Goal: Task Accomplishment & Management: Use online tool/utility

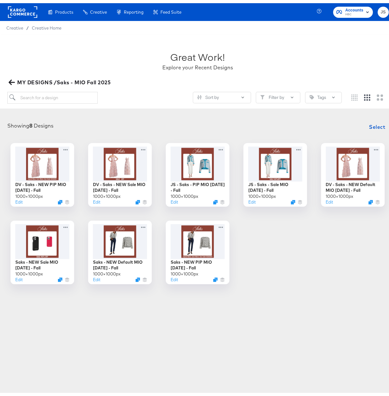
click at [349, 232] on div "DV - Saks - NEW PIP MIO 8.21.25 - Fall 1000 × 1000 px Edit DV - Saks - NEW Sale…" at bounding box center [197, 210] width 382 height 141
click at [327, 254] on div "DV - Saks - NEW PIP MIO 8.21.25 - Fall 1000 × 1000 px Edit DV - Saks - NEW Sale…" at bounding box center [197, 210] width 382 height 141
click at [283, 38] on div "Great Work! Explore your Recent Designs" at bounding box center [197, 55] width 380 height 40
click at [375, 123] on span "Select" at bounding box center [377, 123] width 16 height 9
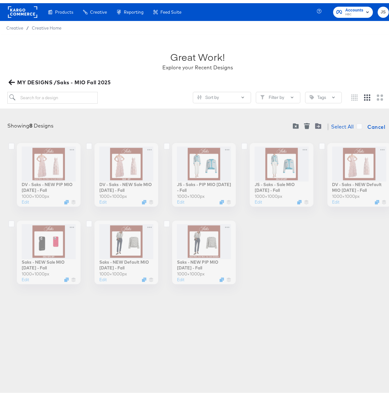
click at [359, 163] on div "DV - Saks - NEW Default MIO 8.21.25 - Fall 1000 × 1000 px Edit" at bounding box center [353, 172] width 64 height 64
click at [320, 142] on icon at bounding box center [322, 143] width 6 height 7
click at [0, 0] on input "checkbox" at bounding box center [0, 0] width 0 height 0
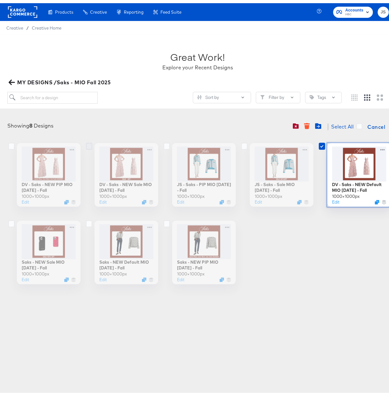
click at [86, 142] on icon at bounding box center [89, 143] width 6 height 7
click at [0, 0] on input "checkbox" at bounding box center [0, 0] width 0 height 0
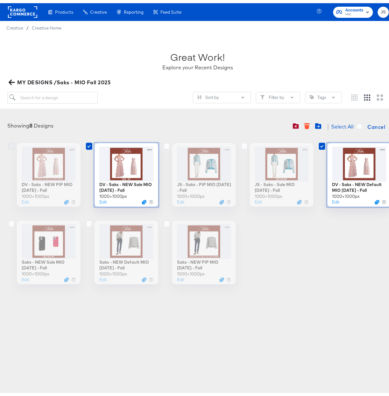
click at [8, 141] on icon at bounding box center [11, 143] width 6 height 7
click at [0, 0] on input "checkbox" at bounding box center [0, 0] width 0 height 0
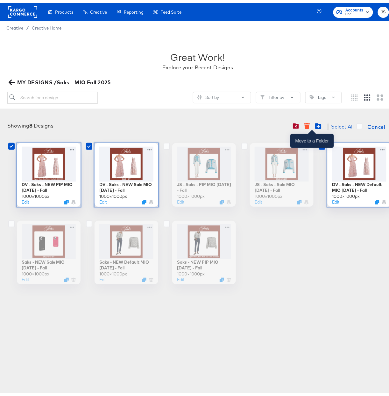
click at [315, 123] on button "button" at bounding box center [317, 123] width 11 height 6
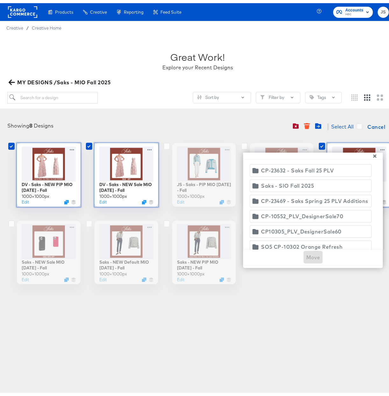
click at [10, 79] on icon "button" at bounding box center [12, 79] width 6 height 5
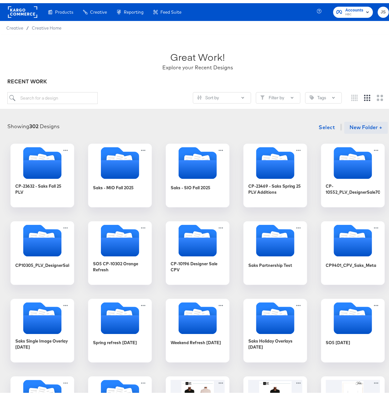
click at [360, 125] on button "New Folder +" at bounding box center [366, 125] width 44 height 12
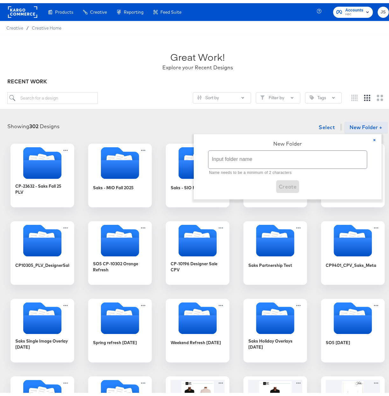
click at [256, 155] on input "text" at bounding box center [287, 157] width 158 height 18
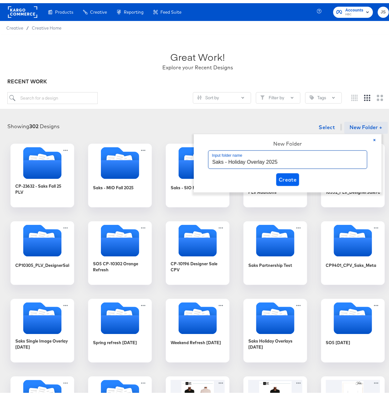
type input "Saks - Holiday Overlay 2025"
click at [296, 175] on span "Create" at bounding box center [288, 176] width 18 height 9
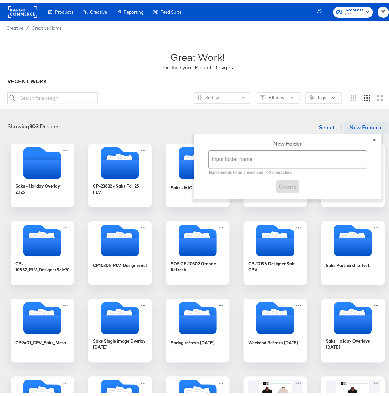
click at [374, 137] on button "×" at bounding box center [374, 137] width 14 height 12
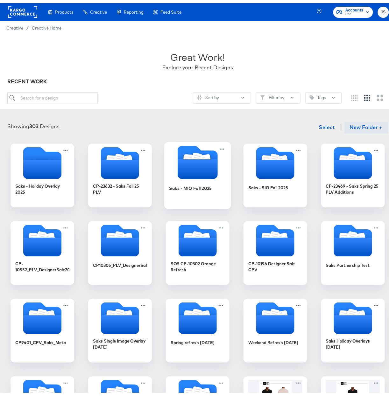
click at [191, 177] on div at bounding box center [197, 159] width 67 height 35
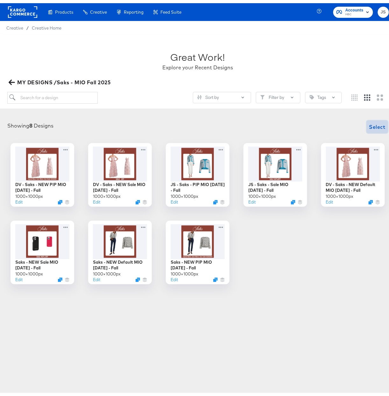
click at [369, 123] on span "Select" at bounding box center [377, 123] width 16 height 9
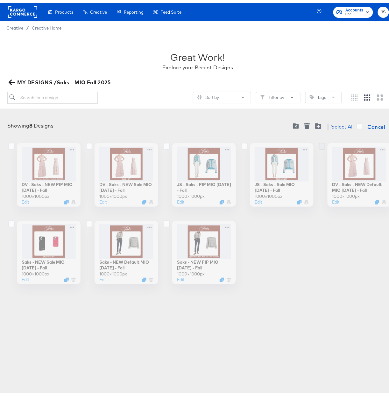
click at [320, 145] on icon at bounding box center [322, 143] width 6 height 7
click at [0, 0] on input "checkbox" at bounding box center [0, 0] width 0 height 0
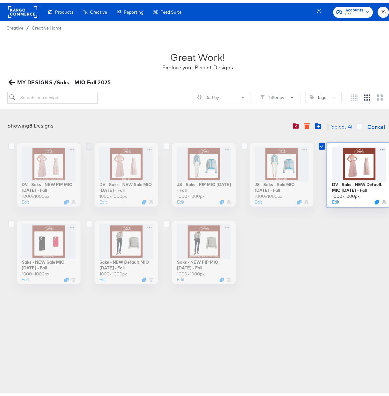
click at [88, 143] on label at bounding box center [91, 143] width 6 height 6
click at [0, 0] on input "checkbox" at bounding box center [0, 0] width 0 height 0
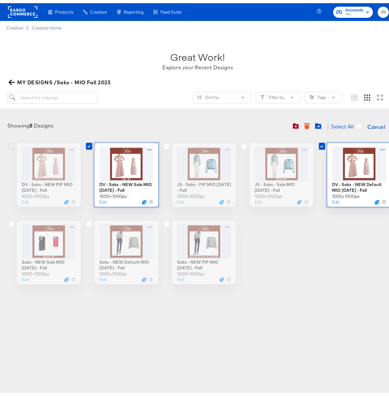
click at [9, 144] on icon at bounding box center [11, 143] width 6 height 7
click at [0, 0] on input "checkbox" at bounding box center [0, 0] width 0 height 0
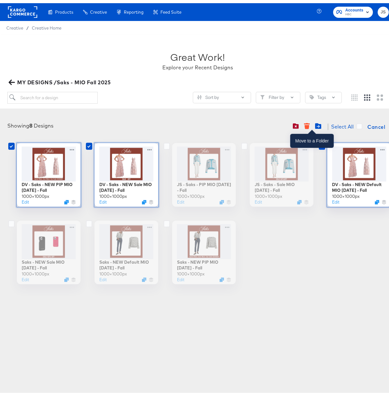
click at [315, 122] on icon "Move to folder" at bounding box center [318, 123] width 6 height 6
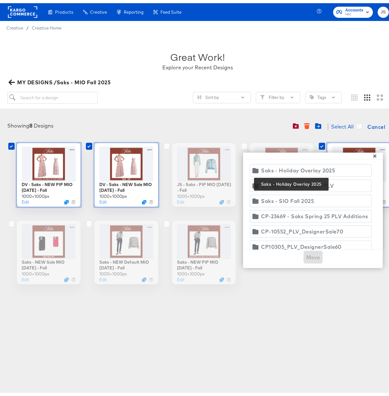
click at [315, 170] on div "Saks - Holiday Overlay 2025" at bounding box center [298, 167] width 74 height 9
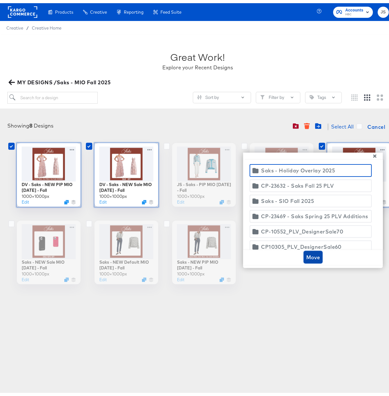
drag, startPoint x: 305, startPoint y: 256, endPoint x: 305, endPoint y: 259, distance: 3.2
click at [306, 256] on span "Move" at bounding box center [313, 254] width 14 height 9
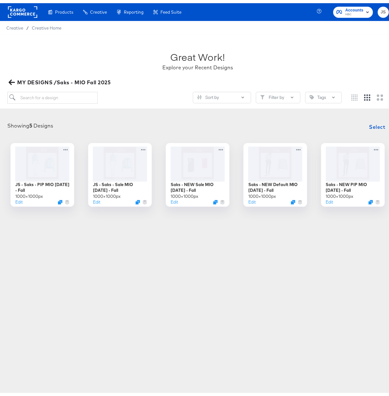
click at [11, 76] on icon "button" at bounding box center [12, 79] width 6 height 6
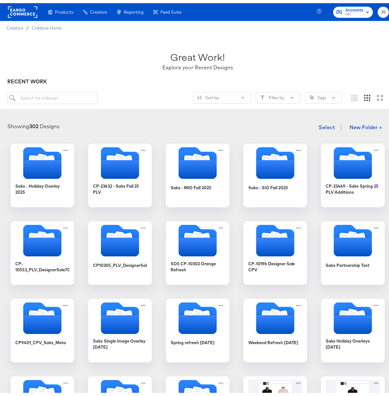
click at [24, 11] on rect at bounding box center [22, 8] width 29 height 11
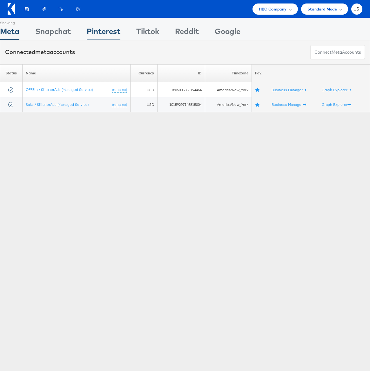
click at [99, 31] on div "Pinterest" at bounding box center [104, 33] width 34 height 14
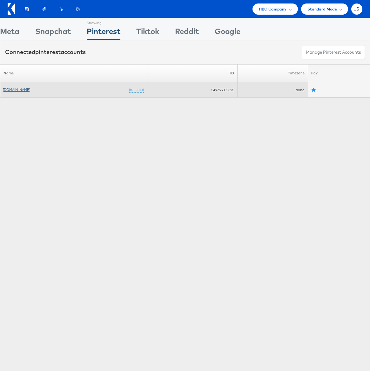
click at [12, 89] on link "Saks.com" at bounding box center [16, 89] width 27 height 5
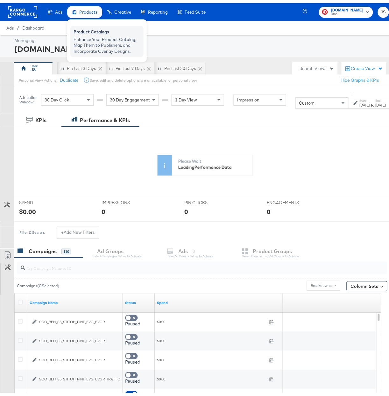
click at [92, 34] on div "Enhance Your Product Catalog, Map Them to Publishers, and Incorporate Overlay D…" at bounding box center [106, 42] width 67 height 18
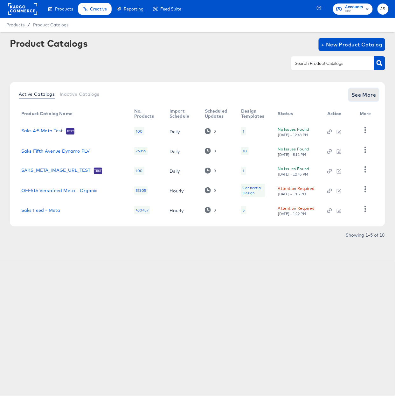
click at [358, 94] on span "See More" at bounding box center [363, 94] width 25 height 9
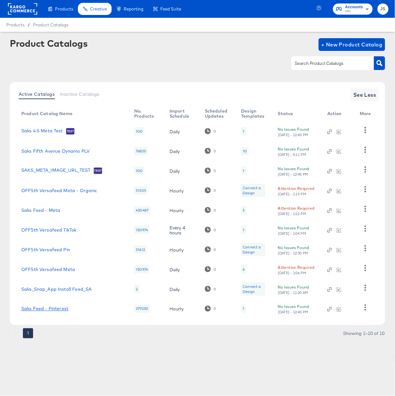
click at [47, 310] on link "Saks Feed - Pinterest" at bounding box center [44, 308] width 47 height 5
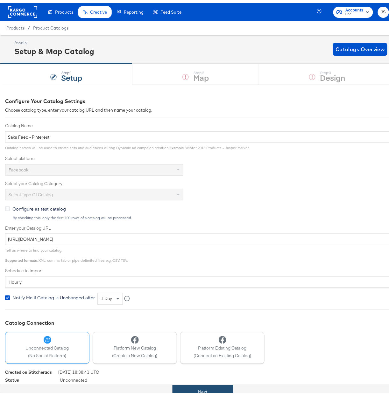
click at [206, 384] on button "Next" at bounding box center [202, 389] width 61 height 14
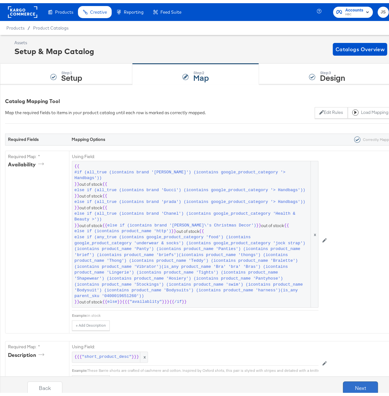
click at [359, 384] on button "Next" at bounding box center [360, 384] width 35 height 13
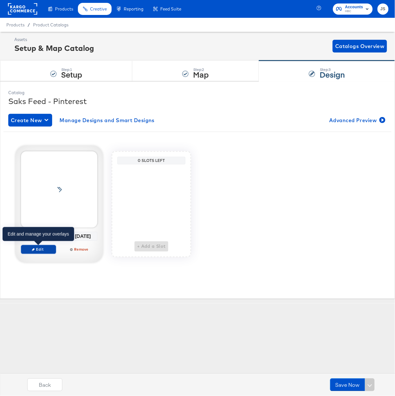
click at [50, 249] on span "Edit" at bounding box center [38, 249] width 29 height 5
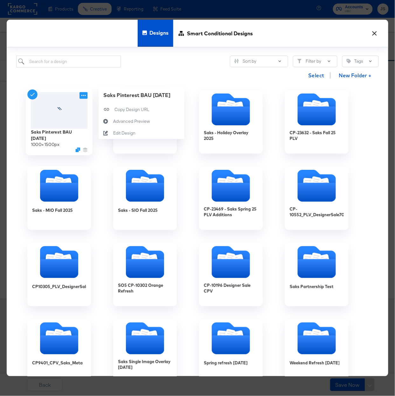
click at [84, 96] on icon at bounding box center [84, 95] width 8 height 7
click at [137, 134] on button "Edit Design Edit Design" at bounding box center [142, 133] width 86 height 12
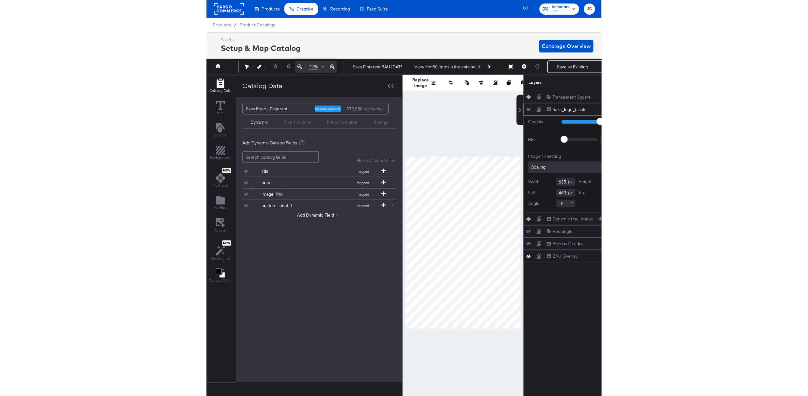
scroll to position [0, 2]
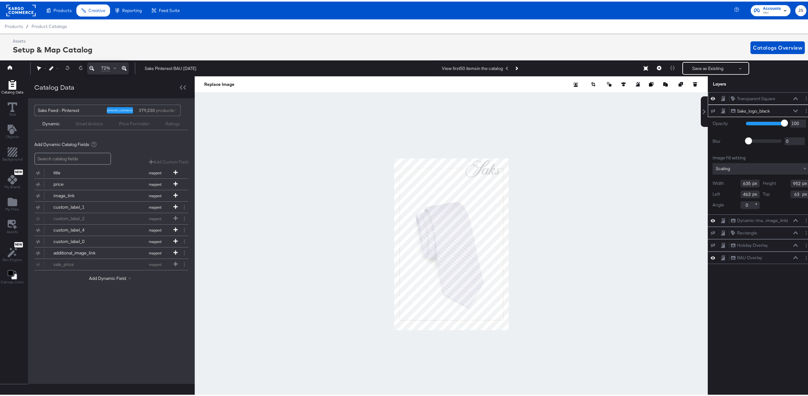
click at [395, 100] on icon at bounding box center [712, 96] width 4 height 5
click at [395, 100] on button at bounding box center [712, 96] width 5 height 5
click at [395, 256] on icon at bounding box center [712, 255] width 4 height 5
click at [395, 91] on div "Catalog Data Text Objects Background New My Brand My Files Assets New Rec Engin…" at bounding box center [405, 83] width 817 height 16
click at [13, 201] on icon "Add Files" at bounding box center [13, 200] width 10 height 8
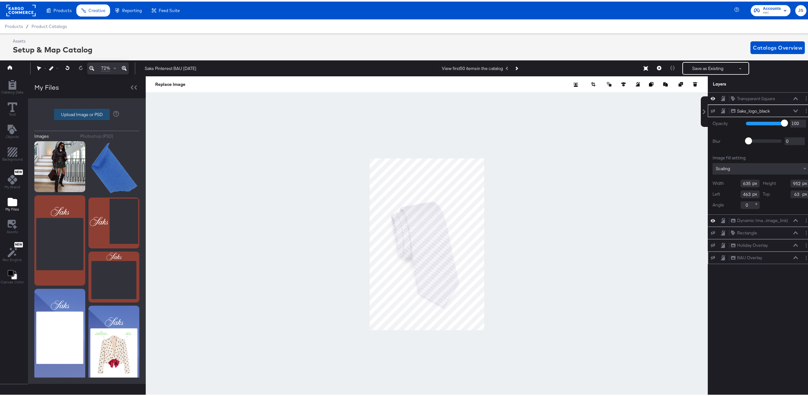
click at [88, 114] on label "Upload Image or PSD" at bounding box center [81, 112] width 55 height 11
click at [87, 113] on input "Upload Image or PSD" at bounding box center [87, 113] width 0 height 0
type input "C:\fakepath\101425_AW_SOCIAL_HOLIDAYPSDOVERLAYFILE_FBIG_MOCKUP WITHOUT OFFER_1x…"
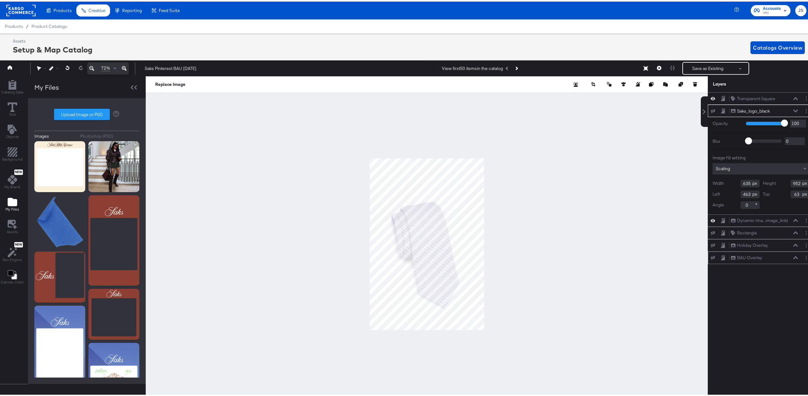
click at [72, 124] on div "Images Photoshop (PSD) Upload Image or PSD" at bounding box center [86, 239] width 105 height 273
click at [70, 113] on label "Upload Image or PSD" at bounding box center [81, 112] width 55 height 11
click at [87, 113] on input "Upload Image or PSD" at bounding box center [87, 113] width 0 height 0
type input "C:\fakepath\101425_AW_SOCIAL_HOLIDAYPSDOVERLAYFILE_FBIG_MOCKUP WITHOUT OFFER_9x…"
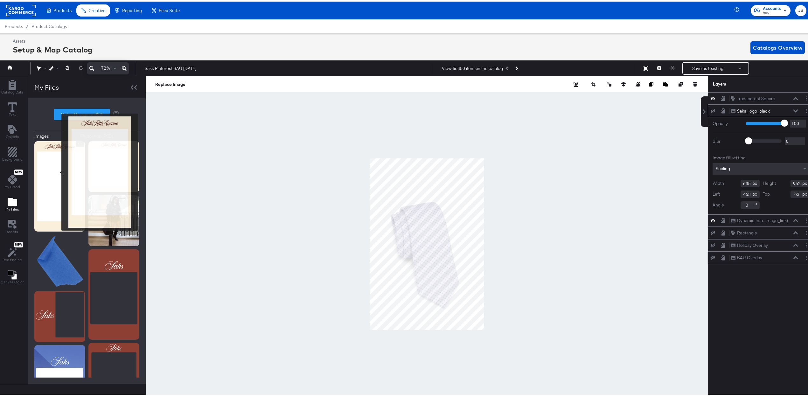
click at [57, 170] on img at bounding box center [59, 185] width 51 height 90
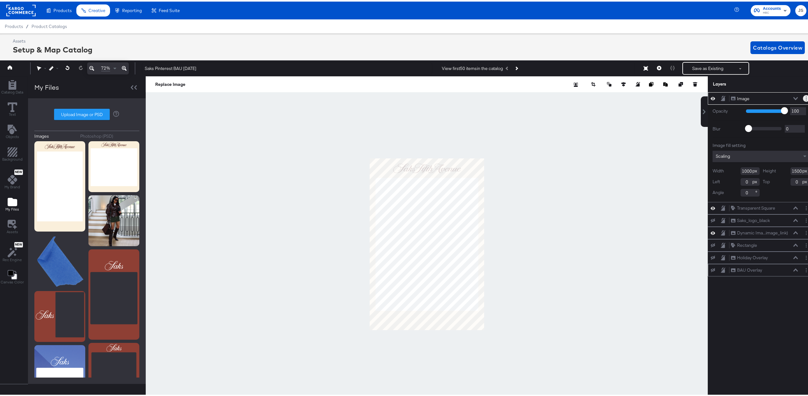
click at [395, 98] on button "Layer Options" at bounding box center [806, 96] width 7 height 7
click at [395, 120] on button "Rename" at bounding box center [757, 118] width 17 height 7
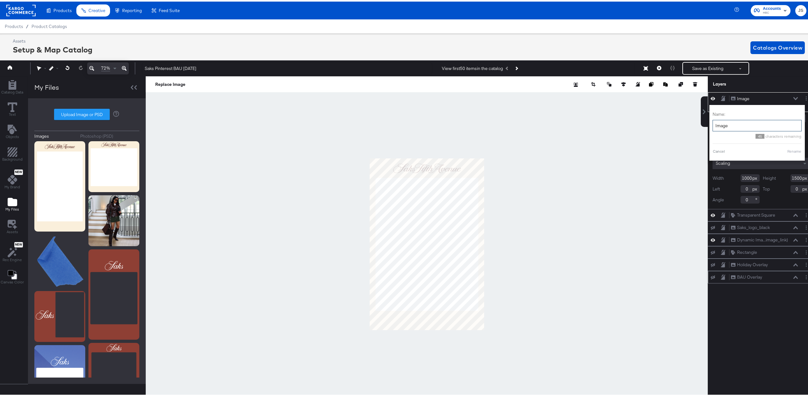
click at [395, 127] on input "Image" at bounding box center [756, 124] width 89 height 12
type input "Holiday background 25"
click at [395, 152] on button "Rename" at bounding box center [786, 150] width 15 height 6
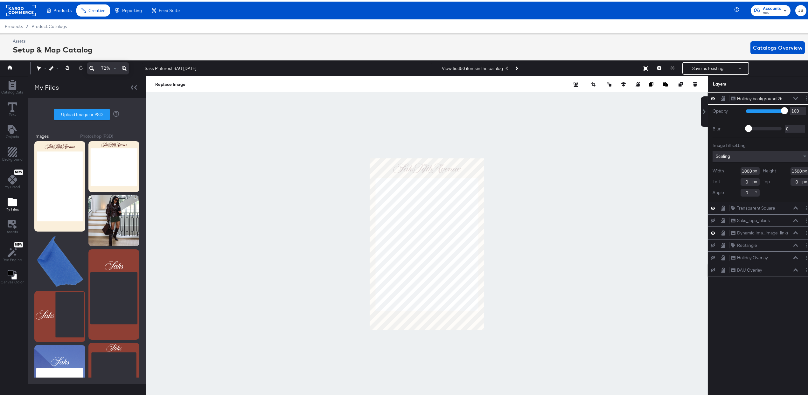
drag, startPoint x: 718, startPoint y: 98, endPoint x: 764, endPoint y: 90, distance: 46.4
click at [395, 98] on button at bounding box center [722, 97] width 5 height 6
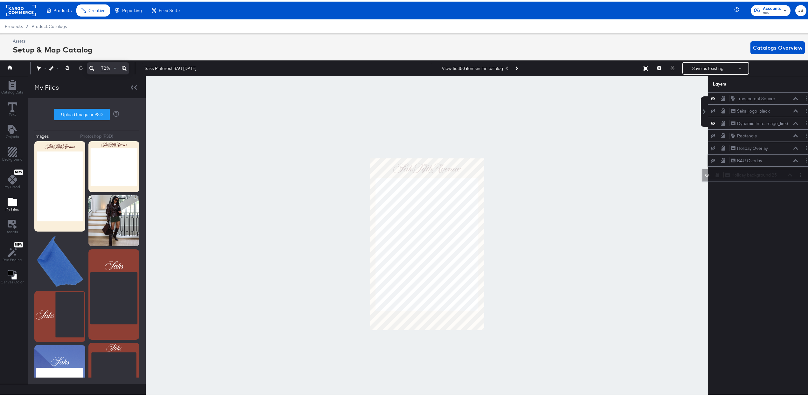
drag, startPoint x: 743, startPoint y: 98, endPoint x: 743, endPoint y: 176, distance: 77.9
click at [395, 176] on div "Holiday background 25 Holiday background 25" at bounding box center [758, 173] width 67 height 7
click at [93, 65] on icon at bounding box center [91, 67] width 5 height 8
click at [123, 66] on icon at bounding box center [124, 67] width 5 height 8
click at [123, 67] on icon at bounding box center [124, 67] width 5 height 8
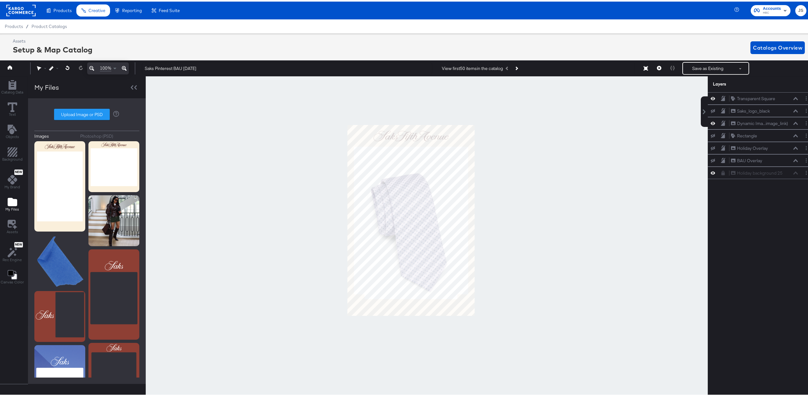
click at [123, 67] on icon at bounding box center [124, 67] width 5 height 8
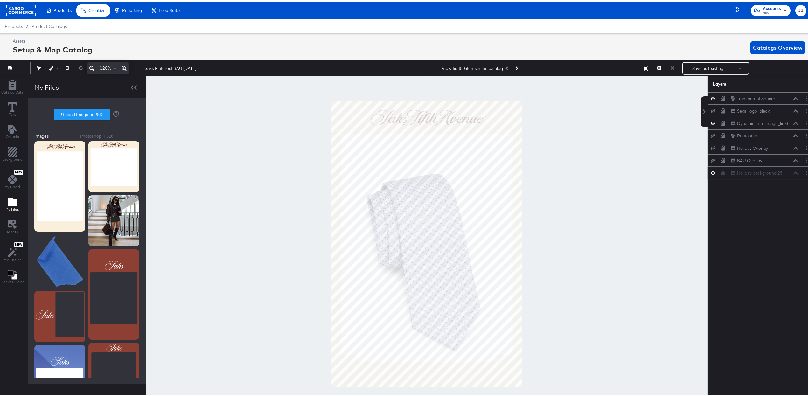
click at [395, 175] on div "Holiday background 25 Holiday background 25" at bounding box center [763, 171] width 67 height 7
click at [395, 171] on icon at bounding box center [723, 171] width 4 height 4
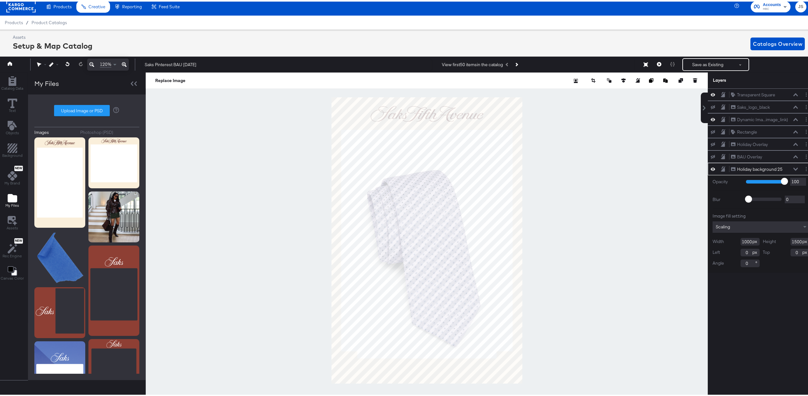
scroll to position [5, 2]
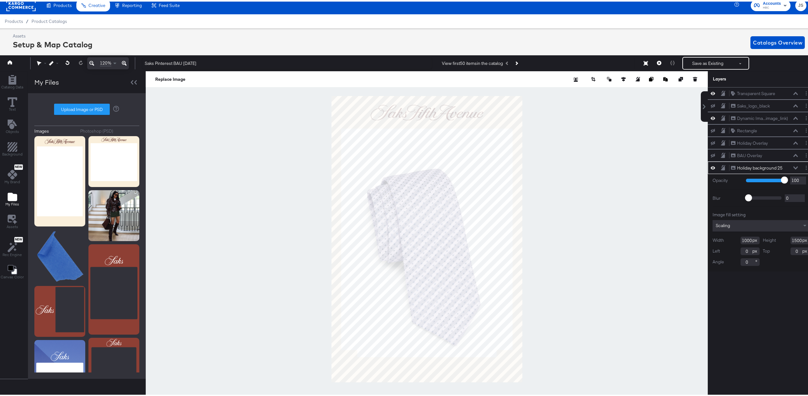
type input "911"
type input "1367"
type input "5"
click at [395, 383] on div at bounding box center [427, 238] width 562 height 336
type input "1000"
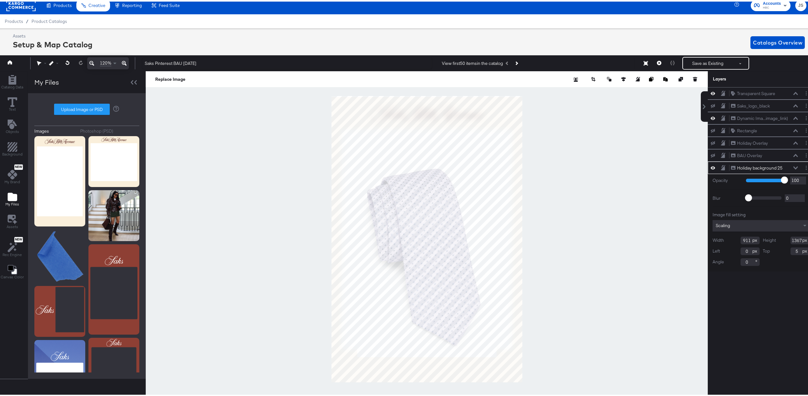
type input "1495"
click at [395, 233] on div "Image fill setting Scaling Width 1000 Height 1495 Left 0 Top 5 Angle 0" at bounding box center [760, 237] width 97 height 54
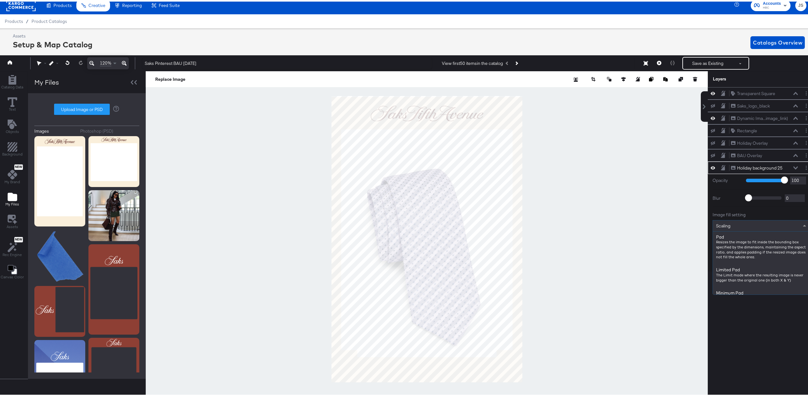
click at [395, 227] on div "Scaling" at bounding box center [761, 224] width 96 height 11
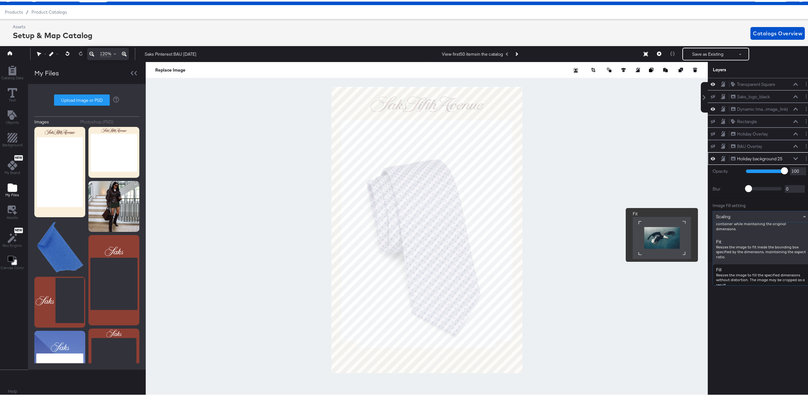
scroll to position [64, 0]
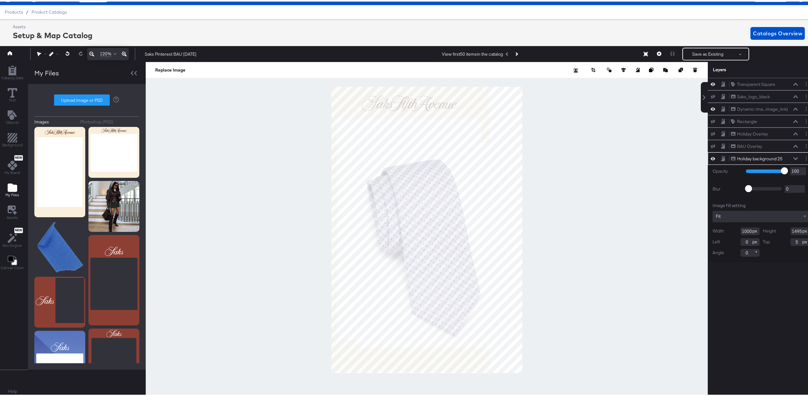
type input "-13"
type input "0"
click at [395, 224] on div at bounding box center [427, 228] width 562 height 336
type input "1208"
type input "5"
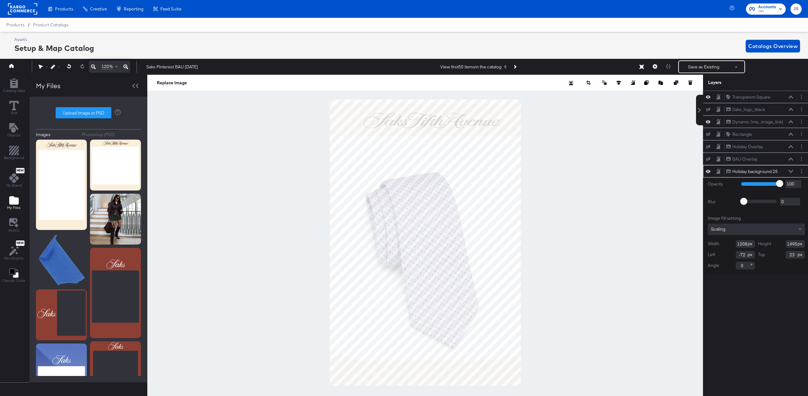
scroll to position [15, 2]
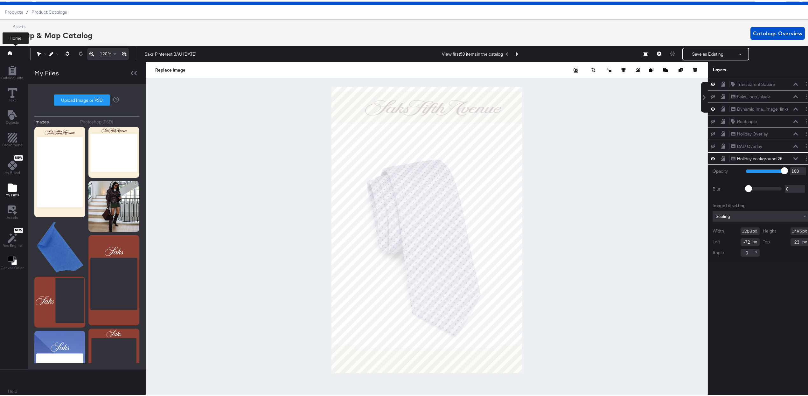
click at [13, 50] on button at bounding box center [15, 52] width 25 height 11
click at [12, 52] on button at bounding box center [15, 52] width 25 height 11
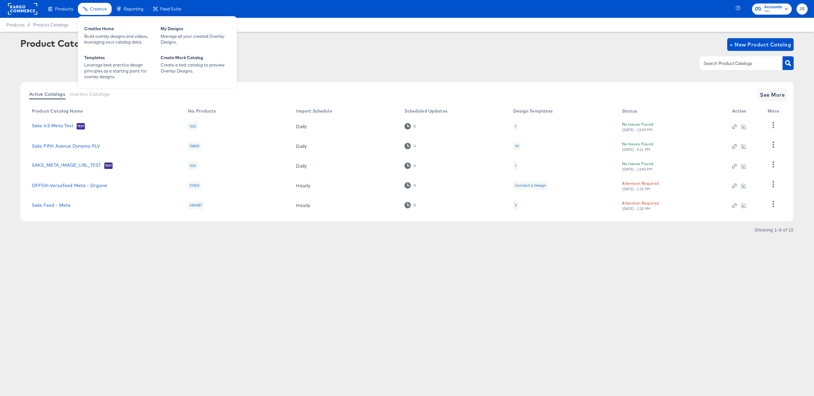
click at [102, 8] on span "Creative" at bounding box center [98, 8] width 17 height 5
drag, startPoint x: 100, startPoint y: 18, endPoint x: 99, endPoint y: 13, distance: 5.1
click at [99, 16] on div "Creative Creative Home Build overlay designs and videos, leveraging your catalo…" at bounding box center [157, 51] width 159 height 73
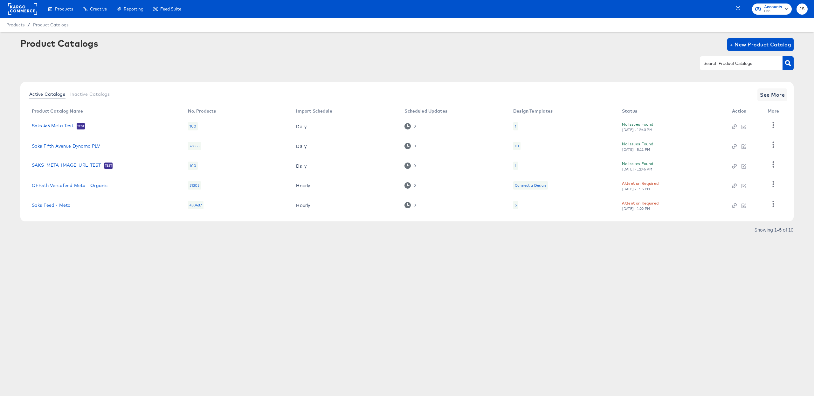
click at [0, 0] on div "Creative Home" at bounding box center [0, 0] width 0 height 0
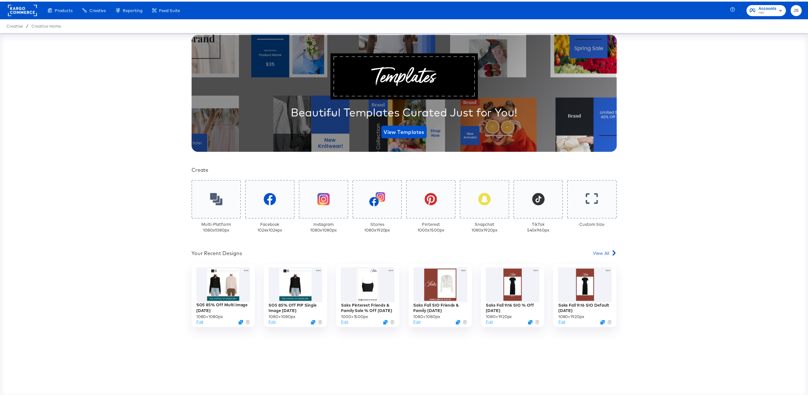
scroll to position [27, 0]
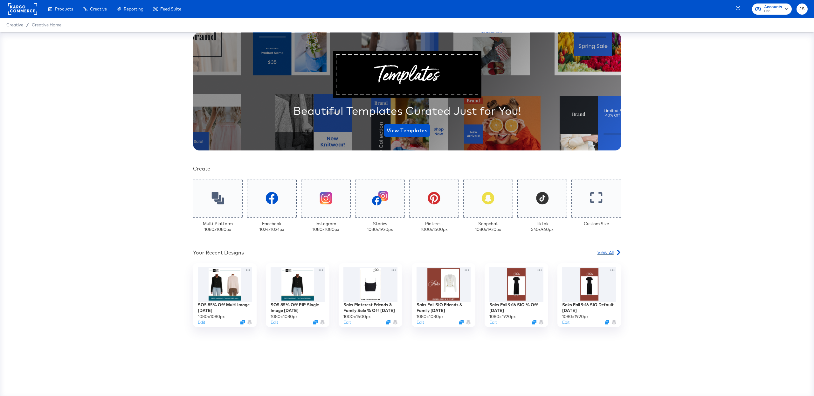
click at [609, 255] on link "View All" at bounding box center [610, 253] width 24 height 9
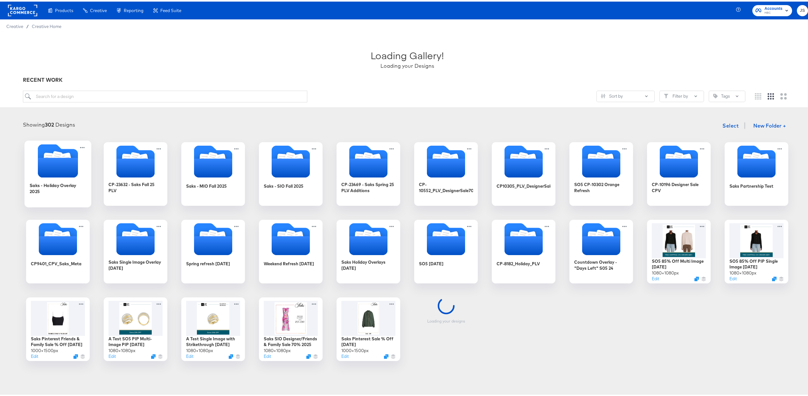
click at [45, 167] on icon "Folder" at bounding box center [58, 166] width 40 height 20
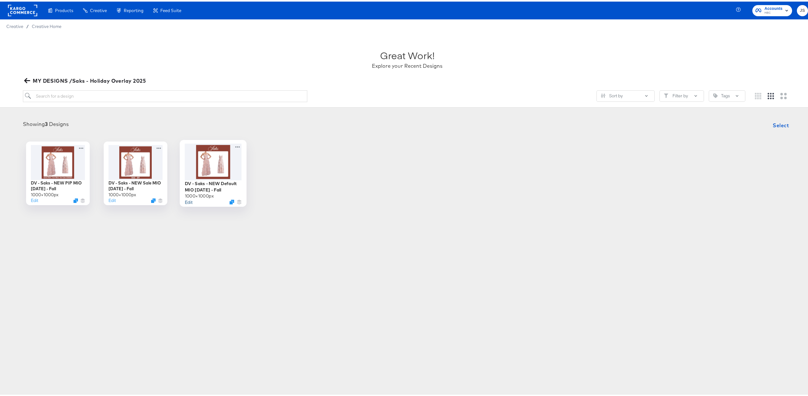
click at [188, 200] on button "Edit" at bounding box center [189, 200] width 8 height 6
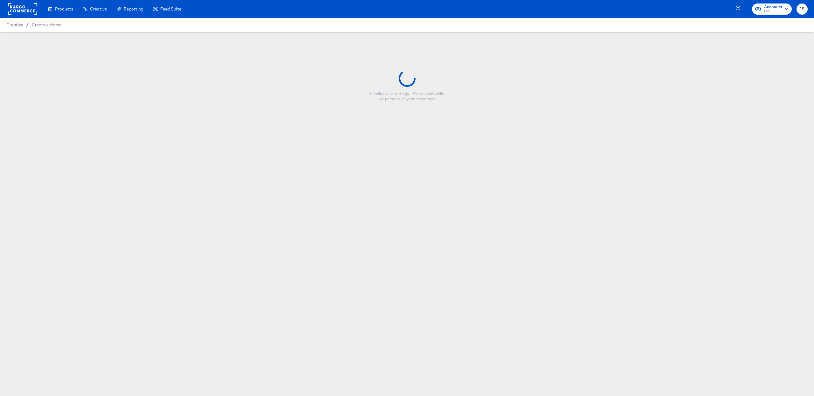
type input "DV - Saks - NEW Default MIO [DATE] - Fall"
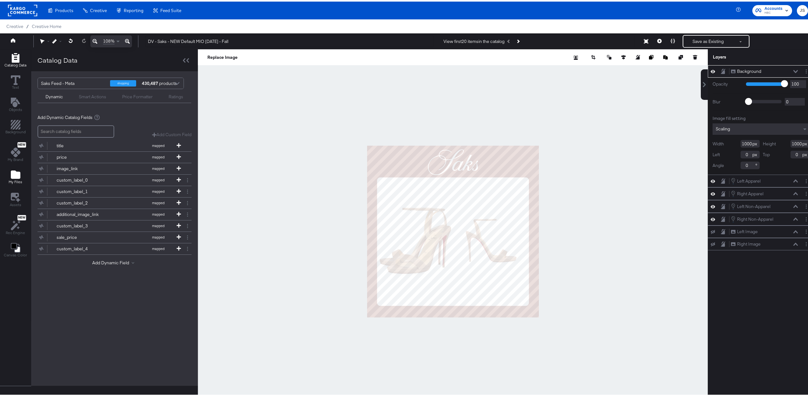
click at [15, 174] on icon "Add Files" at bounding box center [16, 173] width 10 height 8
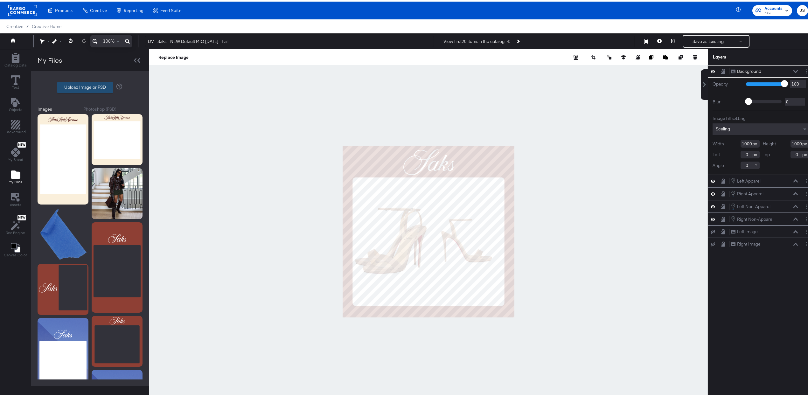
click at [94, 85] on label "Upload Image or PSD" at bounding box center [85, 85] width 55 height 11
click at [90, 86] on input "Upload Image or PSD" at bounding box center [90, 86] width 0 height 0
type input "C:\fakepath\101425_AW_SOCIAL_HOLIDAYPSDOVERLAYFILE_FBIG_1x1_1UP.psd"
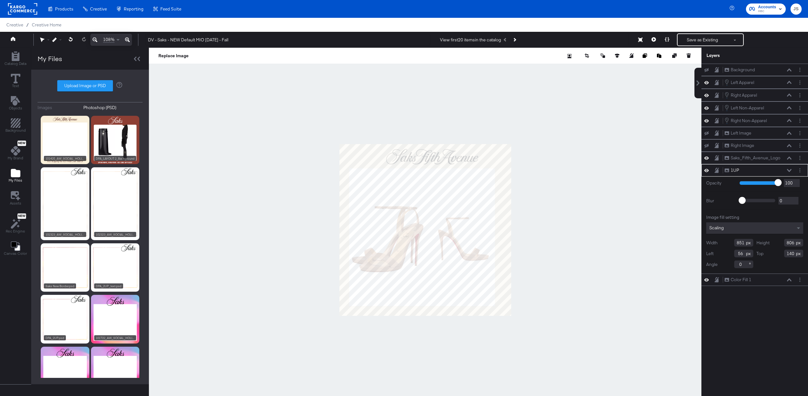
scroll to position [8, 0]
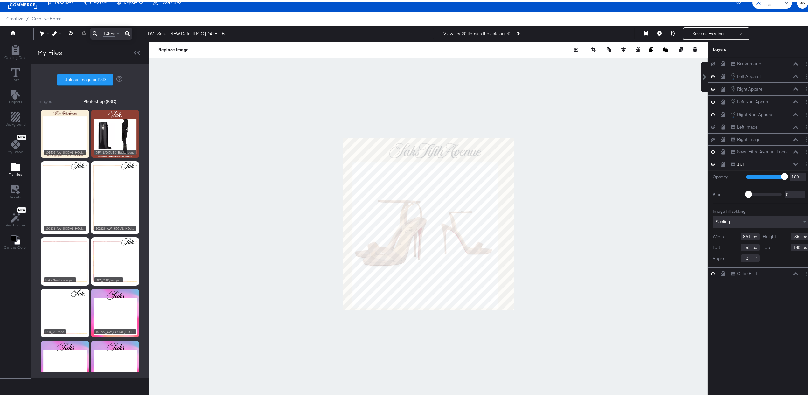
type input "851"
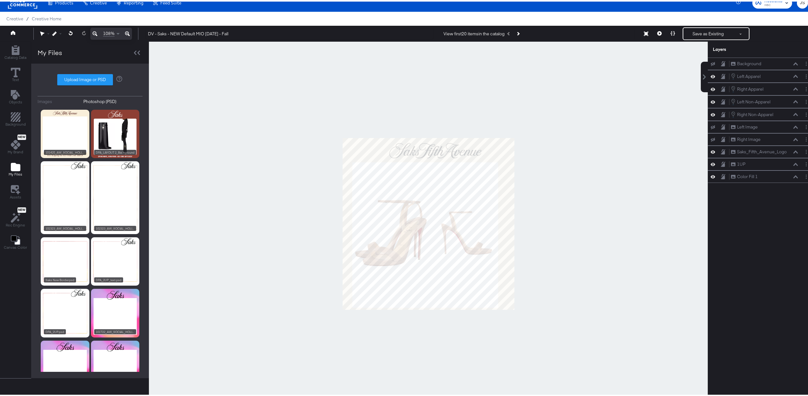
click at [580, 212] on div at bounding box center [428, 222] width 559 height 364
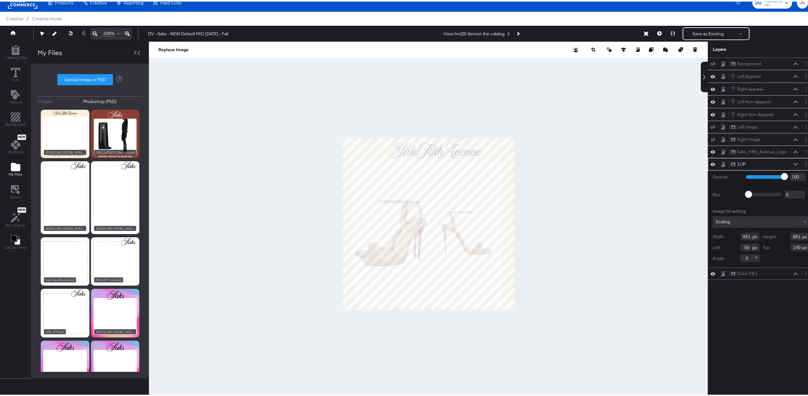
type input "75"
type input "130"
click at [740, 236] on input "851" at bounding box center [749, 235] width 19 height 8
click at [740, 237] on input "851" at bounding box center [749, 235] width 19 height 8
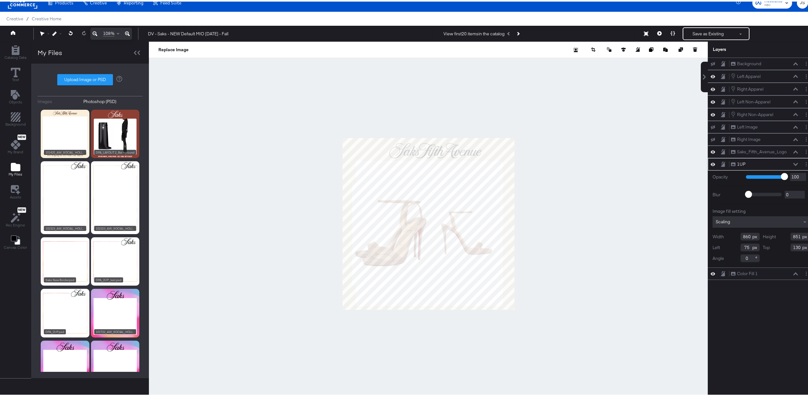
type input "860"
click at [790, 238] on input "851" at bounding box center [799, 235] width 19 height 8
type input "860"
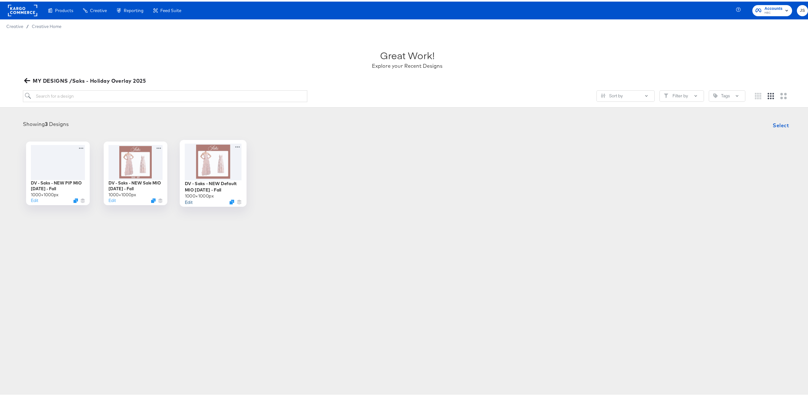
click at [185, 201] on button "Edit" at bounding box center [189, 200] width 8 height 6
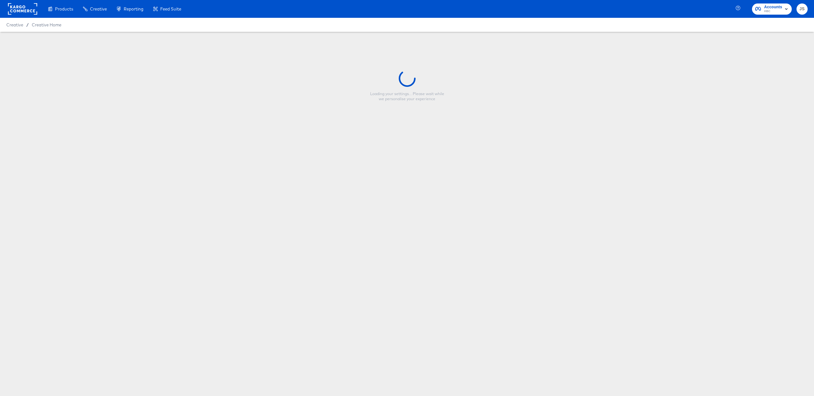
type input "DV - Saks - NEW Default MIO [DATE] - Fall"
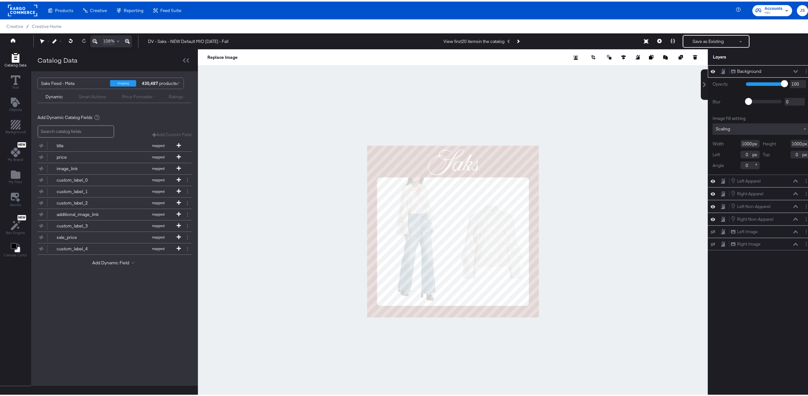
click at [710, 70] on icon at bounding box center [712, 69] width 4 height 3
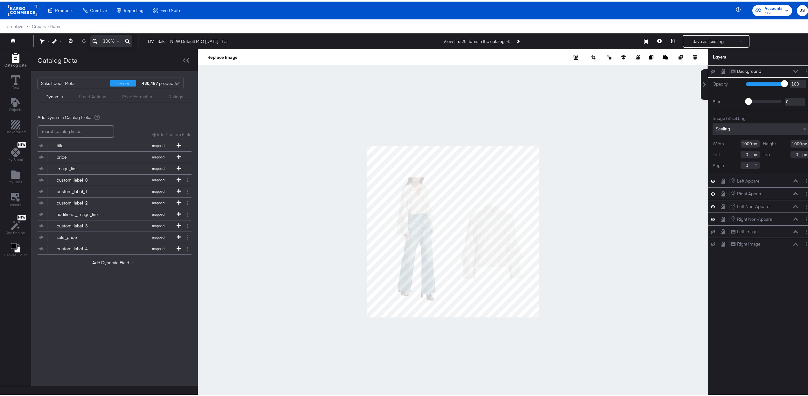
click at [710, 70] on icon at bounding box center [712, 70] width 4 height 4
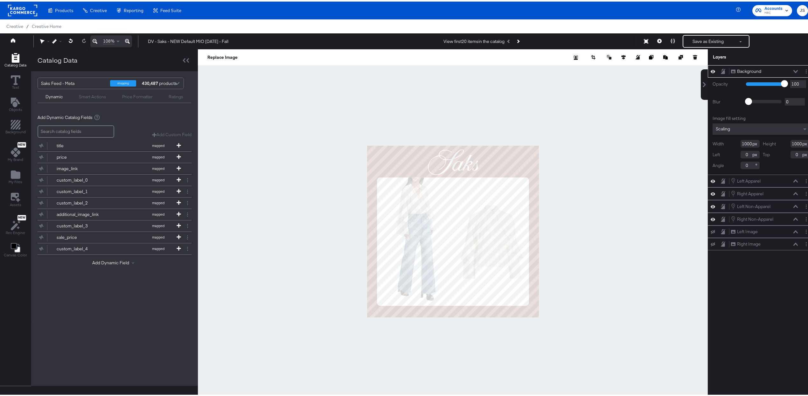
click at [710, 70] on icon at bounding box center [712, 69] width 4 height 5
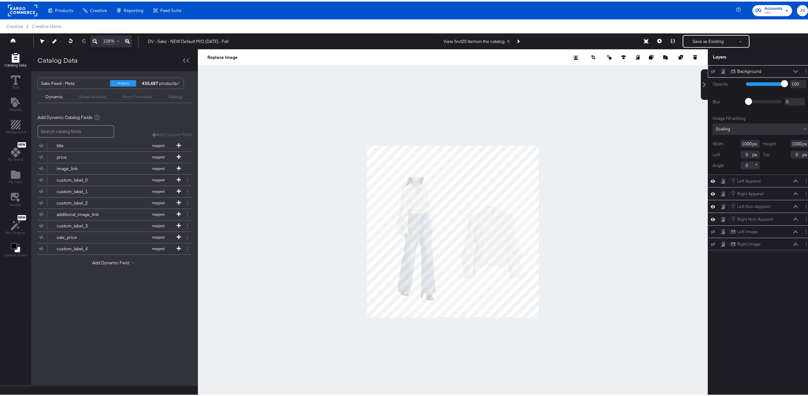
click at [710, 70] on icon at bounding box center [712, 70] width 4 height 4
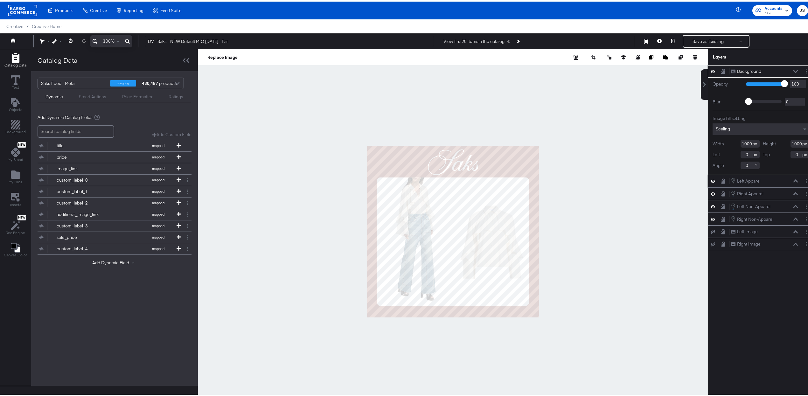
click at [710, 179] on icon at bounding box center [712, 179] width 4 height 3
click at [710, 180] on icon at bounding box center [712, 179] width 4 height 4
click at [793, 179] on icon at bounding box center [795, 179] width 4 height 3
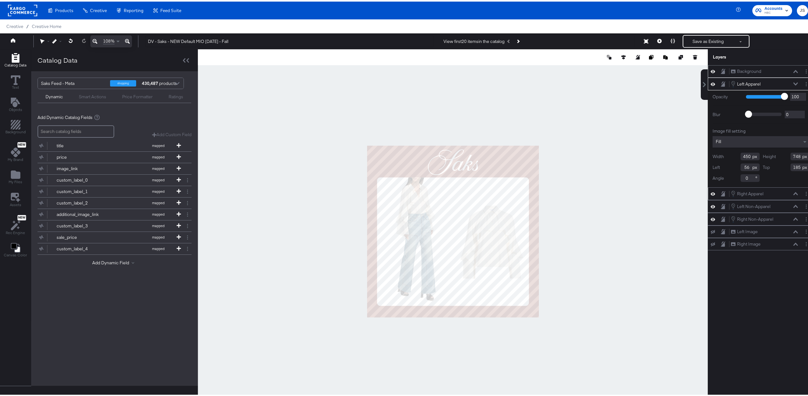
click at [793, 194] on icon at bounding box center [795, 191] width 4 height 3
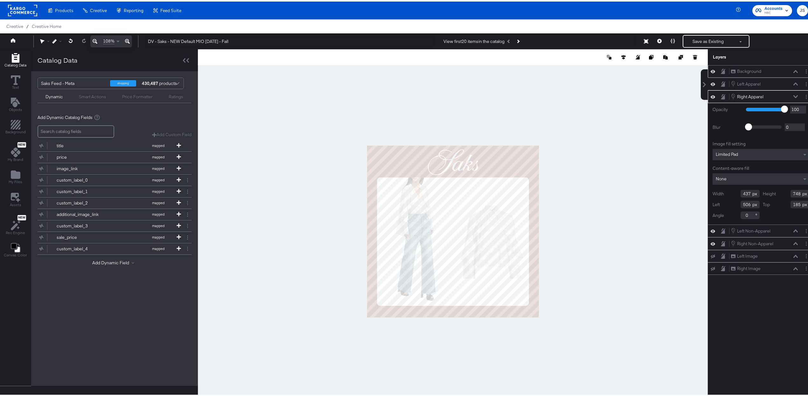
click at [793, 96] on icon at bounding box center [795, 94] width 4 height 3
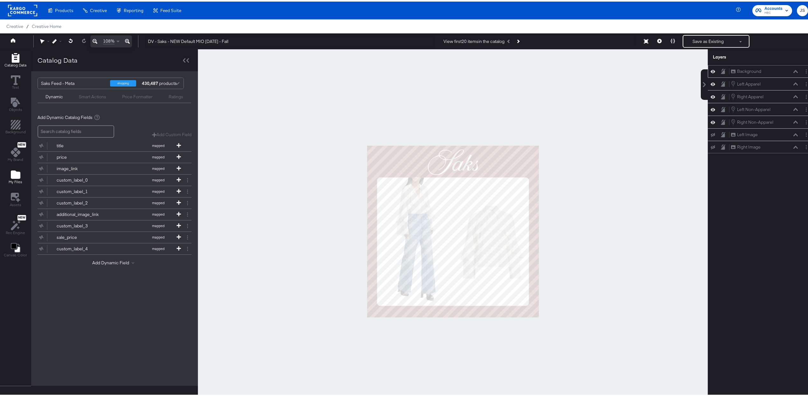
click at [19, 181] on span "My Files" at bounding box center [16, 180] width 14 height 5
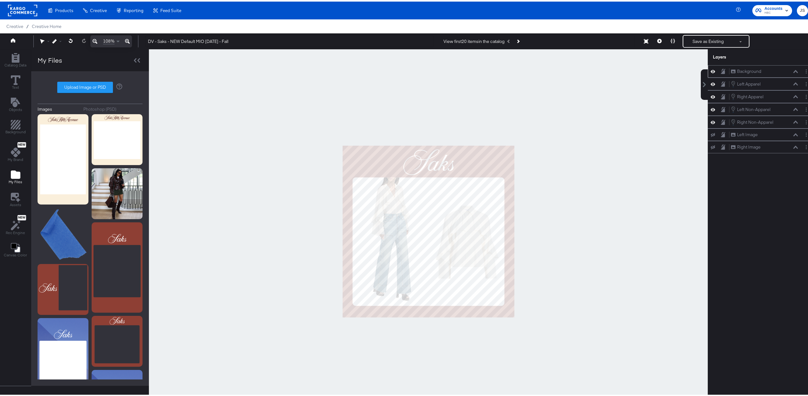
click at [105, 110] on div "Photoshop (PSD)" at bounding box center [99, 108] width 33 height 6
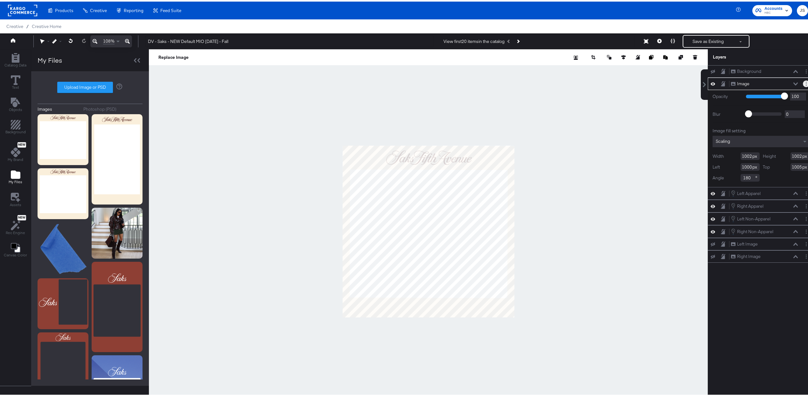
click at [803, 84] on button "Layer Options" at bounding box center [806, 82] width 7 height 7
click at [755, 105] on button "Rename" at bounding box center [757, 103] width 17 height 7
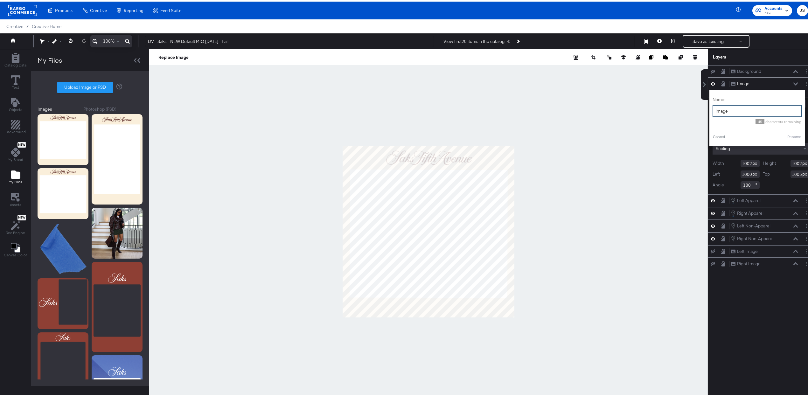
click at [745, 108] on input "Image" at bounding box center [756, 110] width 89 height 12
click at [729, 108] on input "Image" at bounding box center [756, 110] width 89 height 12
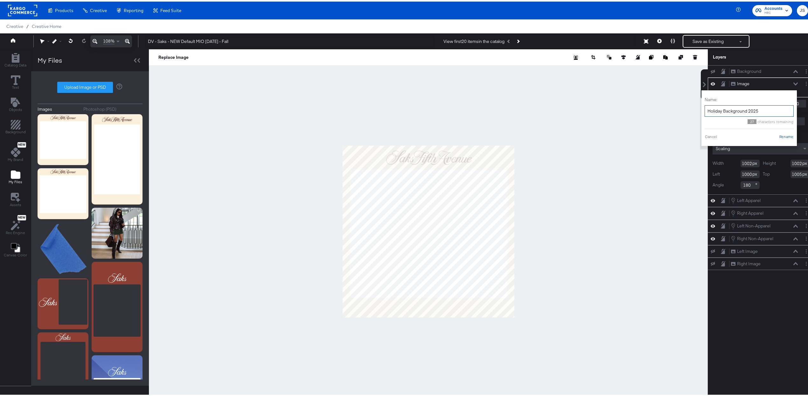
type input "Holiday Background 2025"
click at [779, 134] on button "Rename" at bounding box center [786, 135] width 15 height 6
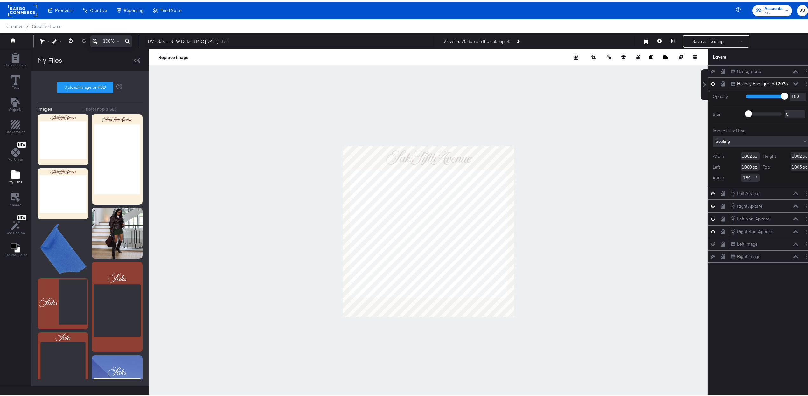
drag, startPoint x: 743, startPoint y: 81, endPoint x: 724, endPoint y: 121, distance: 44.4
click at [748, 211] on div "Background Background Holiday Background 2025 Holiday Background 2025 Opacity 1…" at bounding box center [761, 162] width 107 height 197
click at [721, 83] on icon at bounding box center [723, 82] width 4 height 5
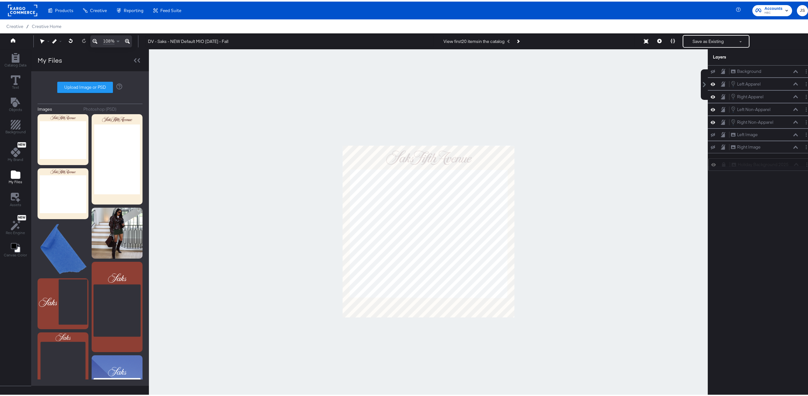
drag, startPoint x: 720, startPoint y: 111, endPoint x: 724, endPoint y: 163, distance: 52.3
click at [724, 163] on div "Background Background Holiday Background 2025 Holiday Background 2025 Left Appa…" at bounding box center [761, 114] width 107 height 101
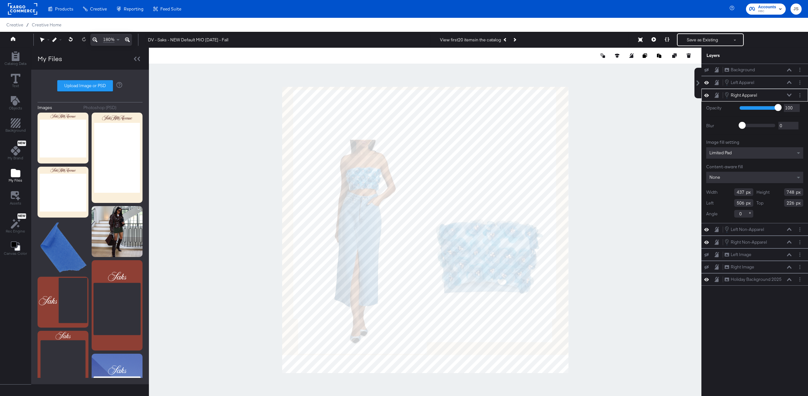
scroll to position [17, 0]
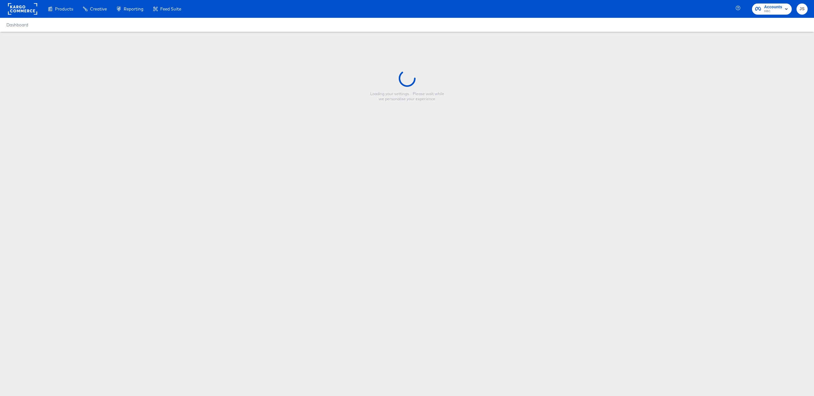
type input "DV - Saks - NEW Sale MIO [DATE] - Fall"
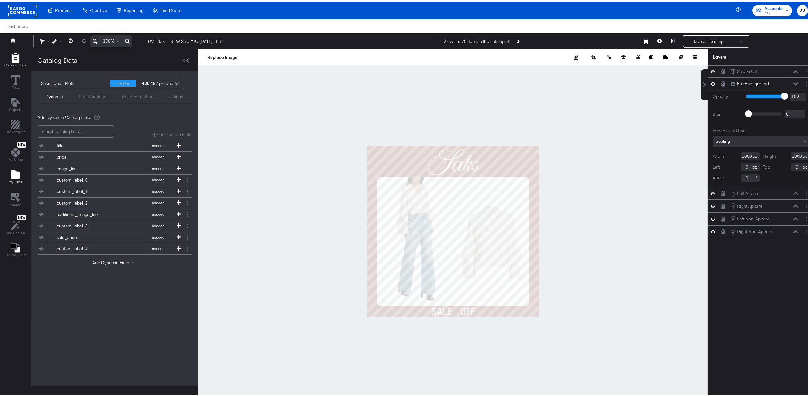
click at [22, 179] on button "My Files" at bounding box center [15, 176] width 21 height 18
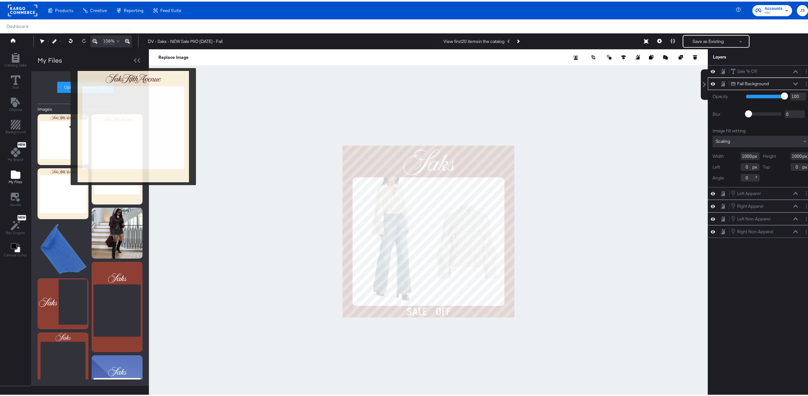
click at [66, 125] on img at bounding box center [63, 138] width 51 height 51
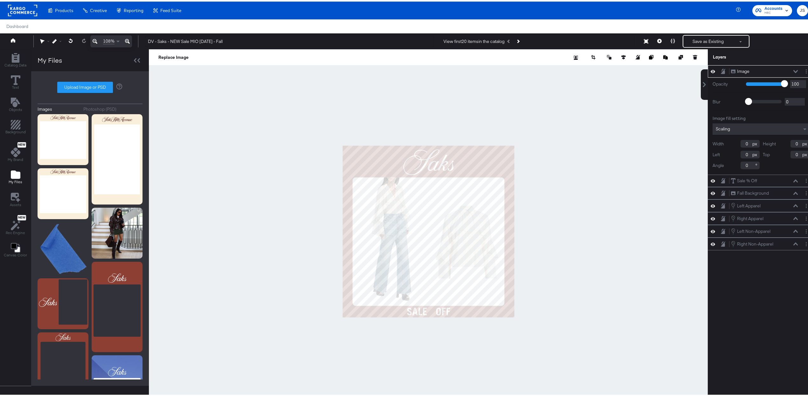
type input "1"
click at [710, 192] on div at bounding box center [714, 192] width 9 height 6
click at [710, 193] on icon at bounding box center [712, 191] width 4 height 5
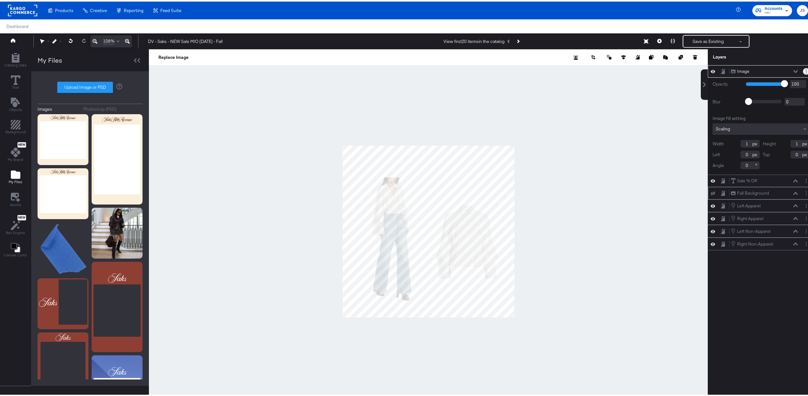
click at [806, 71] on icon "Layer Options" at bounding box center [806, 70] width 1 height 4
click at [757, 92] on button "Rename" at bounding box center [757, 91] width 17 height 7
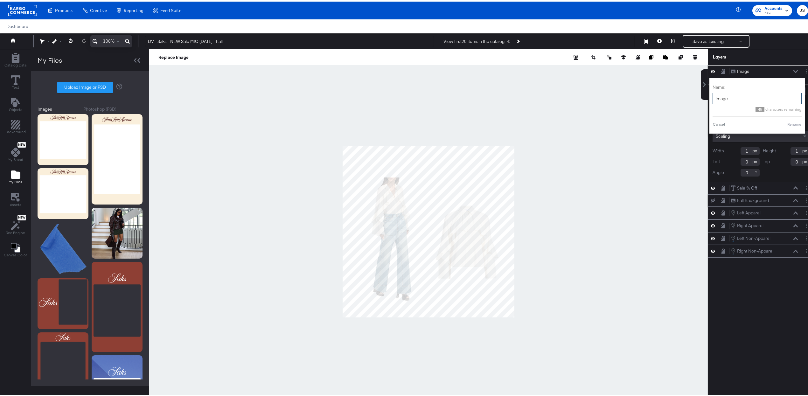
click at [743, 101] on input "Image" at bounding box center [756, 97] width 89 height 12
type input "Holiday Background 2025"
click at [780, 126] on button "Rename" at bounding box center [786, 123] width 15 height 6
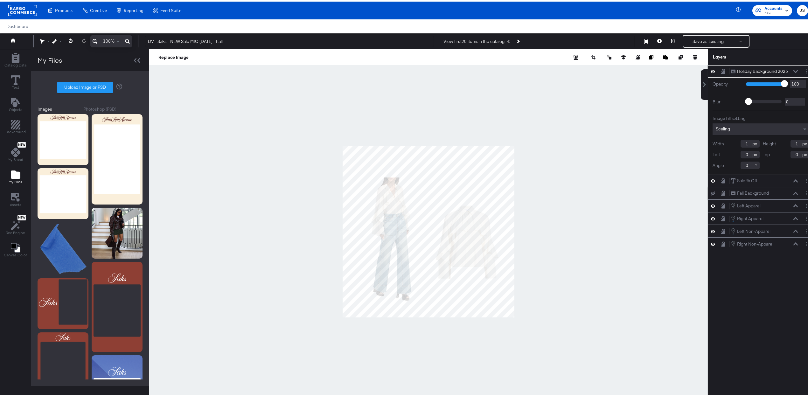
type input "100"
type input "500"
type input "85"
type input "600"
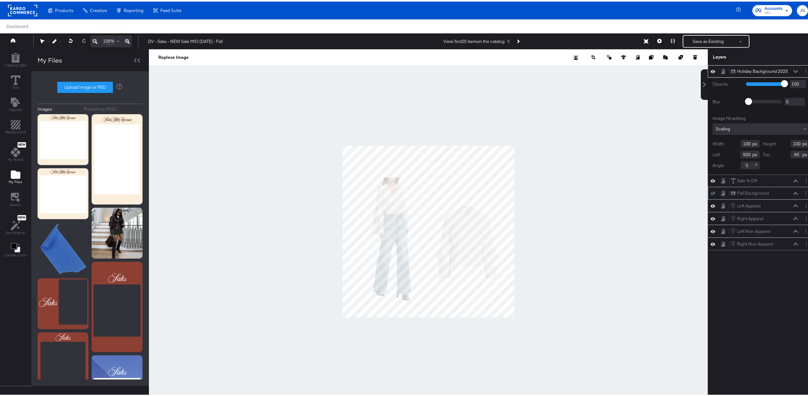
type input "185"
type input "180"
type input "237"
type input "572"
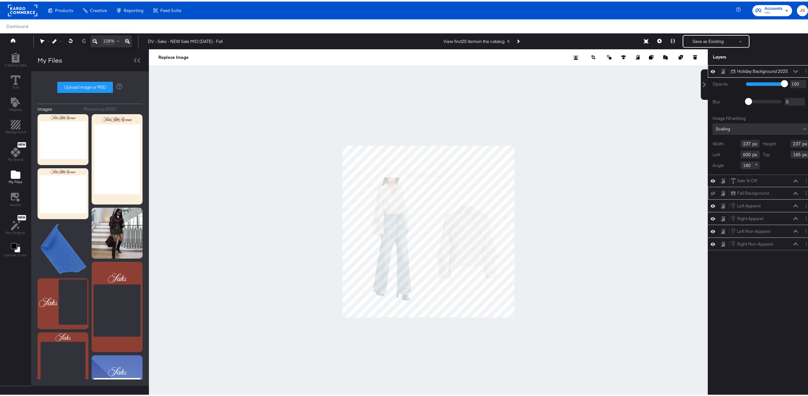
type input "363"
type input "596"
type input "345"
type input "620"
type input "237"
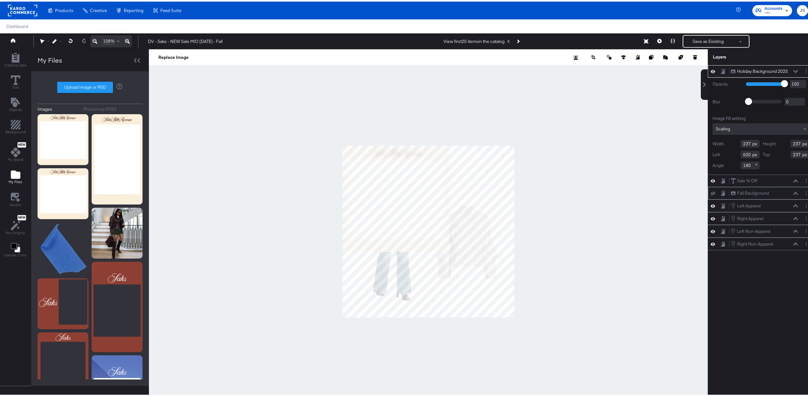
click at [334, 244] on div at bounding box center [428, 230] width 559 height 364
type input "617"
click at [522, 303] on div at bounding box center [428, 230] width 559 height 364
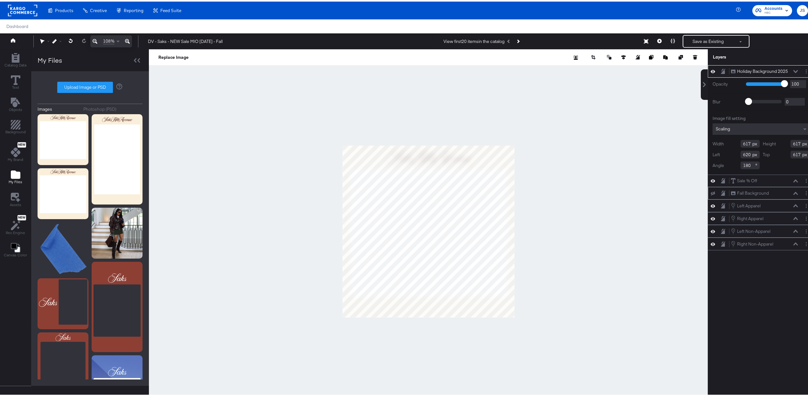
type input "995"
type input "998"
type input "995"
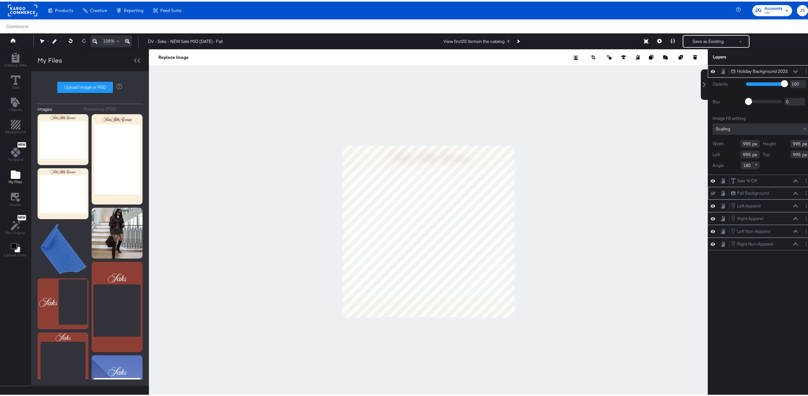
click at [510, 317] on div at bounding box center [428, 230] width 559 height 364
type input "1002"
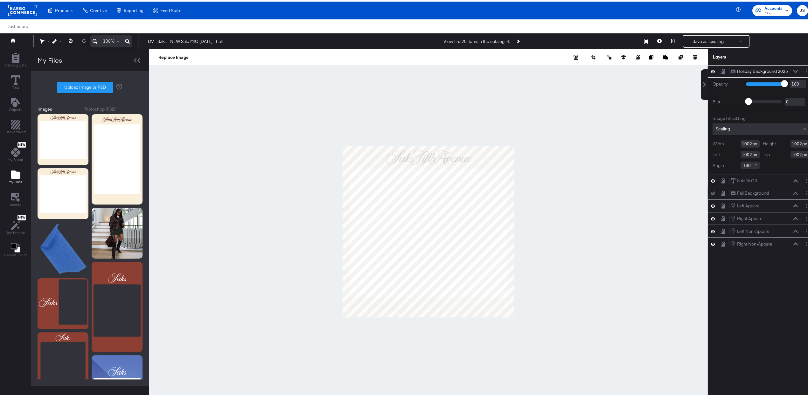
click at [626, 277] on div at bounding box center [428, 230] width 559 height 364
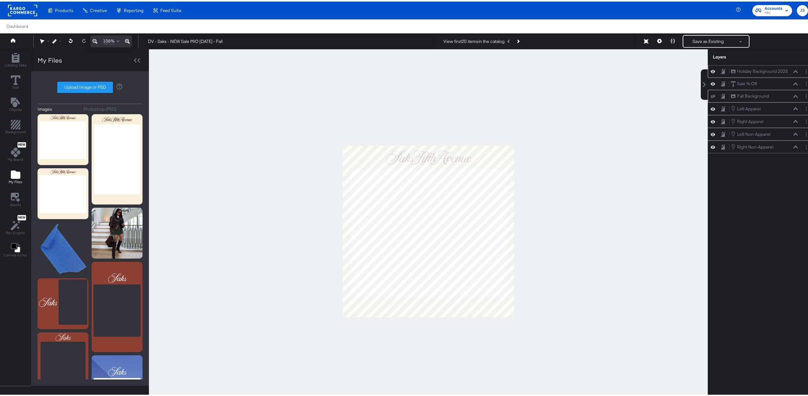
click at [721, 72] on icon at bounding box center [723, 69] width 4 height 5
click at [721, 72] on icon at bounding box center [722, 70] width 3 height 4
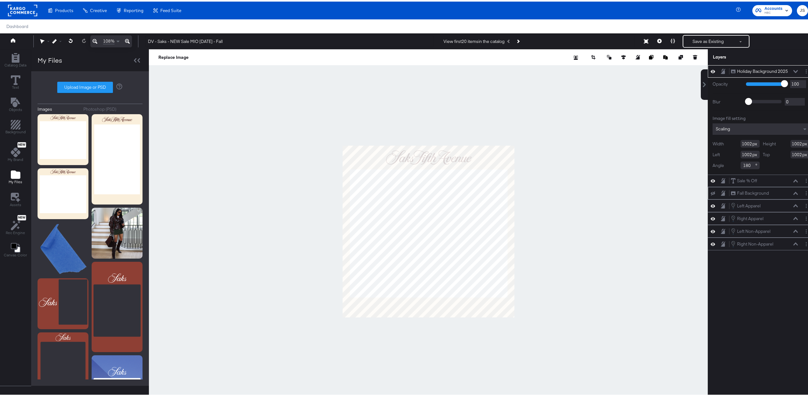
drag, startPoint x: 716, startPoint y: 69, endPoint x: 706, endPoint y: 159, distance: 90.2
click at [708, 160] on div "Holiday Background 2025 Holiday Background 2025 Opacity 1 100 100 Blur 0 2000 0…" at bounding box center [761, 118] width 107 height 109
click at [721, 71] on icon at bounding box center [723, 69] width 4 height 5
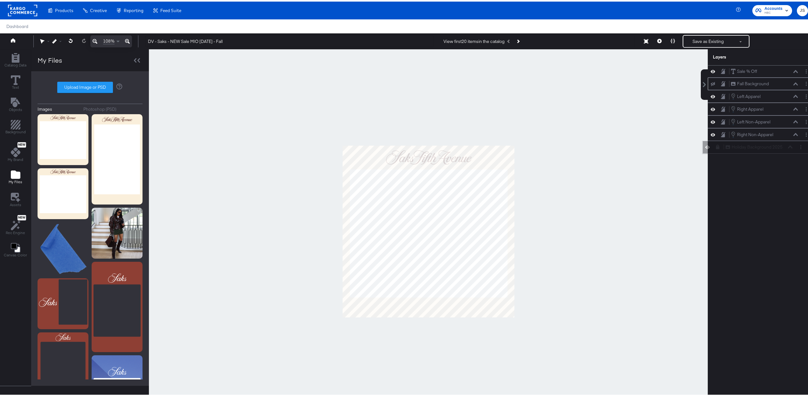
drag, startPoint x: 717, startPoint y: 70, endPoint x: 718, endPoint y: 149, distance: 79.5
click at [718, 149] on div "Holiday Background 2025 Holiday Background 2025 Sale % Off Sale % Off Fall Back…" at bounding box center [761, 108] width 107 height 88
click at [719, 149] on div "Holiday Background 2025 Holiday Background 2025" at bounding box center [760, 145] width 101 height 7
click at [721, 148] on icon at bounding box center [722, 145] width 3 height 4
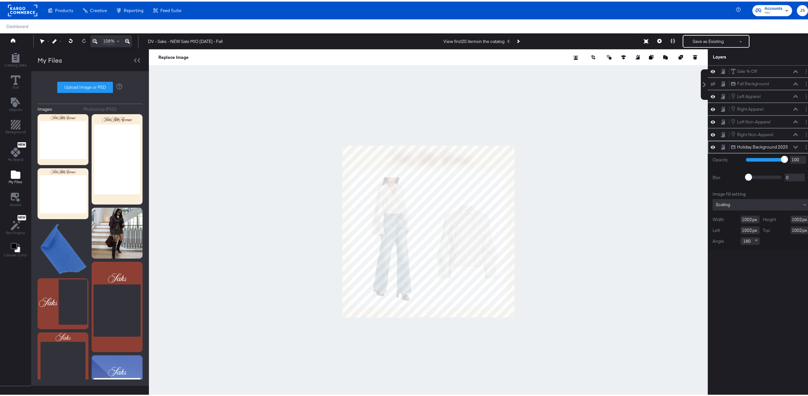
click at [428, 326] on div at bounding box center [428, 230] width 559 height 364
type input "1060"
type input "1061"
click at [128, 42] on icon at bounding box center [127, 40] width 5 height 8
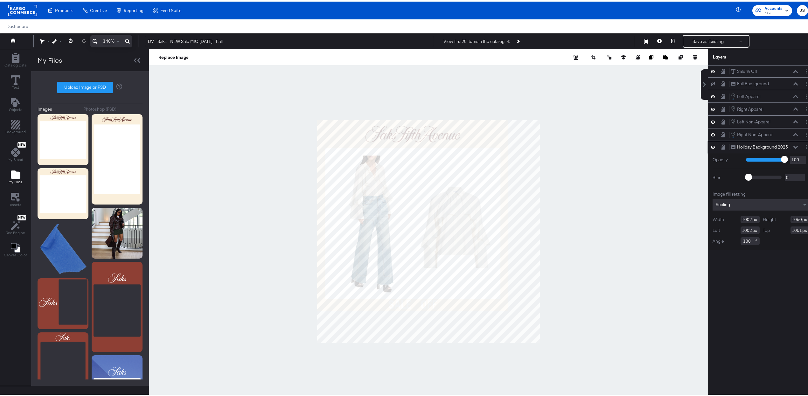
click at [128, 43] on icon at bounding box center [127, 40] width 5 height 8
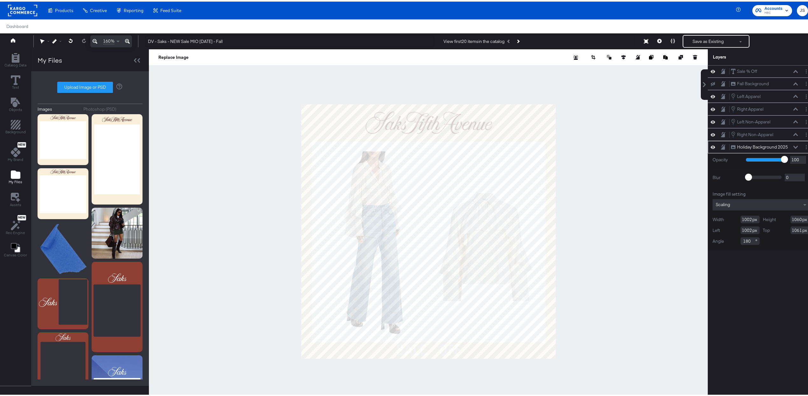
click at [128, 43] on icon at bounding box center [127, 40] width 5 height 8
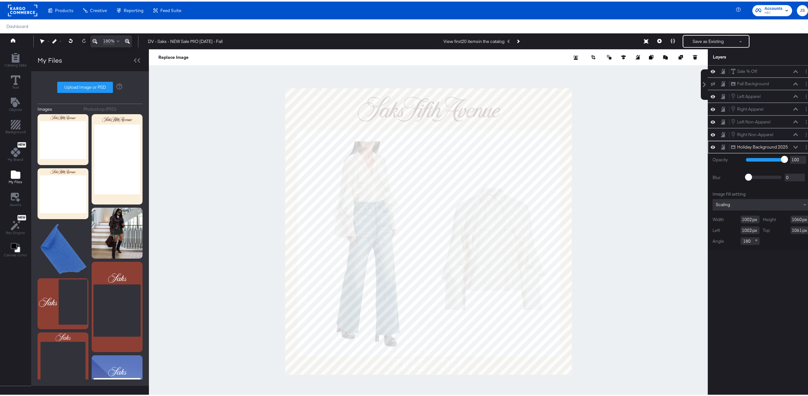
click at [127, 43] on icon at bounding box center [127, 40] width 5 height 8
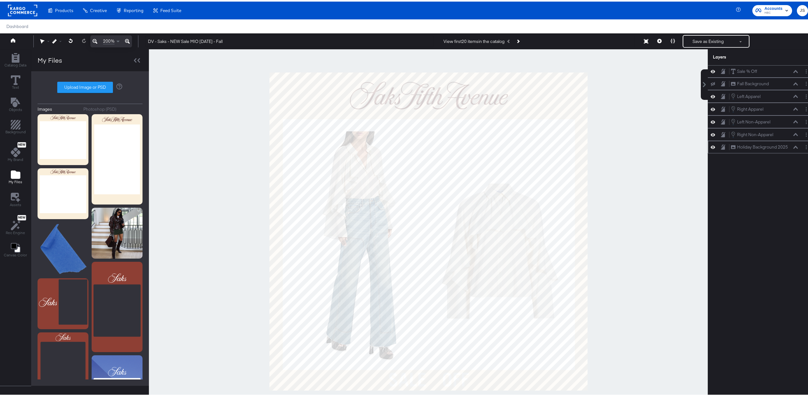
click at [649, 137] on div at bounding box center [428, 230] width 559 height 364
click at [657, 39] on icon at bounding box center [659, 39] width 4 height 4
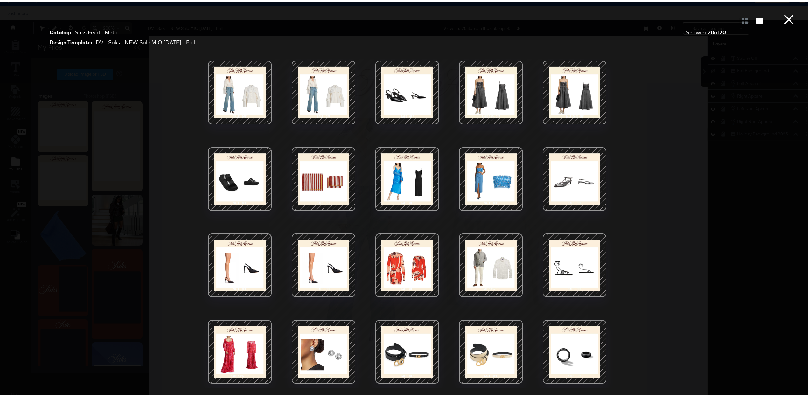
scroll to position [17, 0]
click at [566, 262] on div at bounding box center [574, 264] width 54 height 54
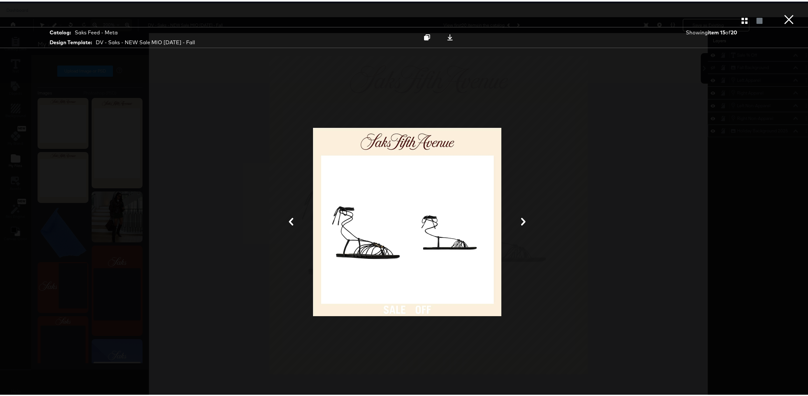
click at [291, 220] on icon at bounding box center [291, 220] width 8 height 8
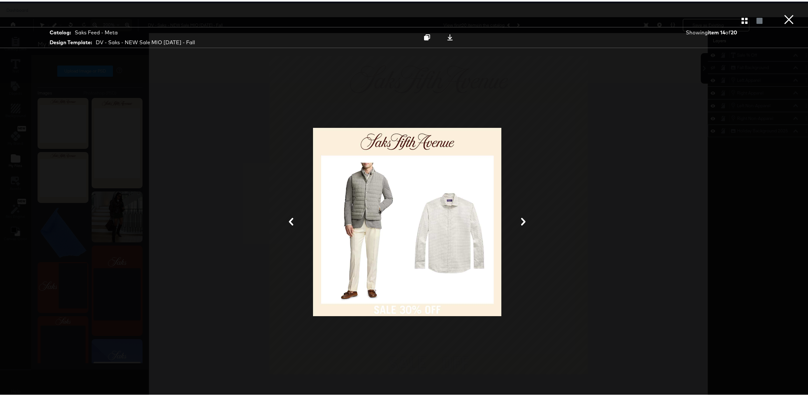
click at [291, 220] on icon at bounding box center [291, 220] width 8 height 8
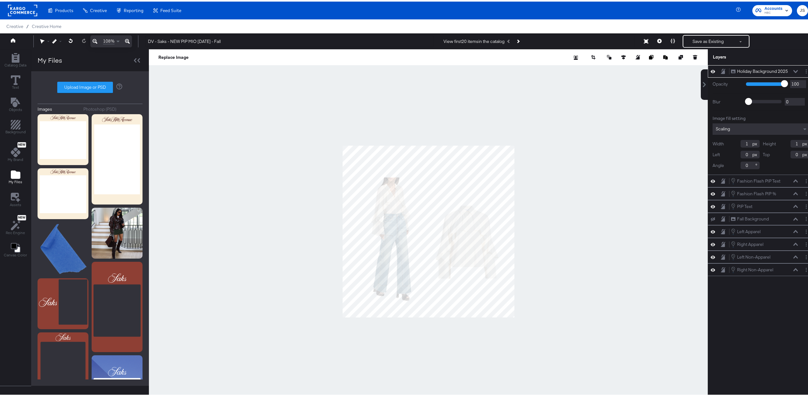
type input "90"
type input "472"
type input "69"
type input "563"
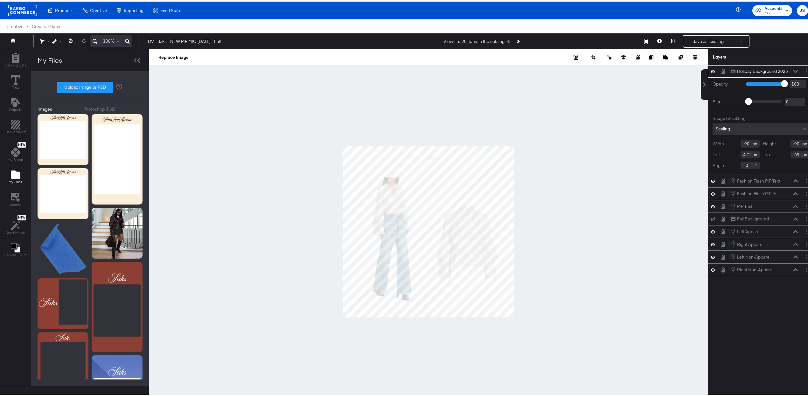
type input "158"
type input "179"
type input "547"
type input "111"
type input "429"
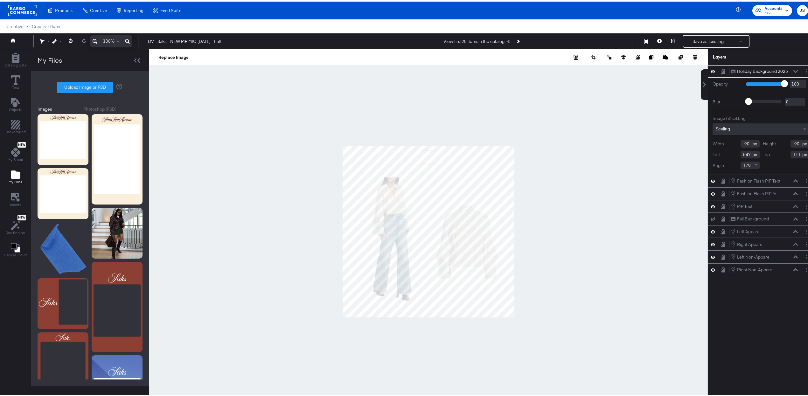
type input "429"
type input "892"
type input "446"
type input "888"
type input "450"
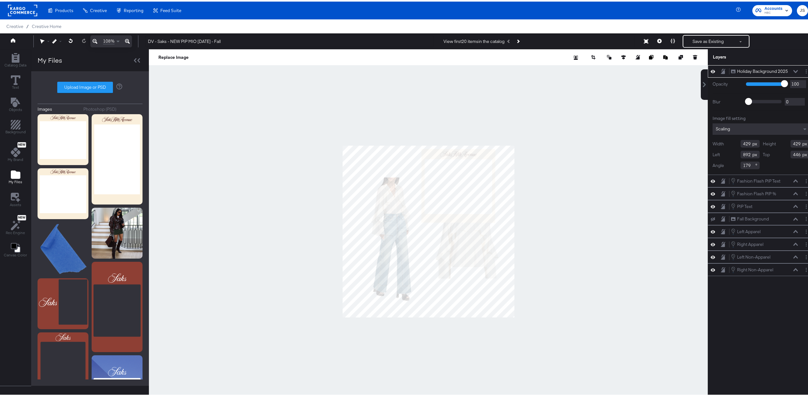
type input "180"
type input "708"
type input "431"
type input "706"
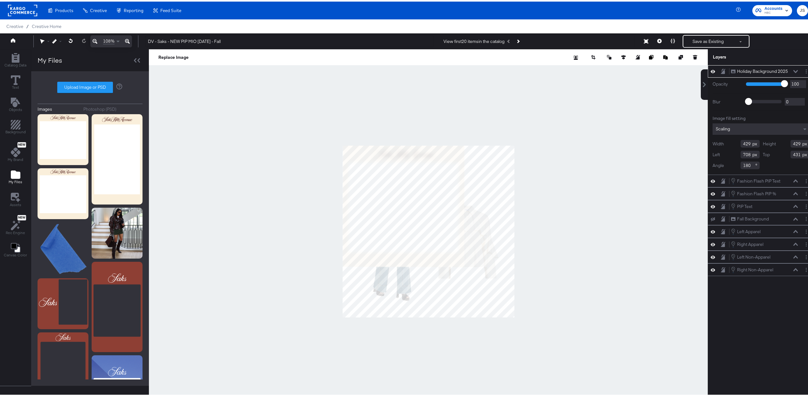
type input "707"
click at [510, 316] on div at bounding box center [428, 230] width 559 height 364
type input "998"
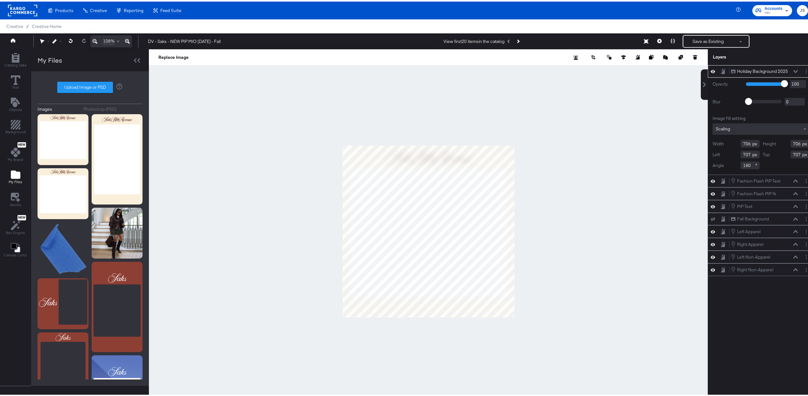
type input "998"
type input "1000"
type input "907"
type input "908"
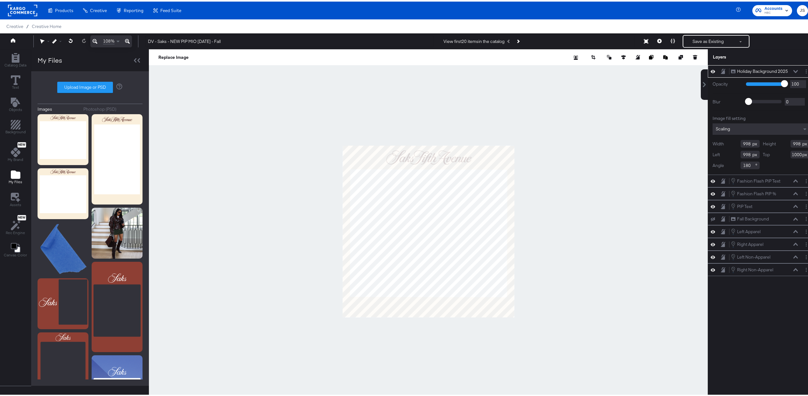
type input "909"
type input "907"
click at [509, 318] on div at bounding box center [428, 230] width 559 height 364
type input "999"
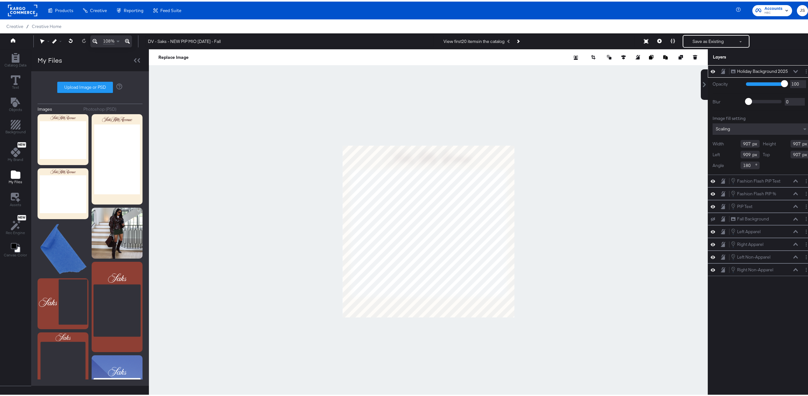
type input "999"
type input "1001"
type input "999"
type input "973"
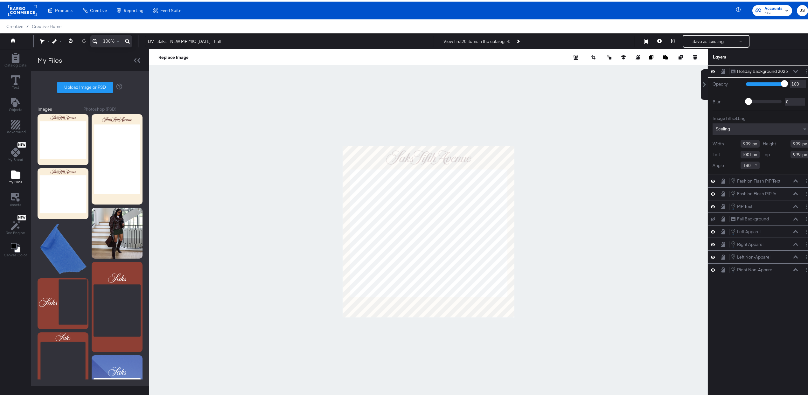
type input "975"
type input "973"
type input "908"
type input "910"
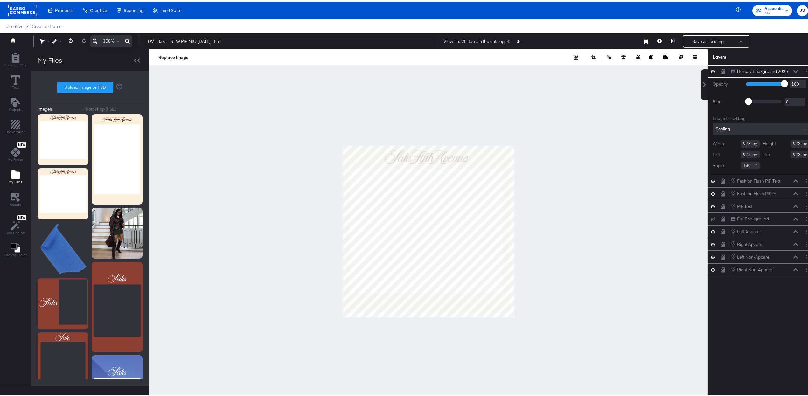
type input "908"
type input "909"
type input "910"
click at [509, 318] on div at bounding box center [428, 230] width 559 height 364
type input "1001"
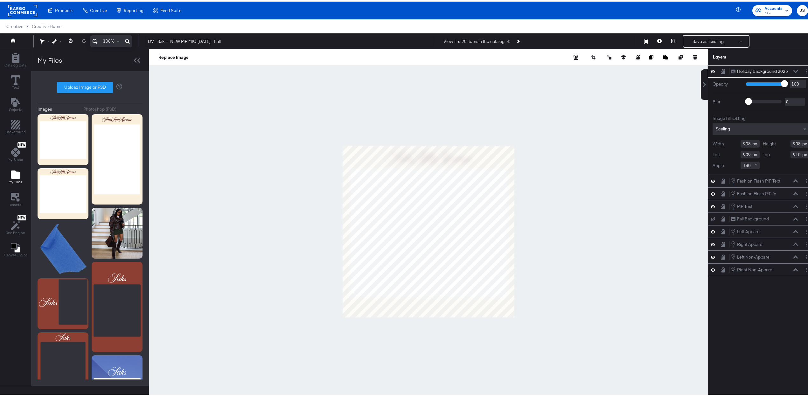
type input "1001"
type input "1003"
click at [604, 289] on div at bounding box center [428, 230] width 559 height 364
type input "920"
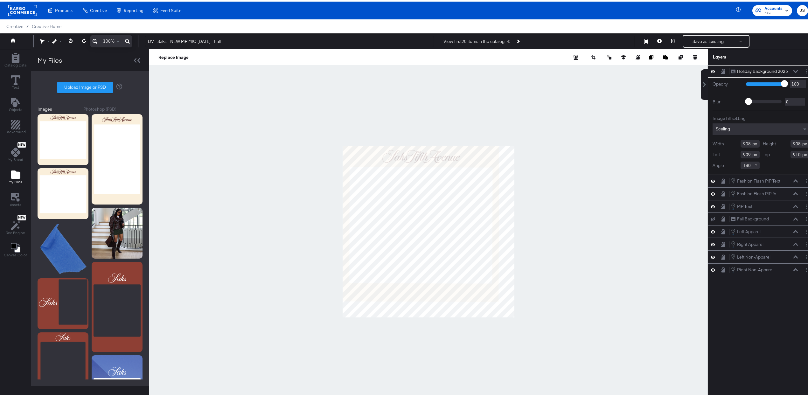
type input "911"
type input "923"
type input "908"
type input "950"
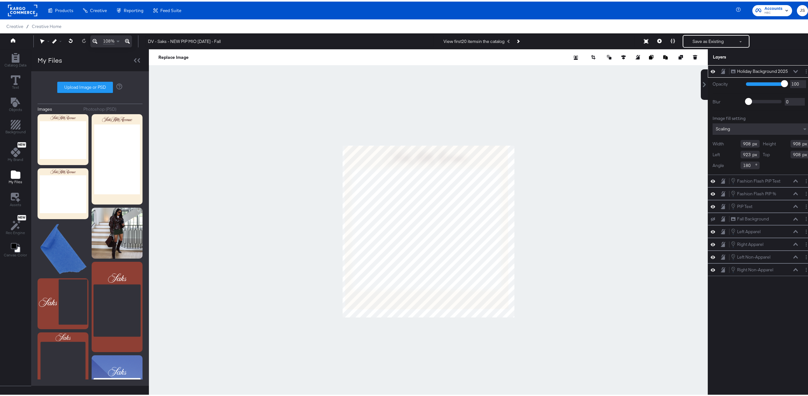
type input "965"
type input "949"
type input "975"
type input "859"
type input "974"
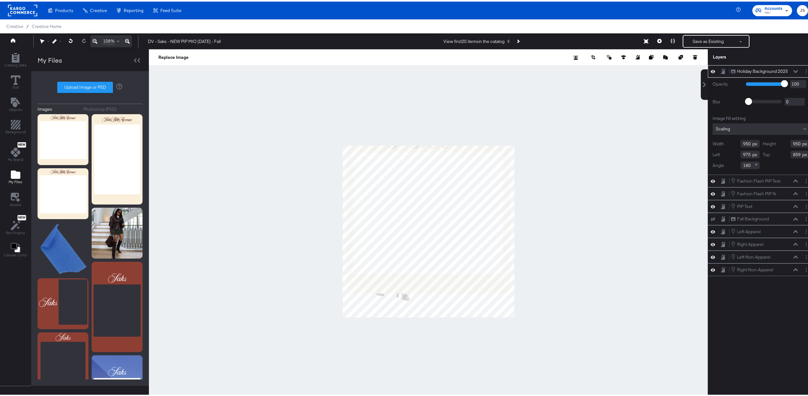
type input "860"
type input "978"
type input "950"
type input "975"
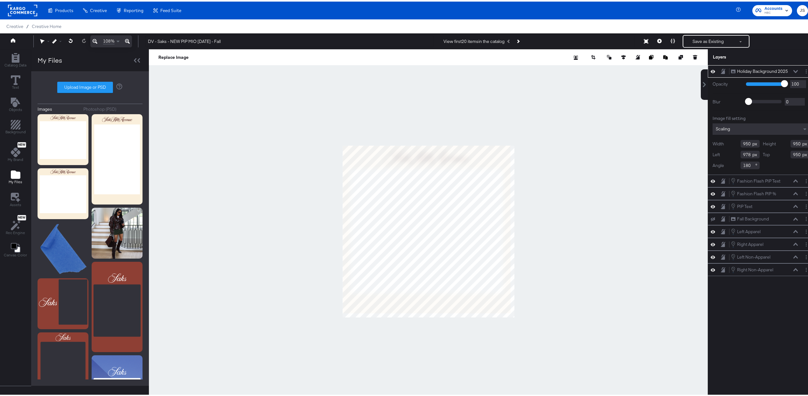
type input "975"
click at [515, 312] on div at bounding box center [428, 230] width 559 height 364
type input "1000"
type input "1002"
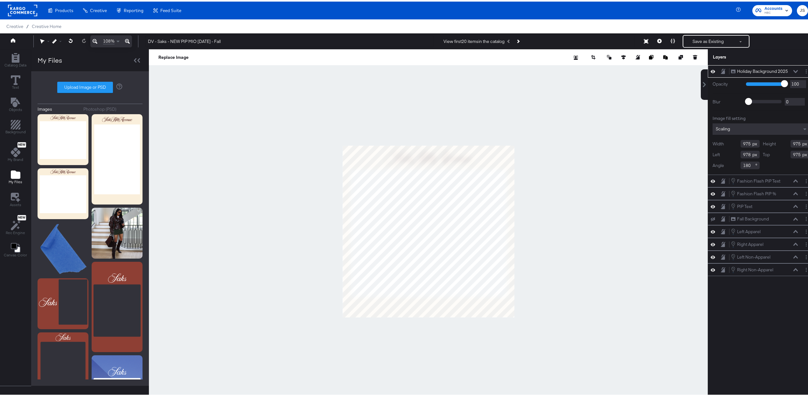
type input "1000"
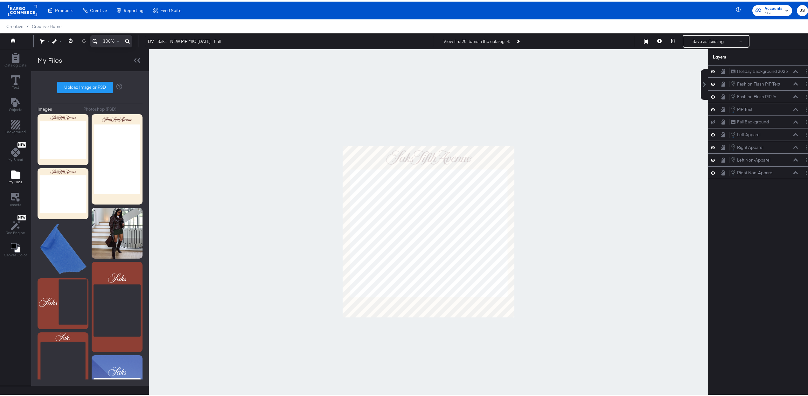
click at [605, 289] on div at bounding box center [428, 230] width 559 height 364
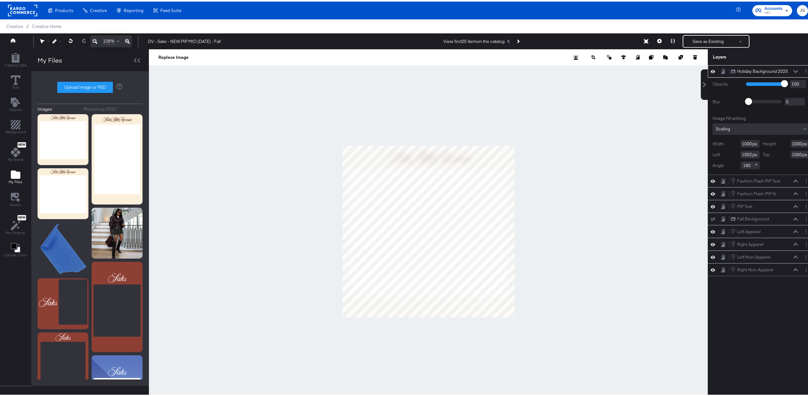
click at [338, 315] on div at bounding box center [428, 230] width 559 height 364
type input "1001"
click at [584, 257] on div at bounding box center [428, 230] width 559 height 364
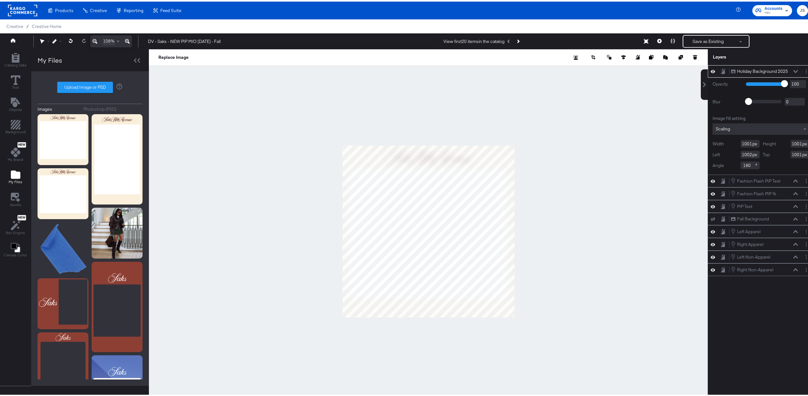
click at [337, 316] on div at bounding box center [428, 230] width 559 height 364
type input "1008"
click at [580, 247] on div at bounding box center [428, 230] width 559 height 364
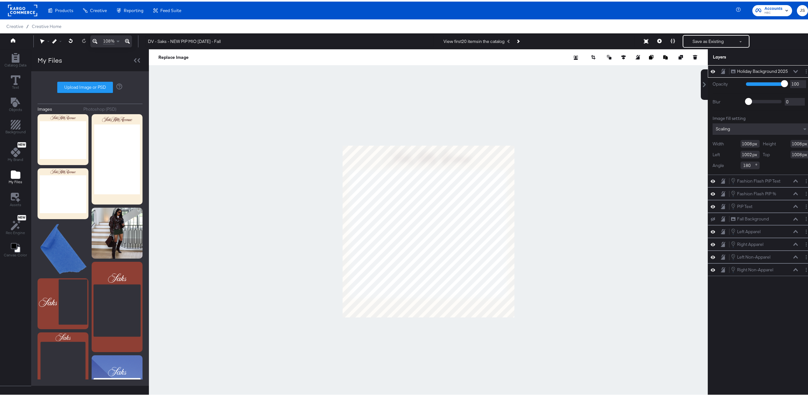
click at [339, 143] on div at bounding box center [428, 230] width 559 height 364
click at [637, 161] on div at bounding box center [428, 230] width 559 height 364
click at [337, 144] on div at bounding box center [428, 230] width 559 height 364
type input "1011"
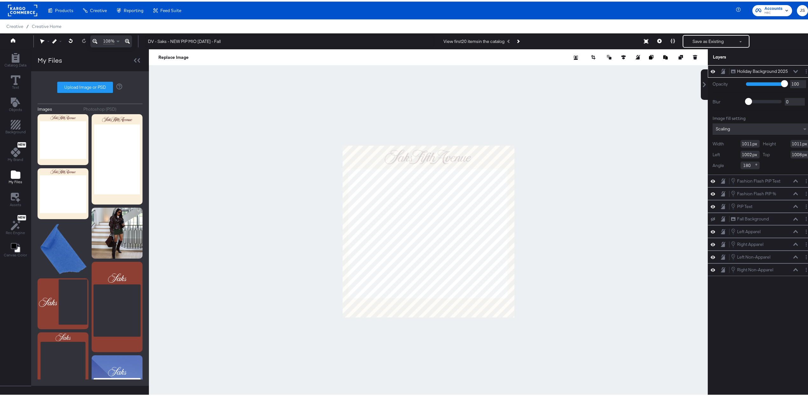
click at [550, 157] on div at bounding box center [428, 230] width 559 height 364
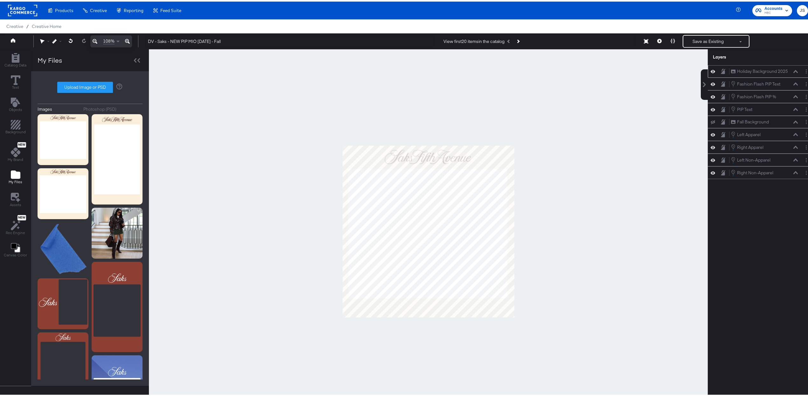
click at [721, 72] on icon at bounding box center [723, 69] width 4 height 5
click at [721, 71] on icon at bounding box center [722, 70] width 3 height 4
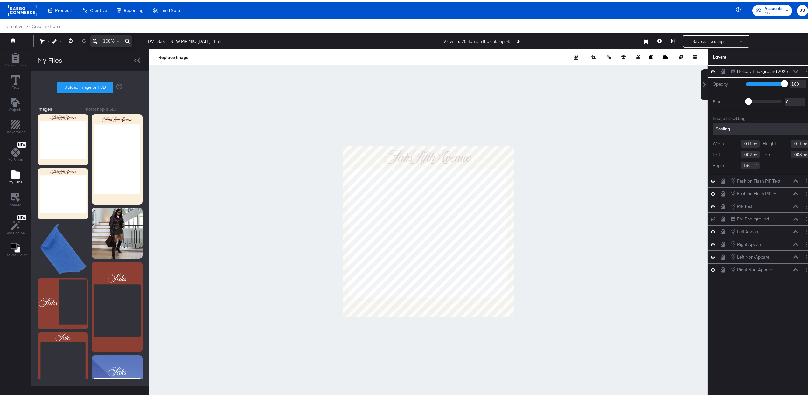
drag, startPoint x: 716, startPoint y: 71, endPoint x: 710, endPoint y: 126, distance: 55.3
click at [710, 153] on div "Holiday Background 2025 Holiday Background 2025 Opacity 1 100 100 Blur 0 2000 0…" at bounding box center [761, 118] width 107 height 109
drag, startPoint x: 720, startPoint y: 70, endPoint x: 711, endPoint y: 123, distance: 53.1
click at [713, 127] on div "Holiday Background 2025 Holiday Background 2025 Opacity 1 100 100 Blur 0 2000 0…" at bounding box center [761, 118] width 107 height 109
click at [721, 71] on icon at bounding box center [723, 69] width 4 height 5
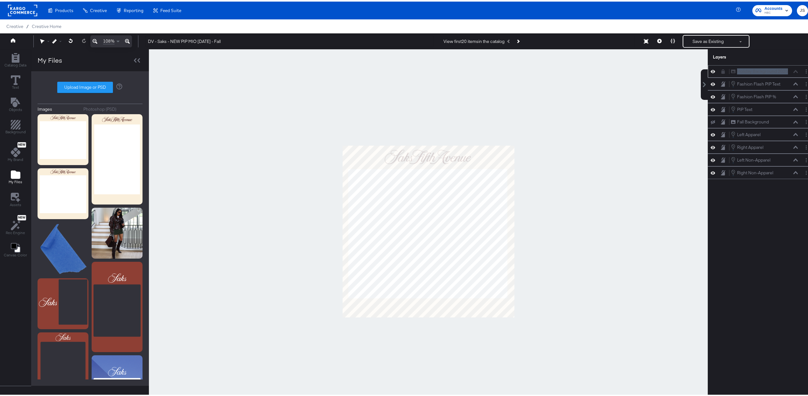
click at [721, 69] on icon at bounding box center [722, 70] width 3 height 4
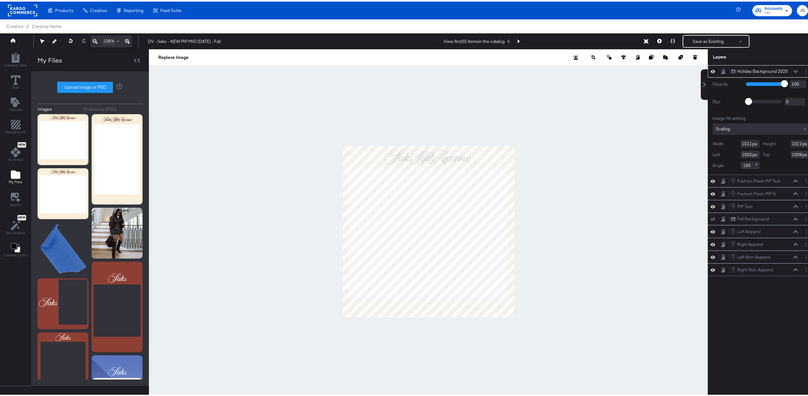
click at [721, 69] on icon at bounding box center [723, 69] width 4 height 5
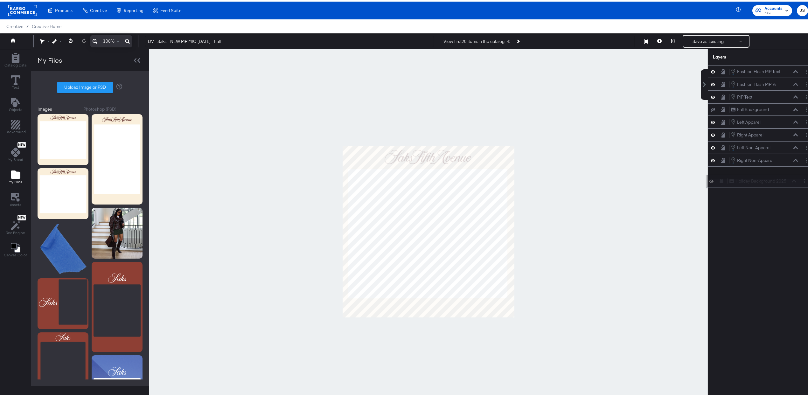
drag, startPoint x: 716, startPoint y: 76, endPoint x: 722, endPoint y: 181, distance: 104.8
click at [722, 178] on div "Holiday Background 2025 Holiday Background 2025 Fashion Flash PIP Text Fashion …" at bounding box center [761, 121] width 107 height 114
click at [744, 175] on div "Holiday Background 2025 Holiday Background 2025" at bounding box center [763, 171] width 67 height 7
click at [712, 173] on div at bounding box center [714, 171] width 9 height 6
click at [721, 174] on icon at bounding box center [723, 171] width 4 height 4
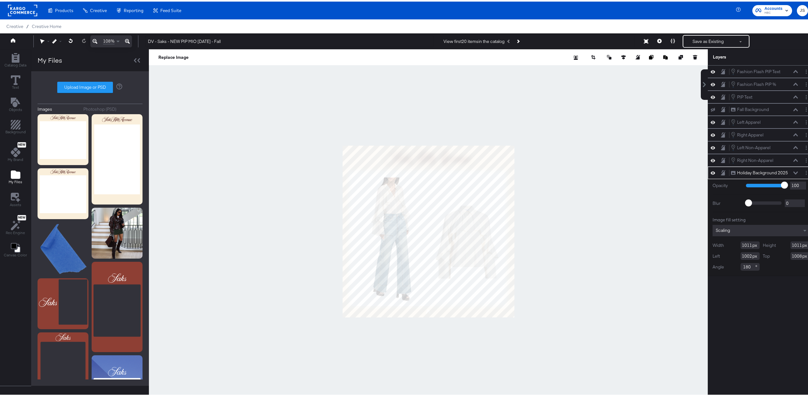
click at [424, 326] on div at bounding box center [428, 230] width 559 height 364
type input "1064"
type input "1060"
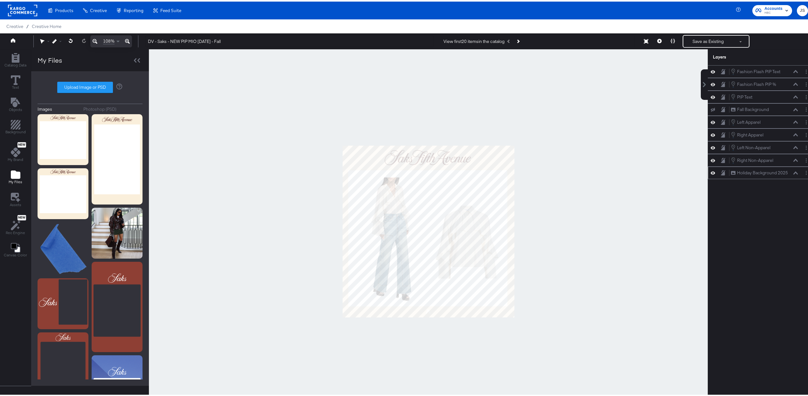
click at [615, 100] on div at bounding box center [428, 230] width 559 height 364
click at [657, 38] on icon at bounding box center [659, 39] width 4 height 4
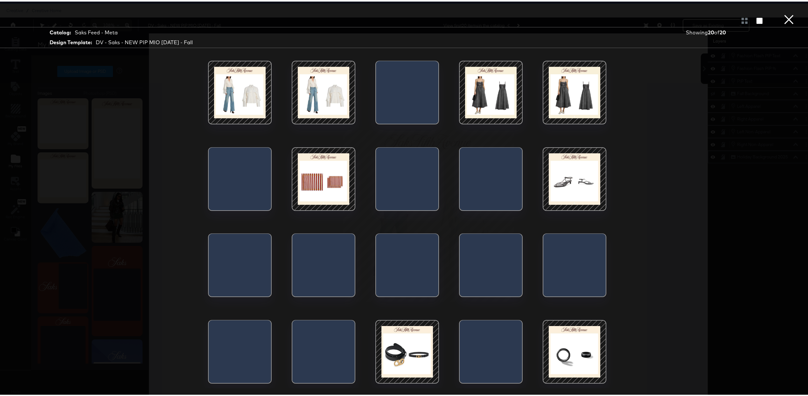
scroll to position [17, 0]
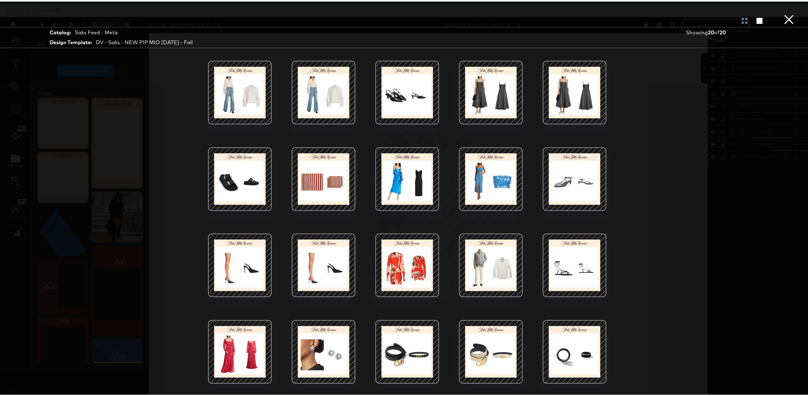
click at [487, 269] on div at bounding box center [491, 264] width 54 height 54
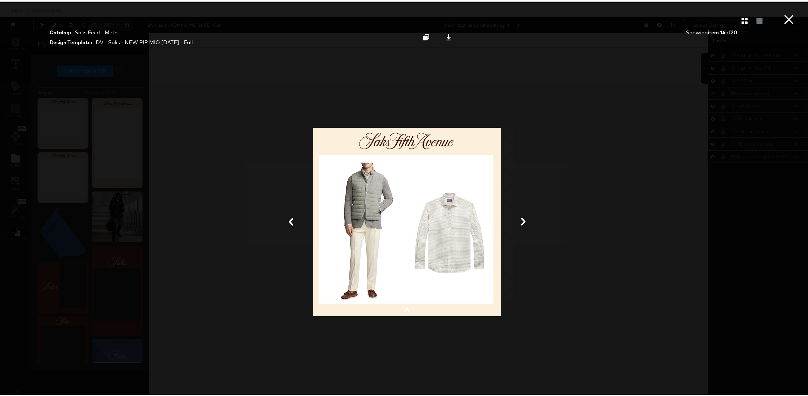
click at [524, 223] on button at bounding box center [523, 221] width 17 height 12
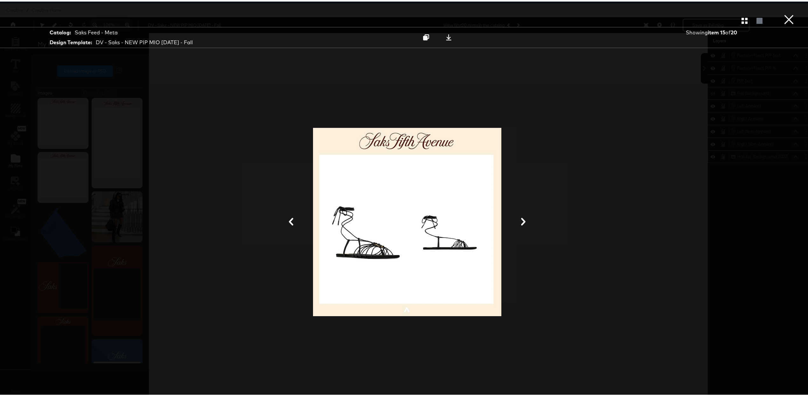
click at [522, 222] on icon at bounding box center [523, 220] width 8 height 8
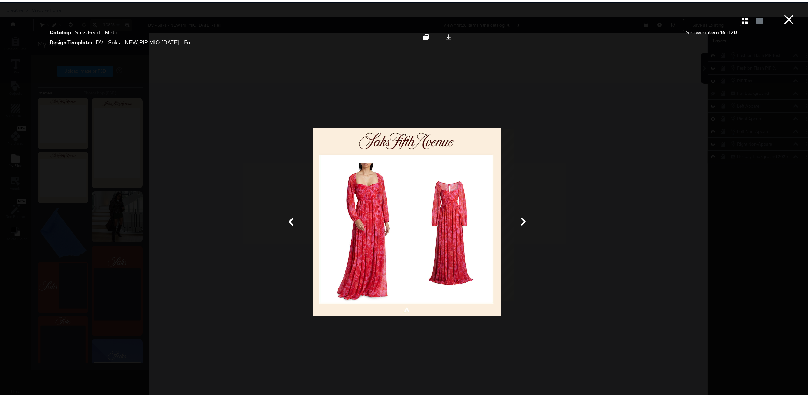
click at [522, 222] on icon at bounding box center [523, 220] width 8 height 8
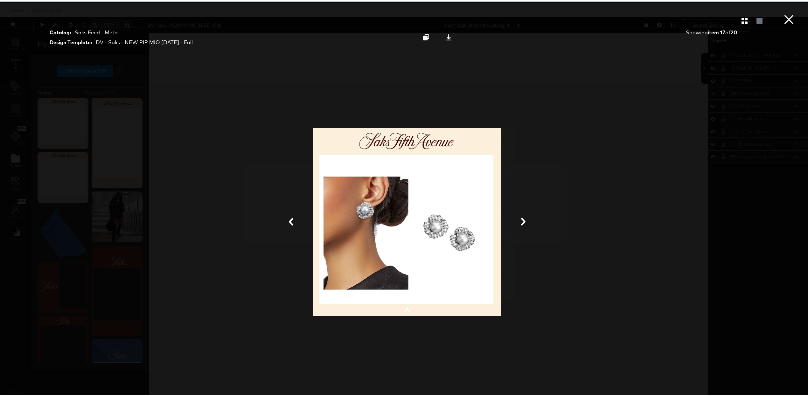
click at [522, 222] on icon at bounding box center [523, 220] width 8 height 8
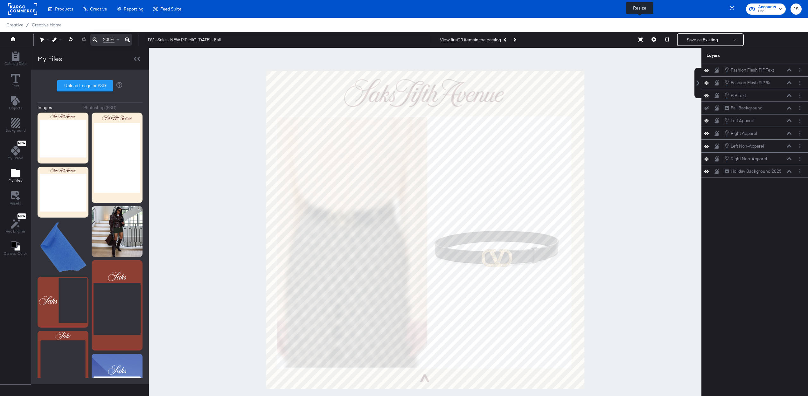
scroll to position [17, 0]
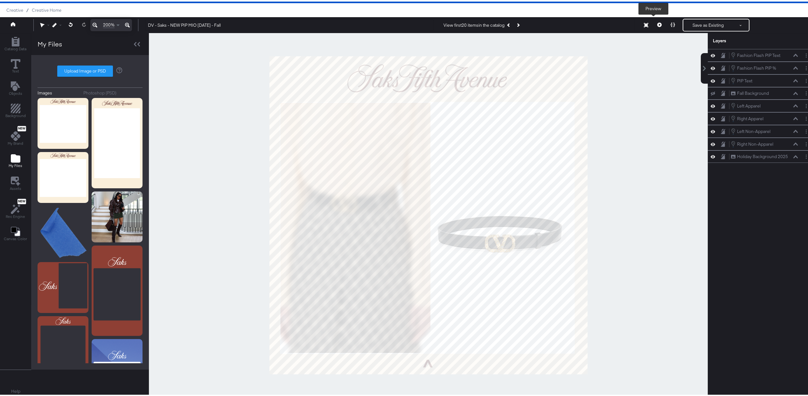
click at [657, 24] on icon at bounding box center [659, 23] width 4 height 4
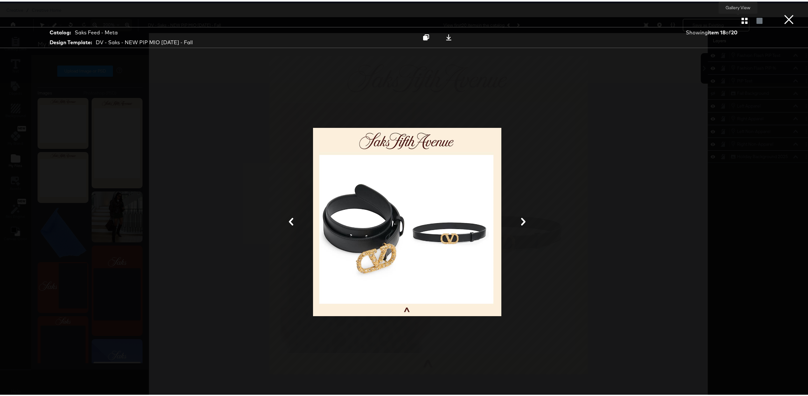
click at [741, 22] on icon "button" at bounding box center [744, 19] width 6 height 6
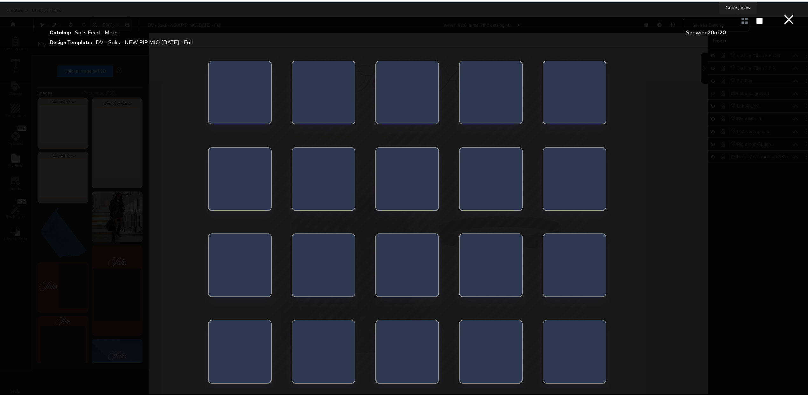
click at [739, 18] on div at bounding box center [744, 19] width 11 height 6
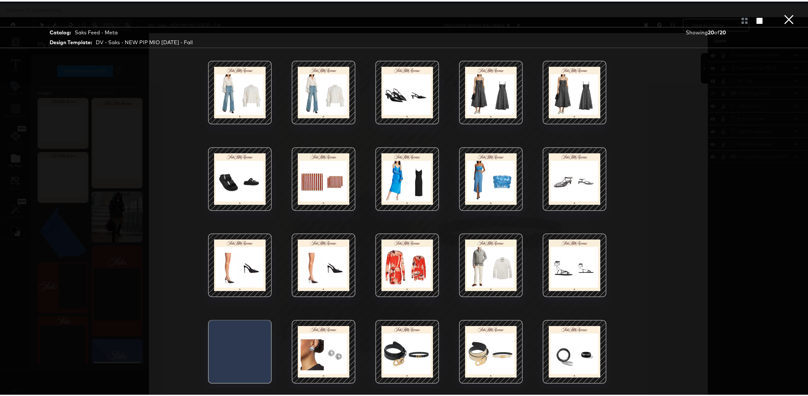
click at [495, 103] on div at bounding box center [491, 91] width 54 height 54
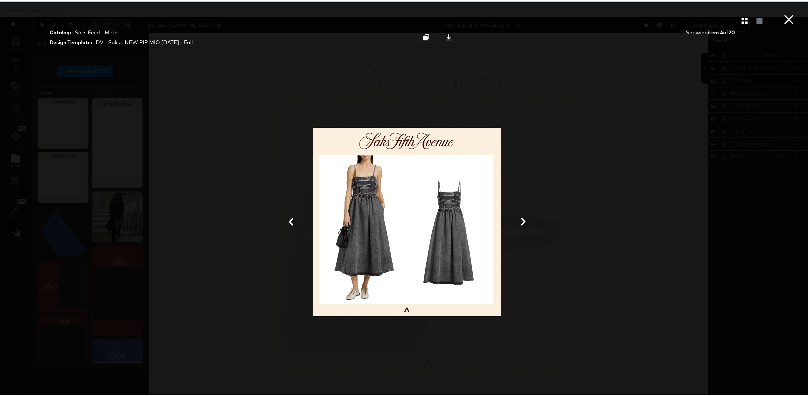
click at [787, 13] on button "×" at bounding box center [788, 6] width 13 height 13
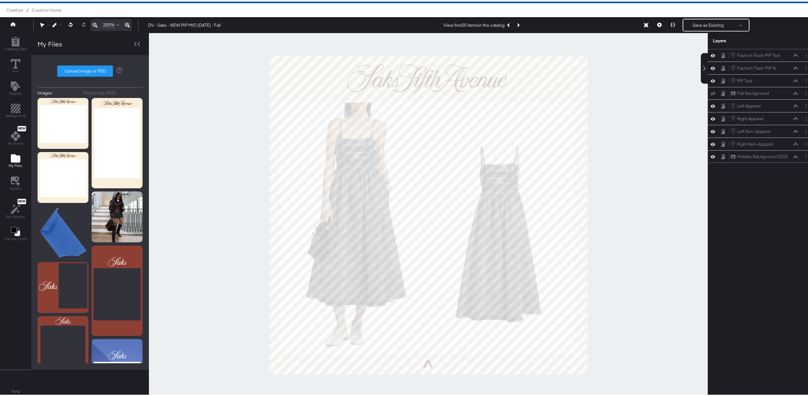
click at [647, 159] on div at bounding box center [428, 213] width 559 height 364
drag, startPoint x: 203, startPoint y: 22, endPoint x: 218, endPoint y: 50, distance: 31.9
click at [198, 24] on input "DV - Saks - NEW PIP MIO [DATE] - Fall" at bounding box center [289, 24] width 289 height 12
type input "DV - Saks - NEW PIP MIO Holiday Background 2025"
click at [637, 93] on div at bounding box center [428, 213] width 559 height 364
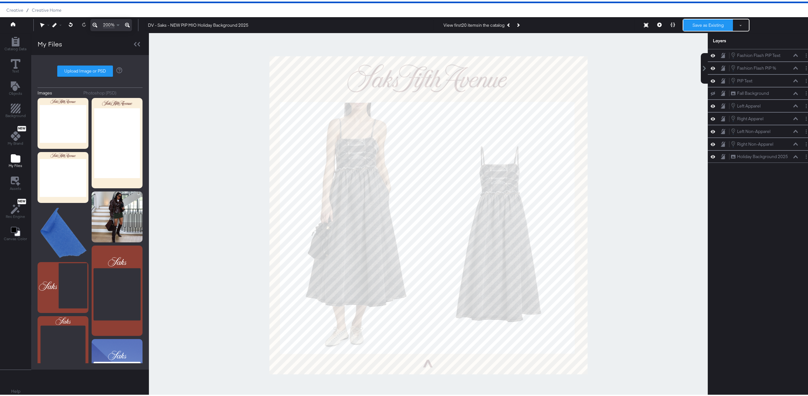
click at [699, 20] on button "Save as Existing" at bounding box center [708, 23] width 50 height 11
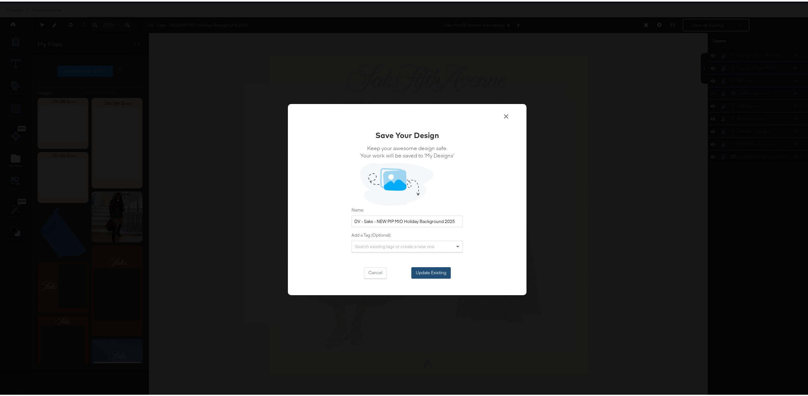
click at [430, 271] on button "Update Existing" at bounding box center [430, 271] width 39 height 11
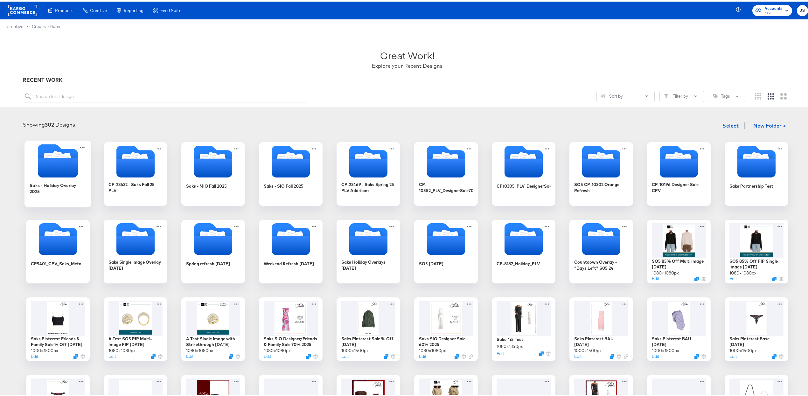
click at [55, 173] on icon "Folder" at bounding box center [58, 166] width 40 height 20
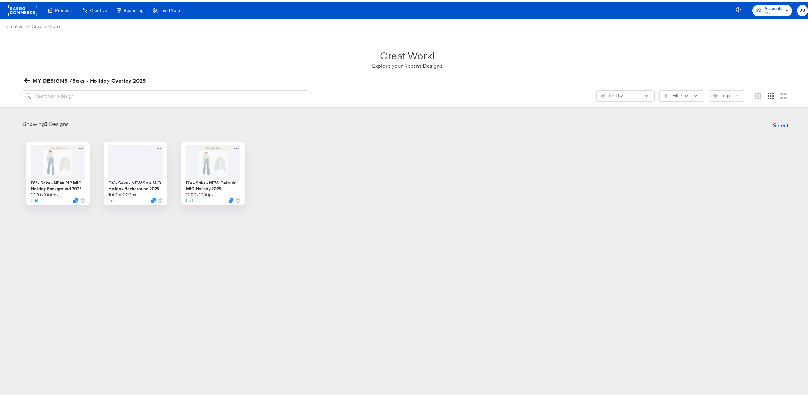
click at [26, 79] on icon "button" at bounding box center [27, 79] width 6 height 5
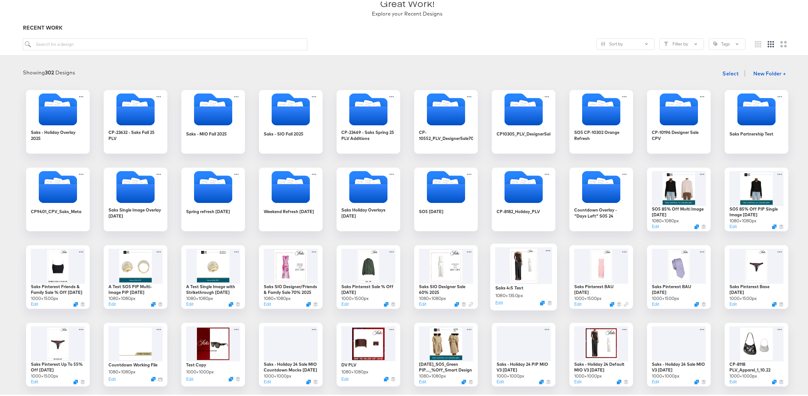
scroll to position [60, 0]
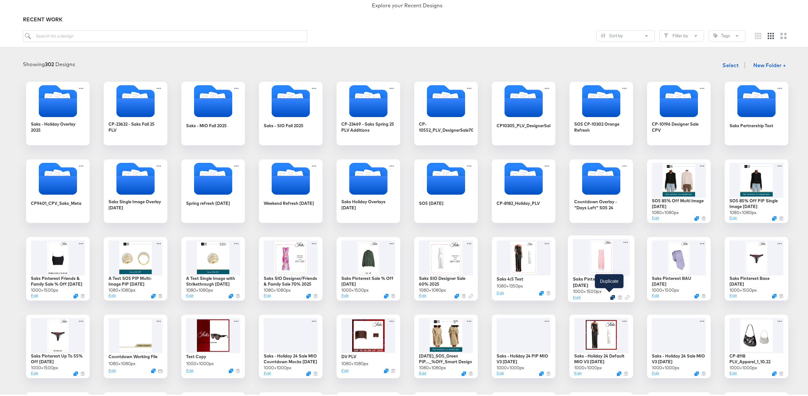
click at [610, 294] on icon "Duplicate" at bounding box center [612, 296] width 5 height 5
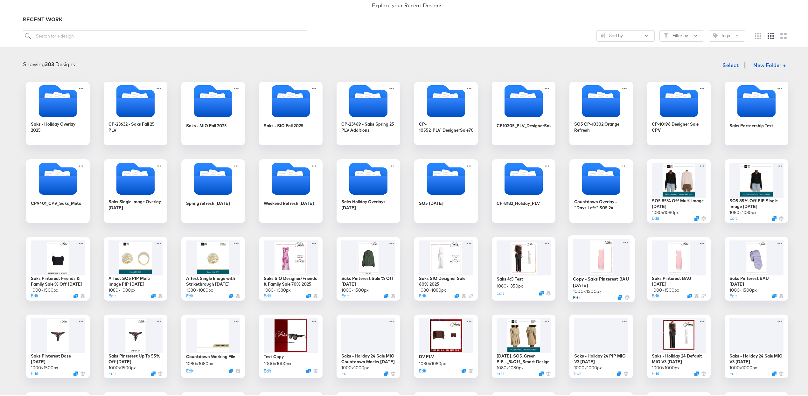
click at [574, 296] on button "Edit" at bounding box center [577, 296] width 8 height 6
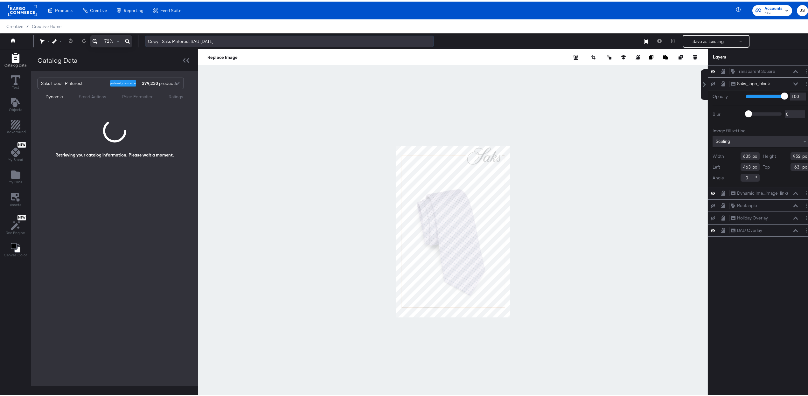
click at [168, 44] on input "Copy - Saks Pinterest BAU [DATE]" at bounding box center [289, 40] width 289 height 12
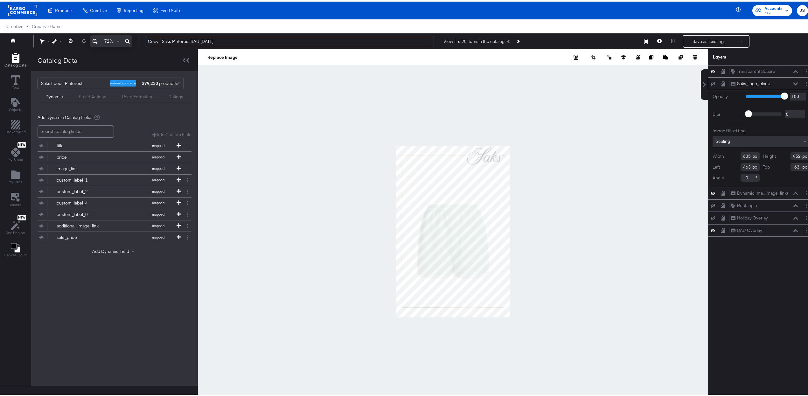
drag, startPoint x: 163, startPoint y: 40, endPoint x: 139, endPoint y: 39, distance: 23.2
click at [140, 39] on div "Copy - Saks Pinterest BAU 4.2.25 View first 20 items in the catalog Save as Exi…" at bounding box center [474, 39] width 668 height 13
drag, startPoint x: 198, startPoint y: 40, endPoint x: 176, endPoint y: 38, distance: 22.7
click at [176, 38] on input "Saks Pinterest BAU [DATE]" at bounding box center [289, 40] width 289 height 12
type input "Saks Pinterest Holiday Overlay 2025"
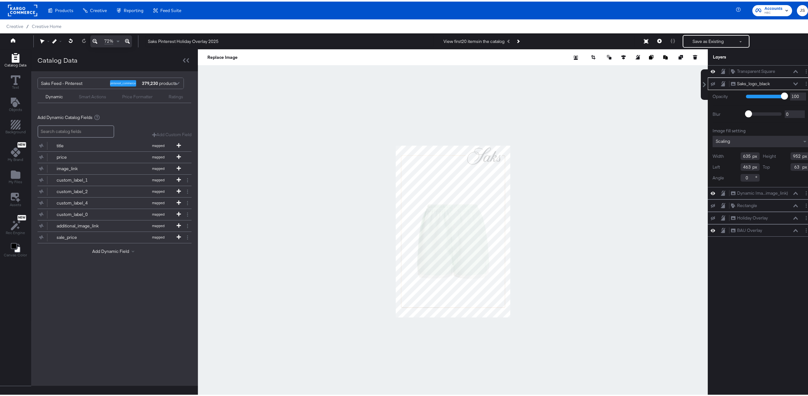
click at [265, 144] on div at bounding box center [453, 230] width 510 height 364
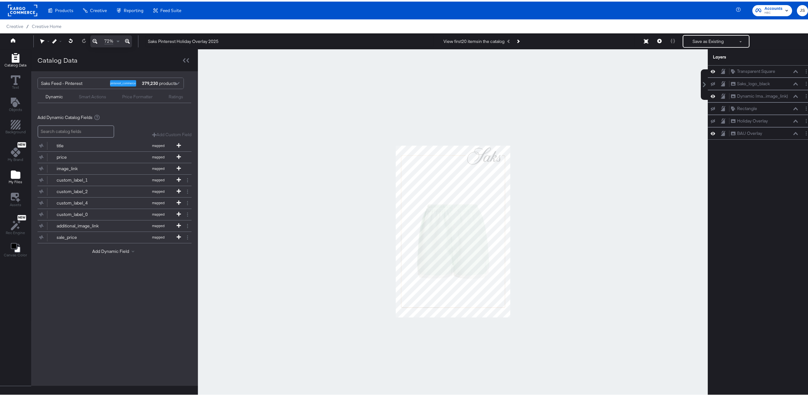
click at [17, 176] on icon "Add Files" at bounding box center [16, 173] width 10 height 8
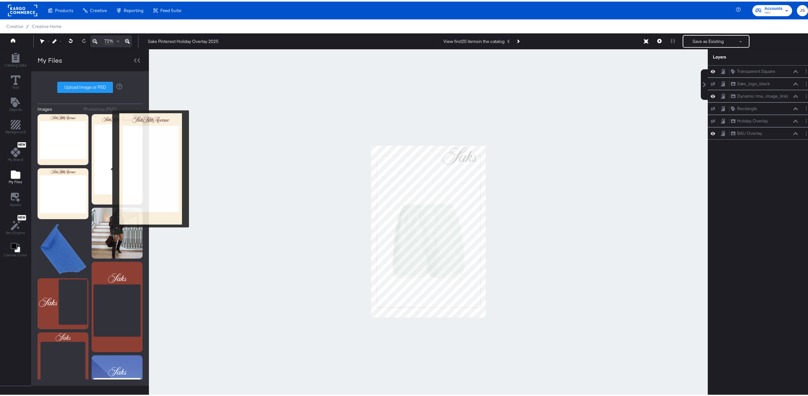
click at [108, 167] on img at bounding box center [117, 158] width 51 height 90
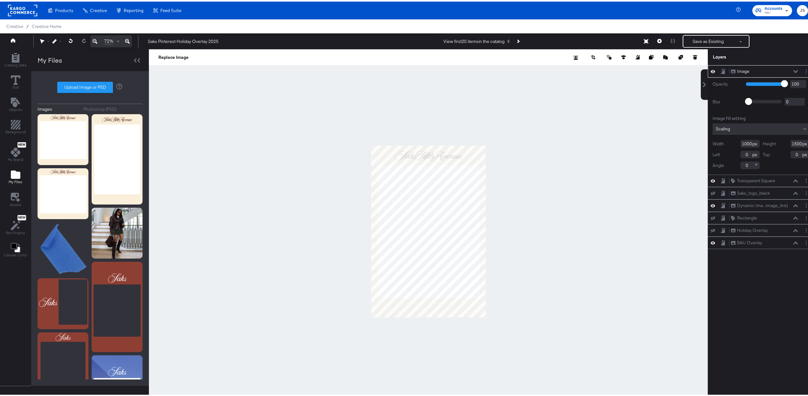
click at [744, 125] on div "Scaling" at bounding box center [760, 127] width 97 height 11
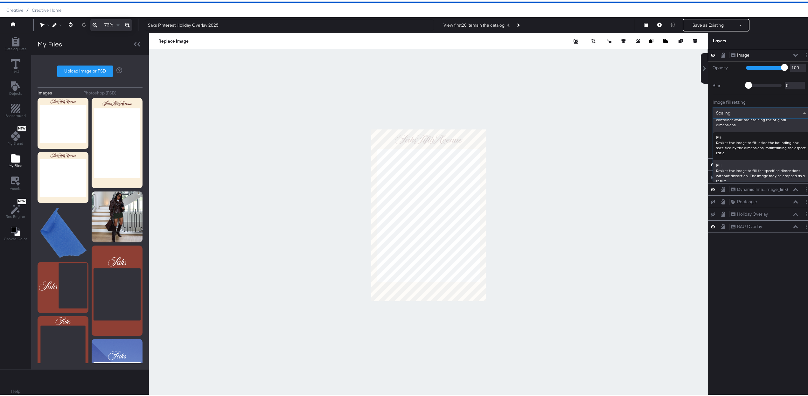
scroll to position [73, 0]
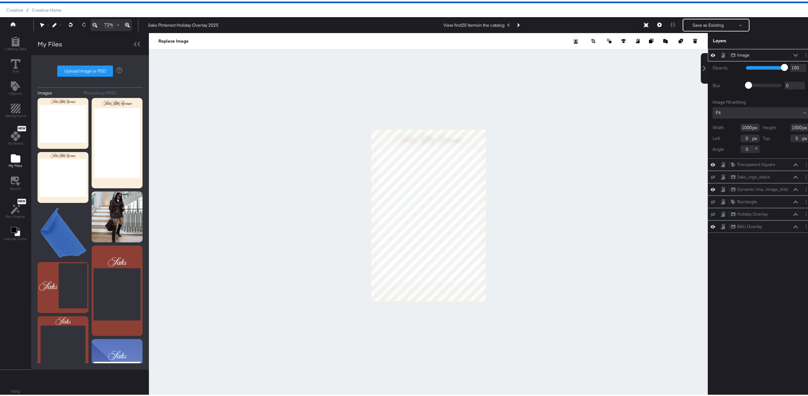
click at [503, 212] on div at bounding box center [428, 213] width 559 height 364
type input "1187"
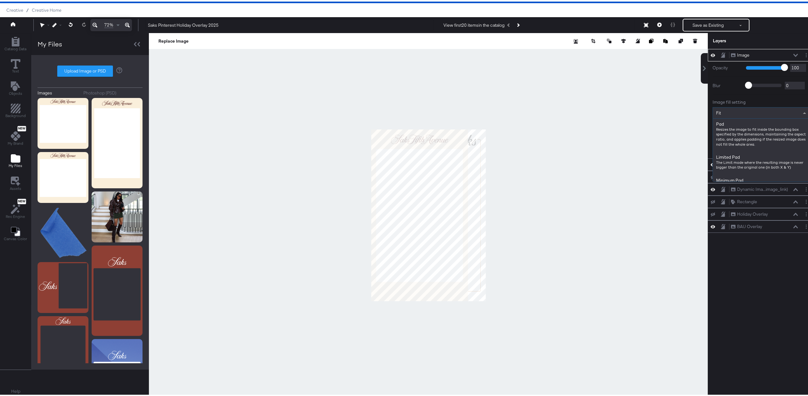
click at [744, 111] on div "Fit" at bounding box center [761, 111] width 96 height 11
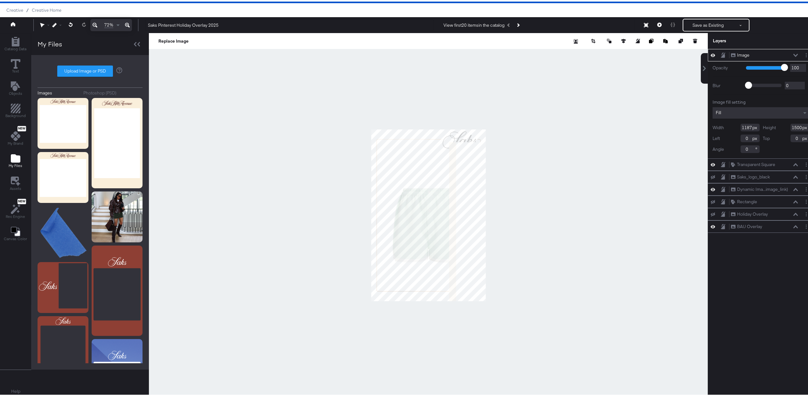
type input "11"
type input "136"
click at [762, 110] on div "Fill" at bounding box center [760, 111] width 97 height 11
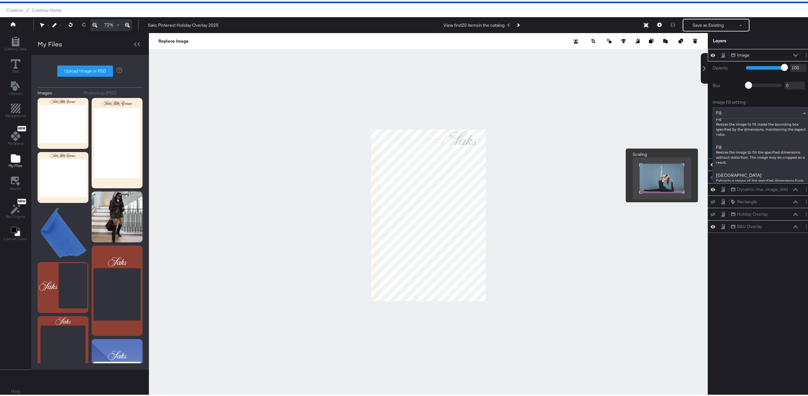
scroll to position [0, 0]
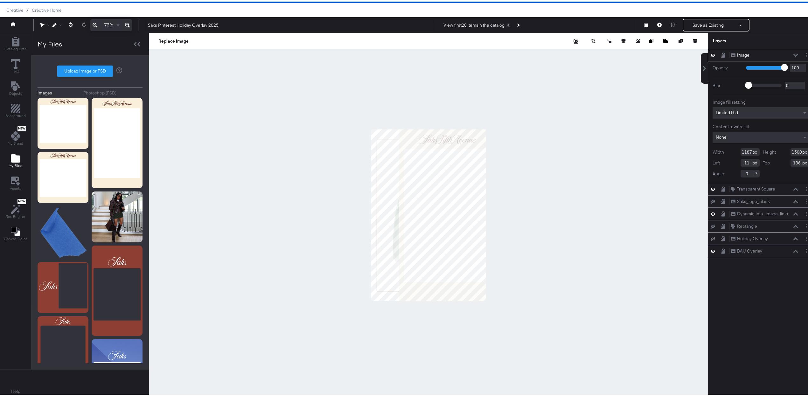
type input "69"
type input "0"
click at [317, 116] on div at bounding box center [428, 213] width 559 height 364
type input "1457"
type input "1841"
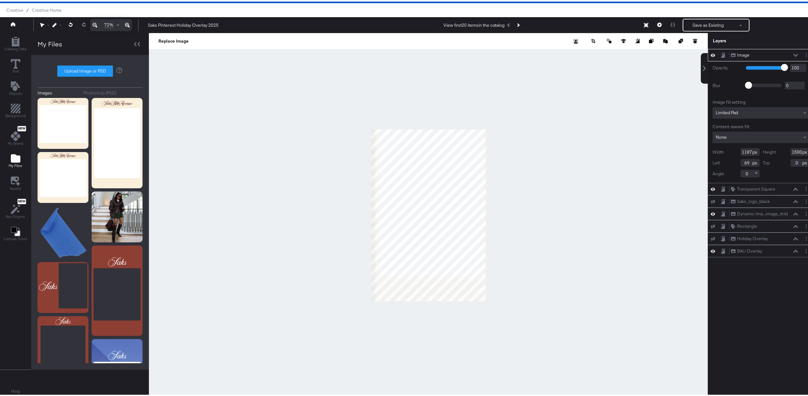
type input "-201"
type input "-341"
type input "-229"
type input "-11"
type input "1634"
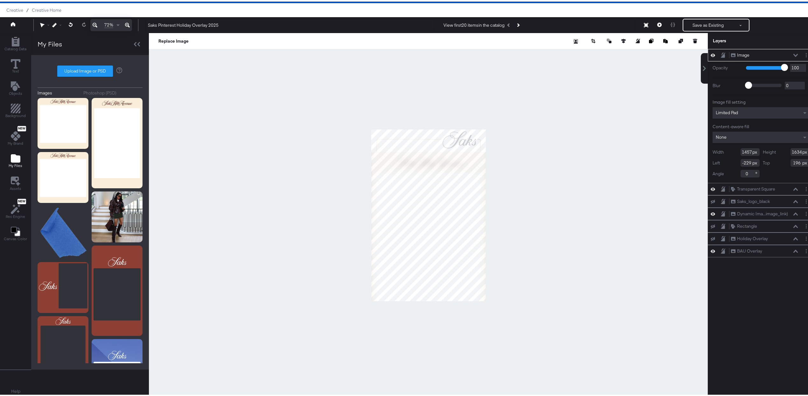
type input "127"
type input "-226"
type input "0"
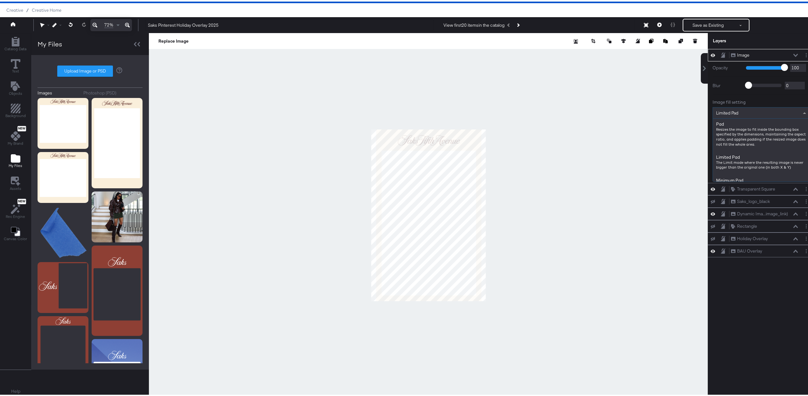
click at [748, 115] on div "Limited Pad" at bounding box center [761, 111] width 96 height 11
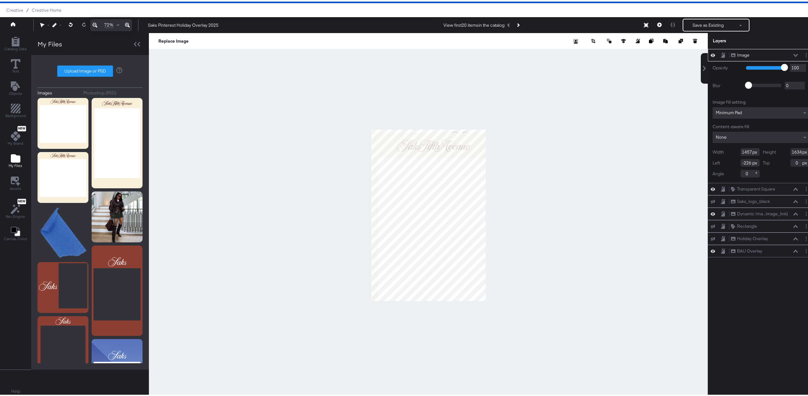
type input "-34"
type input "75"
click at [756, 113] on div "Minimum Pad" at bounding box center [760, 111] width 97 height 11
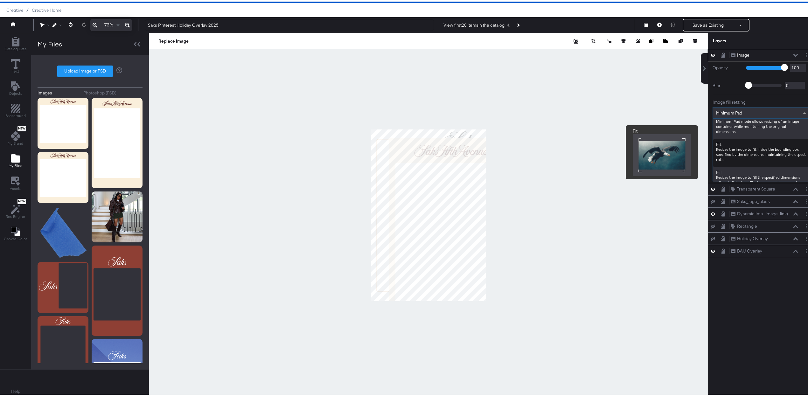
scroll to position [64, 0]
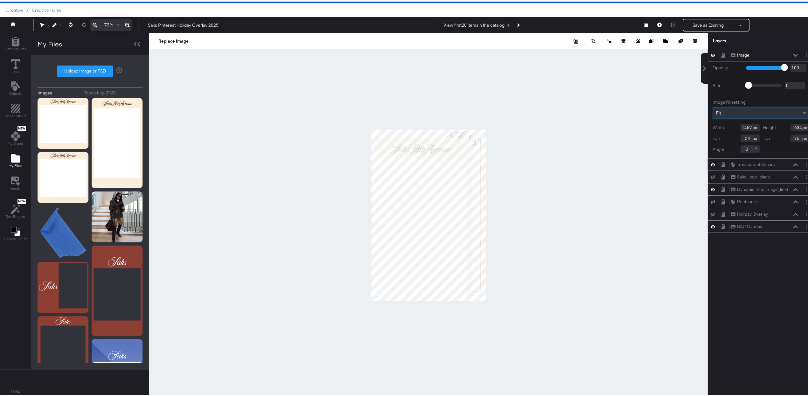
click at [793, 164] on icon at bounding box center [795, 163] width 4 height 3
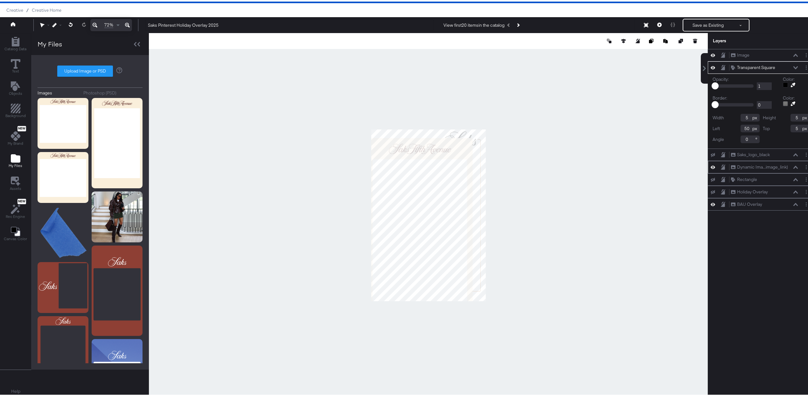
click at [793, 167] on icon at bounding box center [795, 165] width 4 height 3
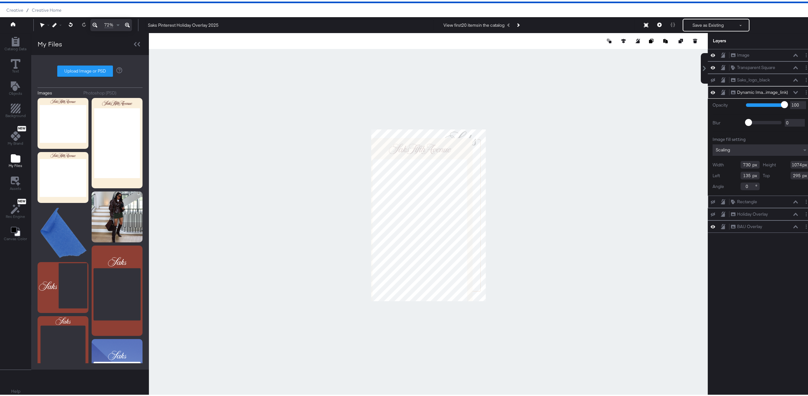
click at [777, 202] on div "Rectangle Rectangle" at bounding box center [763, 200] width 67 height 7
click at [785, 201] on div "Rectangle Rectangle" at bounding box center [763, 200] width 67 height 7
click at [793, 202] on icon at bounding box center [795, 200] width 4 height 3
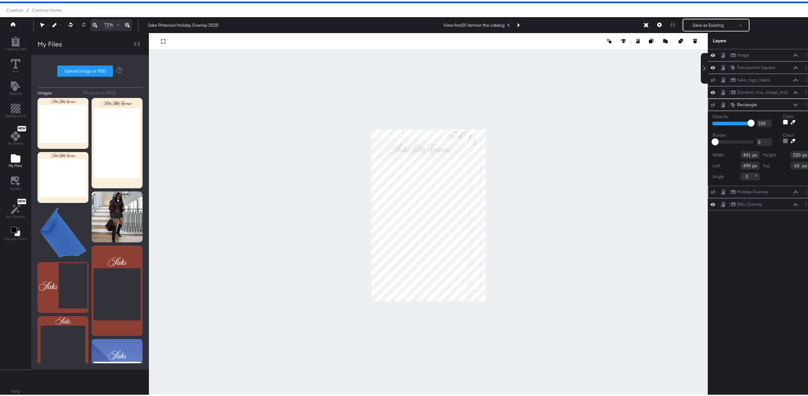
click at [793, 192] on button at bounding box center [795, 191] width 5 height 4
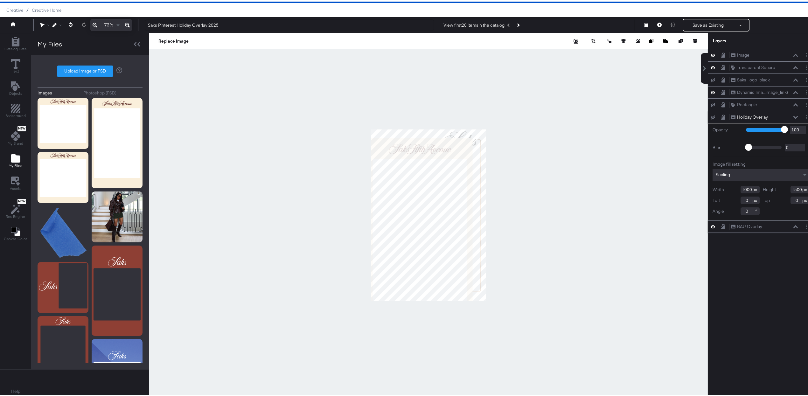
click at [793, 224] on button at bounding box center [795, 225] width 5 height 4
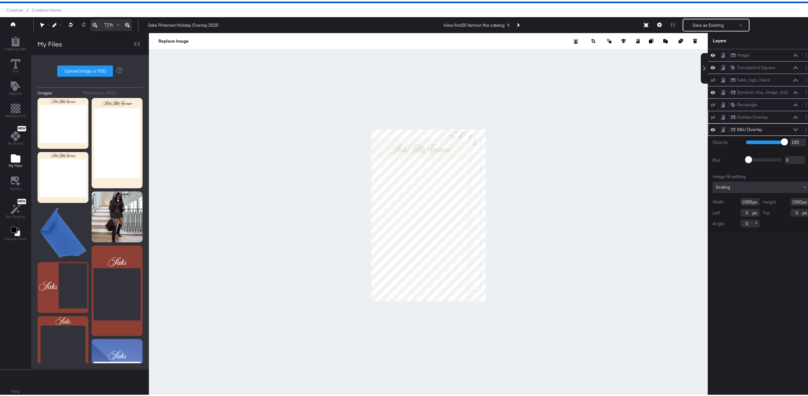
click at [793, 117] on icon at bounding box center [795, 115] width 4 height 3
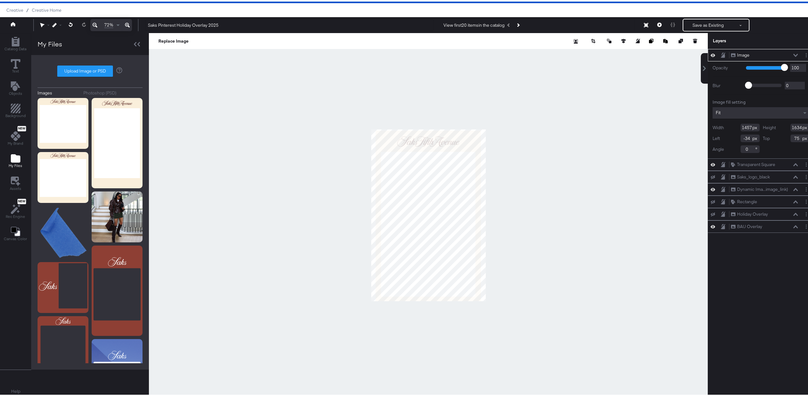
type input "38"
type input "10"
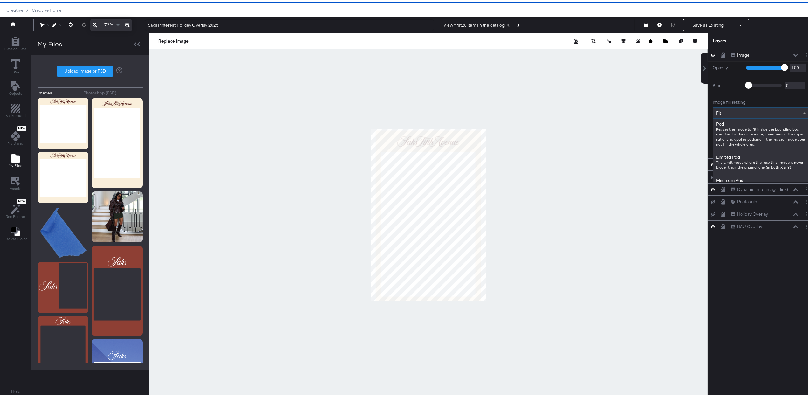
click at [775, 114] on div "Fit" at bounding box center [761, 111] width 96 height 11
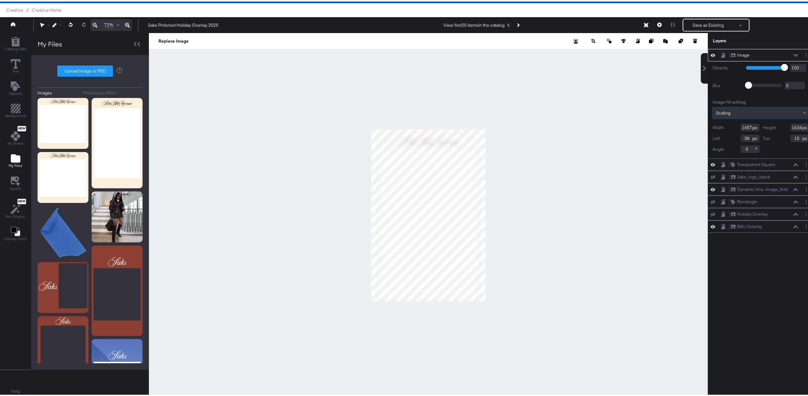
click at [740, 126] on input "1457" at bounding box center [749, 126] width 19 height 8
type input "1000"
type input "1500"
click at [579, 165] on div at bounding box center [428, 213] width 559 height 364
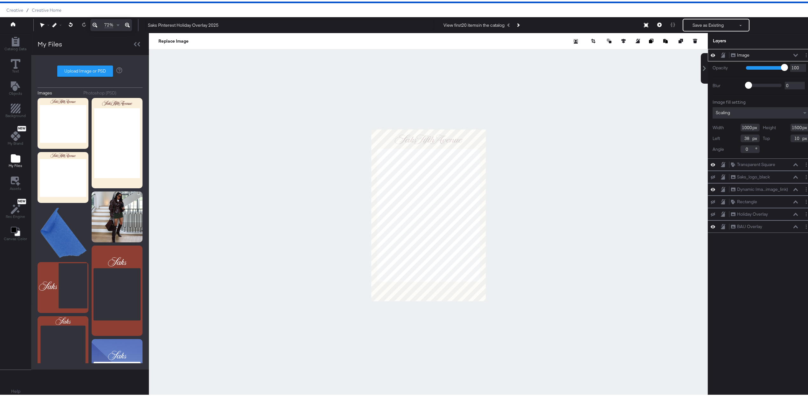
type input "0"
click at [598, 149] on div at bounding box center [428, 213] width 559 height 364
click at [779, 112] on div "Scaling" at bounding box center [760, 111] width 97 height 11
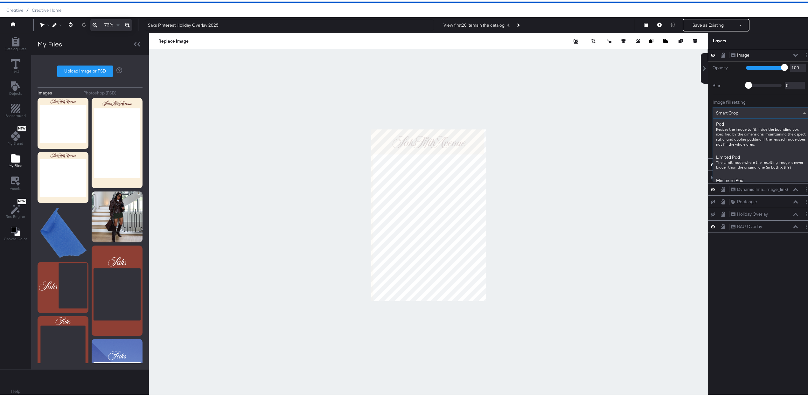
click at [752, 108] on div "Smart Crop" at bounding box center [761, 111] width 96 height 11
click at [744, 111] on div "Crop Center" at bounding box center [761, 111] width 96 height 11
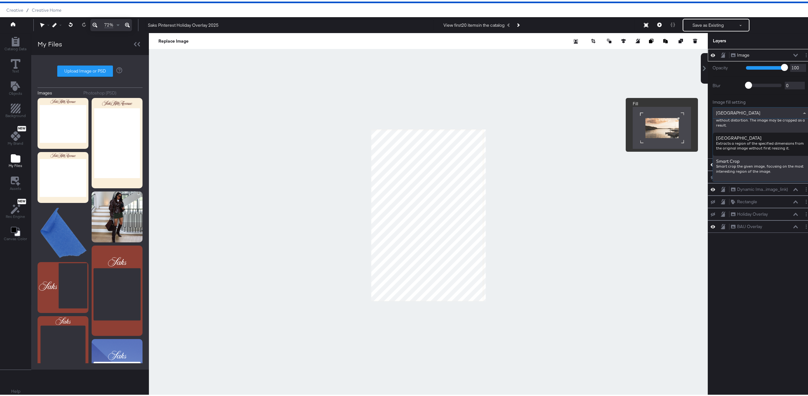
scroll to position [81, 0]
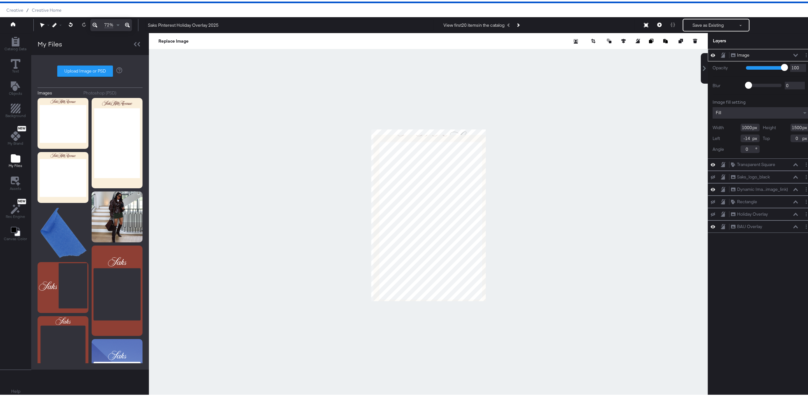
type input "14"
type input "63"
click at [426, 124] on div at bounding box center [428, 213] width 559 height 364
type input "1598"
type input "132"
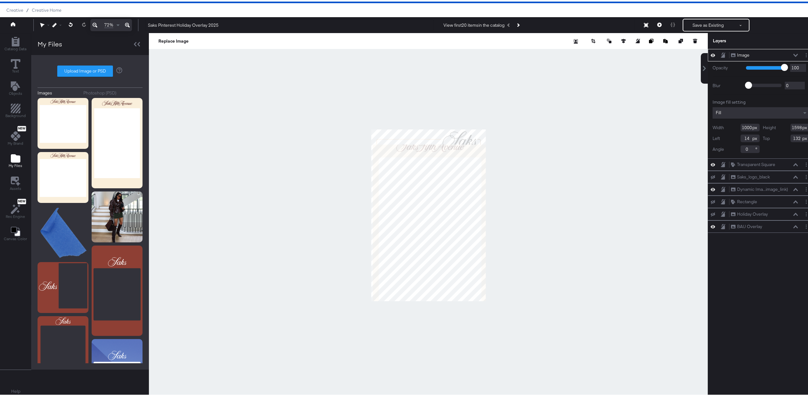
type input "1698"
type input "32"
type input "0"
type input "96"
type input "1731"
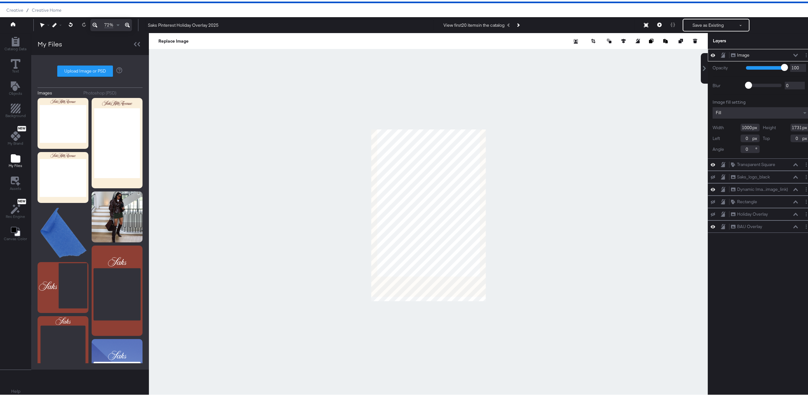
type input "-258"
click at [790, 126] on input "1731" at bounding box center [799, 126] width 19 height 8
type input "1500"
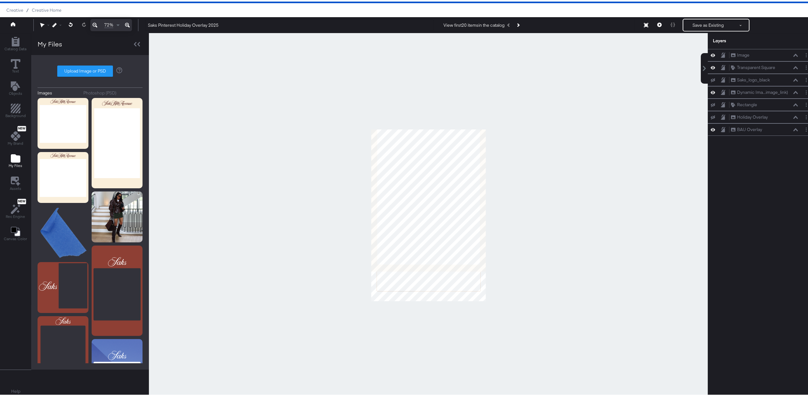
click at [629, 201] on div at bounding box center [428, 213] width 559 height 364
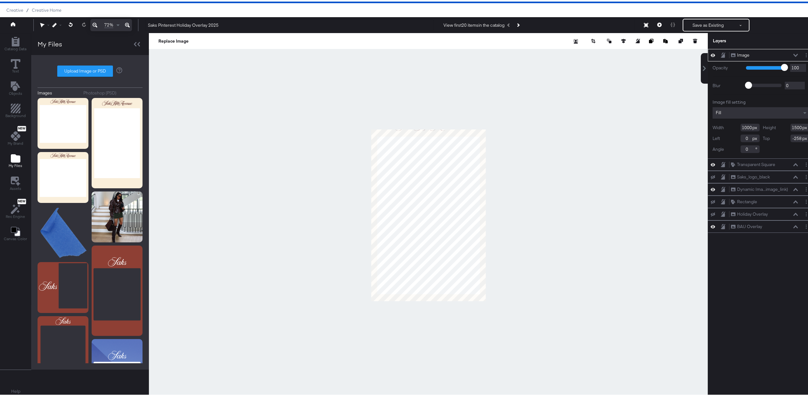
type input "0"
click at [525, 189] on div at bounding box center [428, 213] width 559 height 364
click at [790, 124] on input "1500" at bounding box center [799, 126] width 19 height 8
type input "1300"
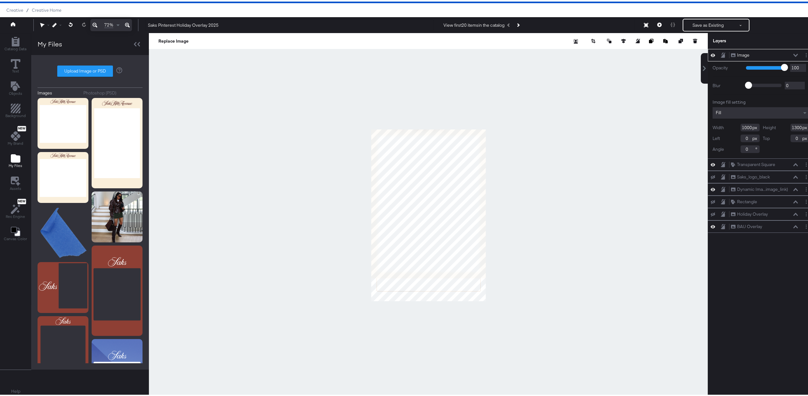
click at [648, 167] on div at bounding box center [428, 213] width 559 height 364
type input "178"
click at [762, 112] on div "Fill" at bounding box center [760, 111] width 97 height 11
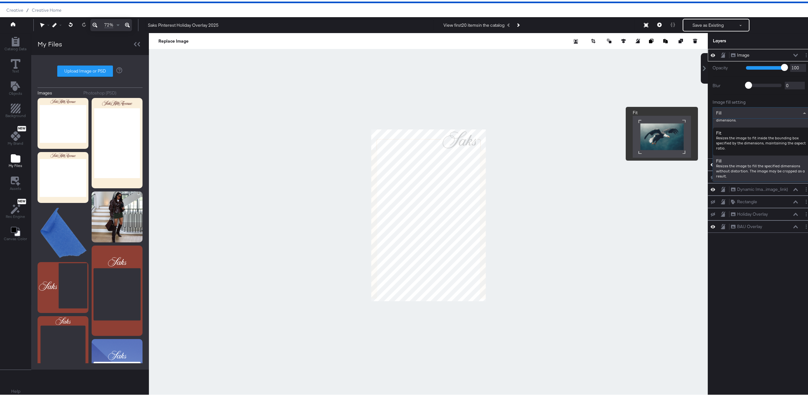
scroll to position [62, 0]
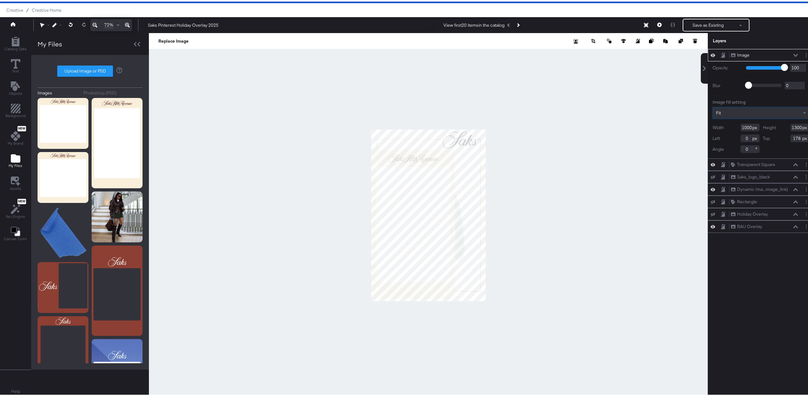
click at [792, 126] on input "1300" at bounding box center [799, 126] width 19 height 8
type input "1500"
click at [668, 149] on div at bounding box center [428, 213] width 559 height 364
type input "97"
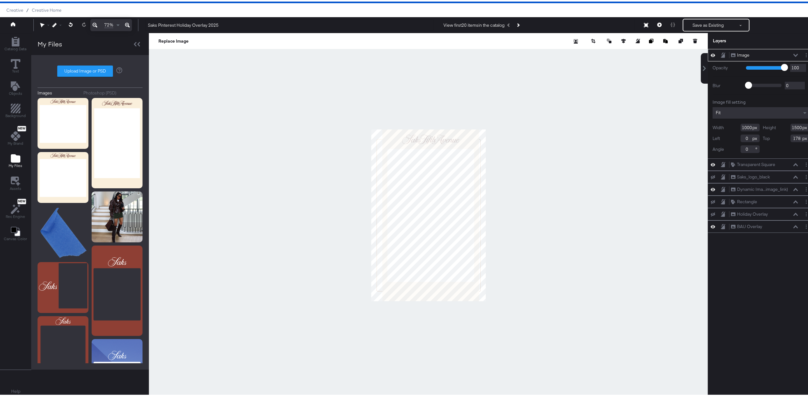
type input "0"
type input "1097"
type input "156"
type input "1253"
type input "-447"
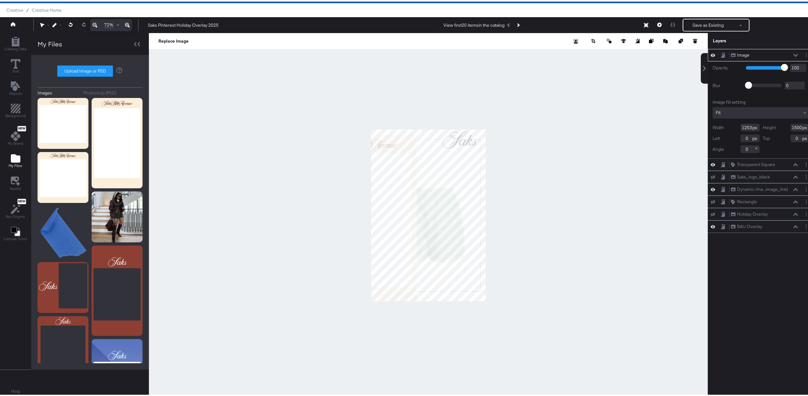
type input "44"
type input "1209"
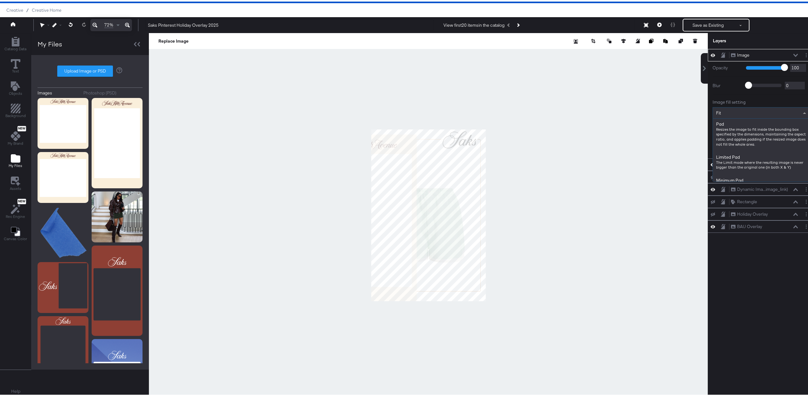
click at [771, 110] on div "Fit" at bounding box center [761, 111] width 96 height 11
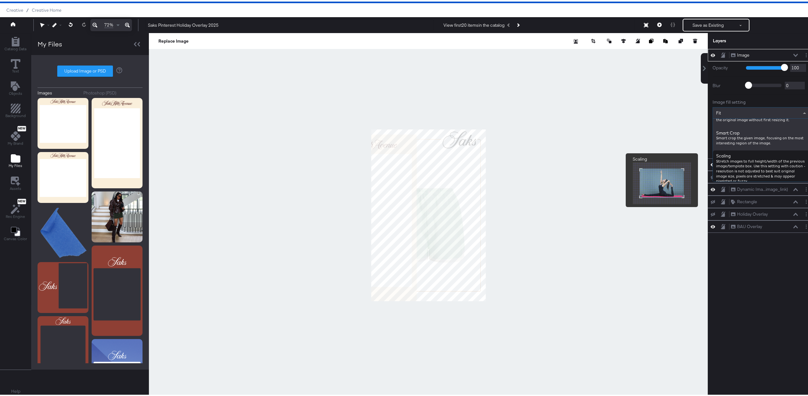
scroll to position [155, 0]
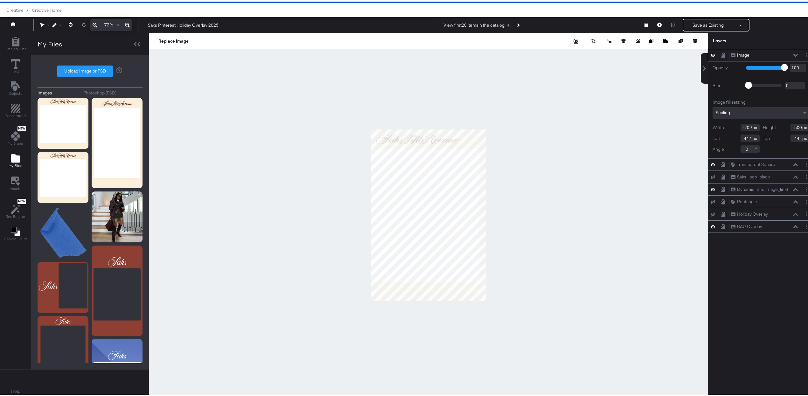
type input "-206"
type input "0"
click at [740, 127] on input "1209" at bounding box center [749, 126] width 19 height 8
drag, startPoint x: 740, startPoint y: 127, endPoint x: 742, endPoint y: 133, distance: 5.7
click at [740, 127] on input "1209" at bounding box center [749, 126] width 19 height 8
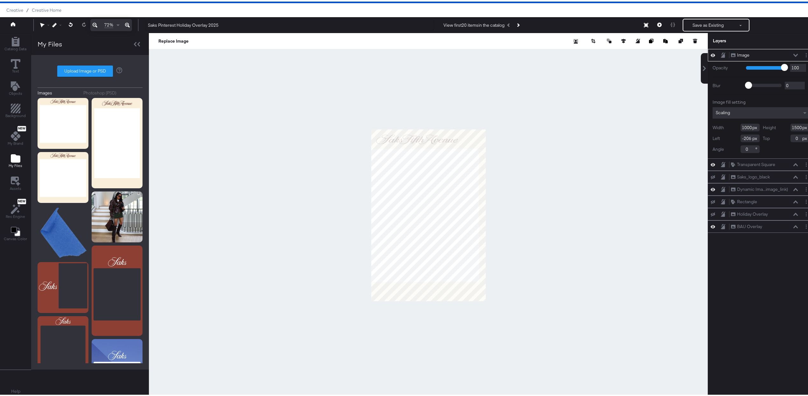
type input "1000"
click at [601, 144] on div at bounding box center [428, 213] width 559 height 364
type input "0"
click at [425, 304] on div at bounding box center [428, 213] width 559 height 364
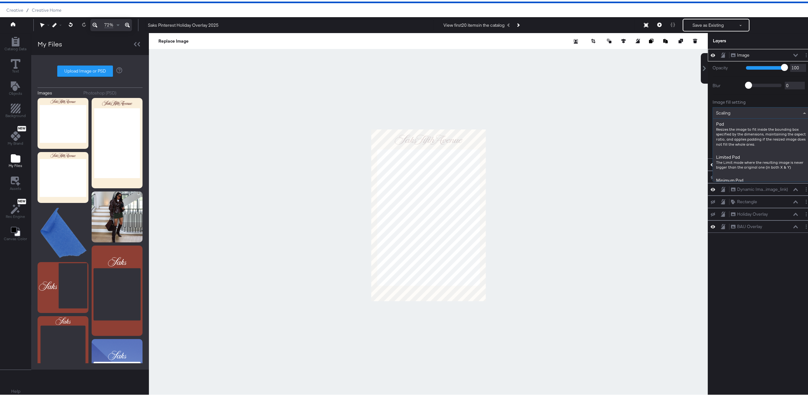
drag, startPoint x: 782, startPoint y: 107, endPoint x: 785, endPoint y: 111, distance: 4.6
click at [782, 107] on div "Scaling" at bounding box center [761, 111] width 96 height 11
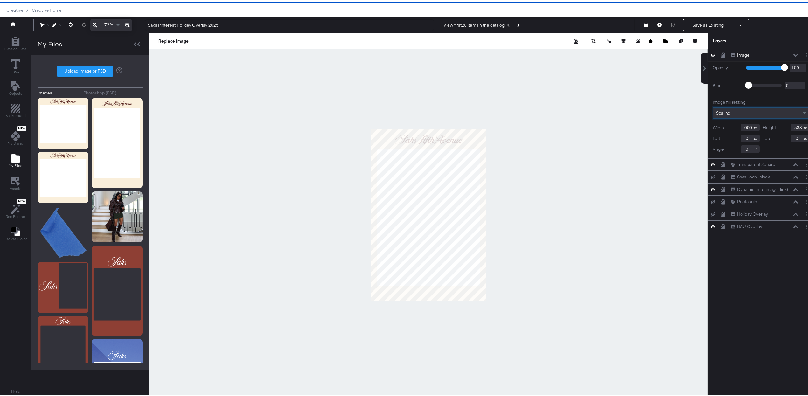
click at [755, 110] on div "Scaling" at bounding box center [761, 111] width 96 height 11
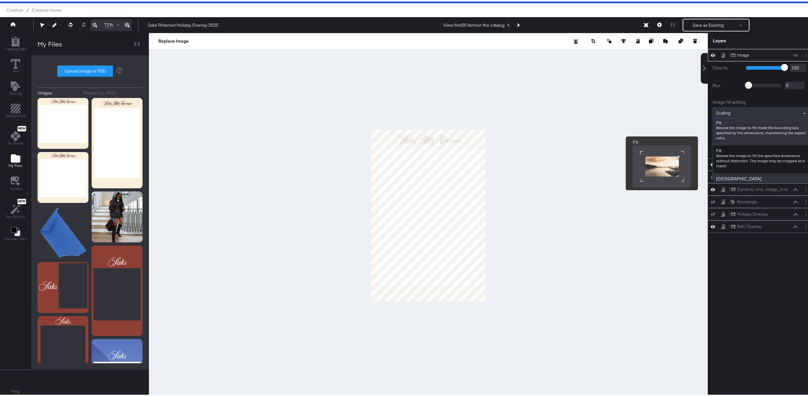
scroll to position [70, 0]
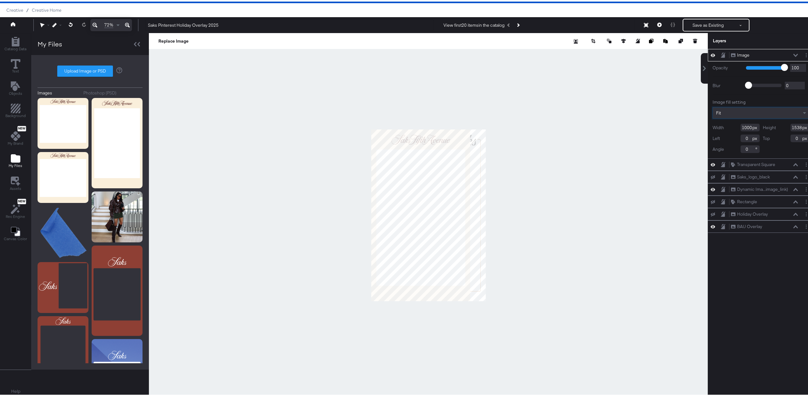
click at [790, 125] on input "1538" at bounding box center [799, 126] width 19 height 8
type input "15000"
click at [654, 156] on div at bounding box center [428, 213] width 559 height 364
click at [791, 127] on input "15000" at bounding box center [799, 126] width 19 height 8
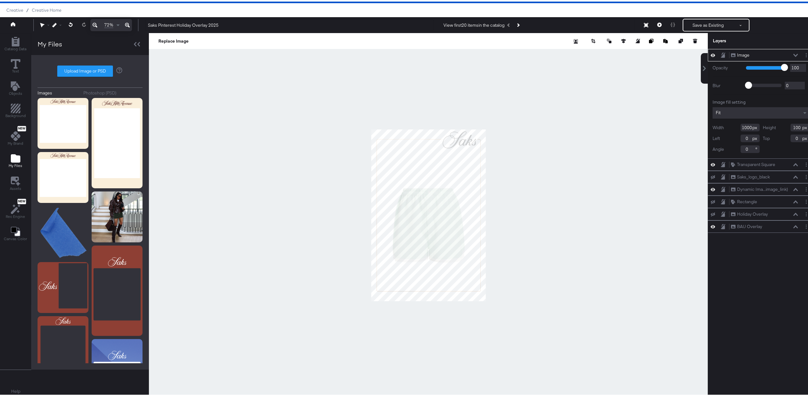
type input "1000"
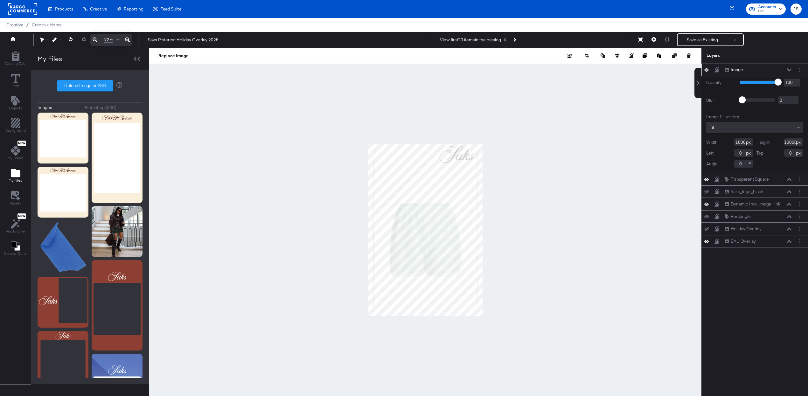
scroll to position [17, 0]
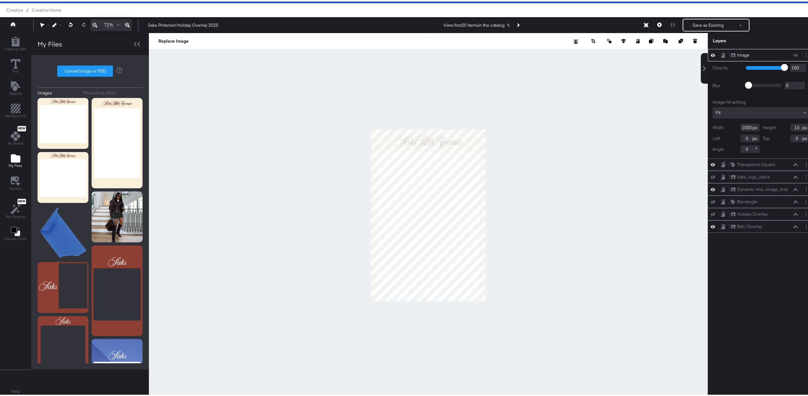
type input "1"
type input "2"
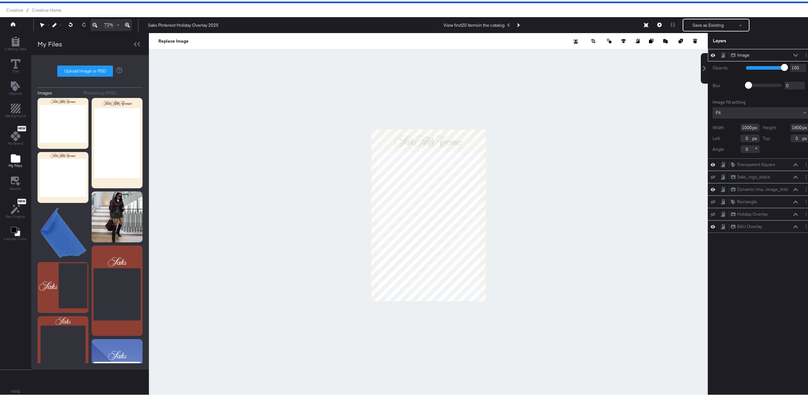
type input "1800"
type input "-322"
type input "1607"
type input "-219"
type input "36"
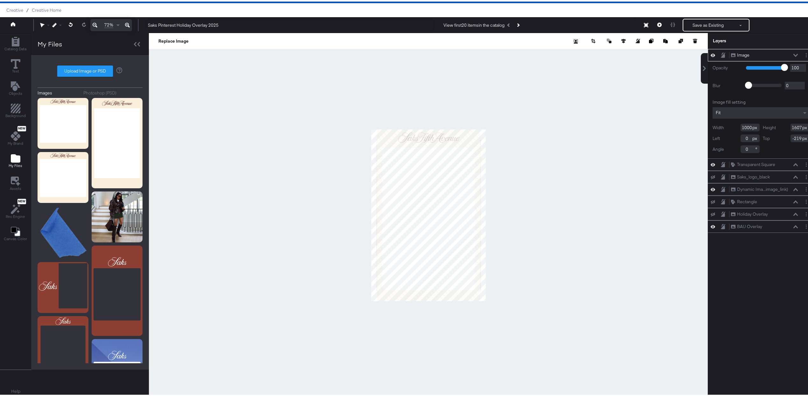
type input "-17"
type input "50"
type input "-25"
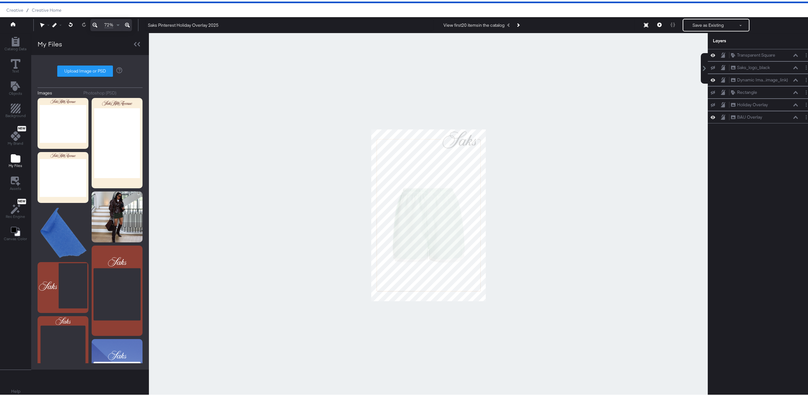
click at [592, 231] on div at bounding box center [428, 213] width 559 height 364
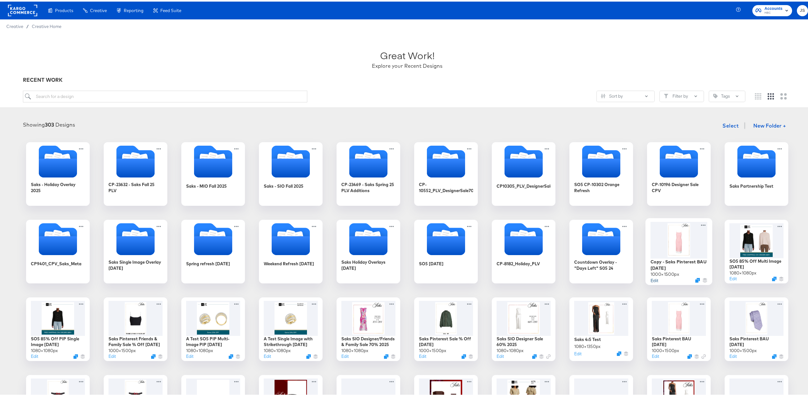
click at [653, 276] on button "Edit" at bounding box center [654, 278] width 8 height 6
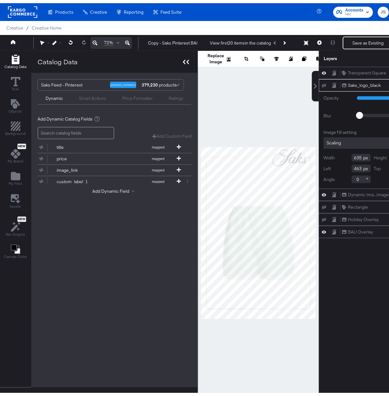
click at [184, 58] on icon at bounding box center [186, 59] width 6 height 4
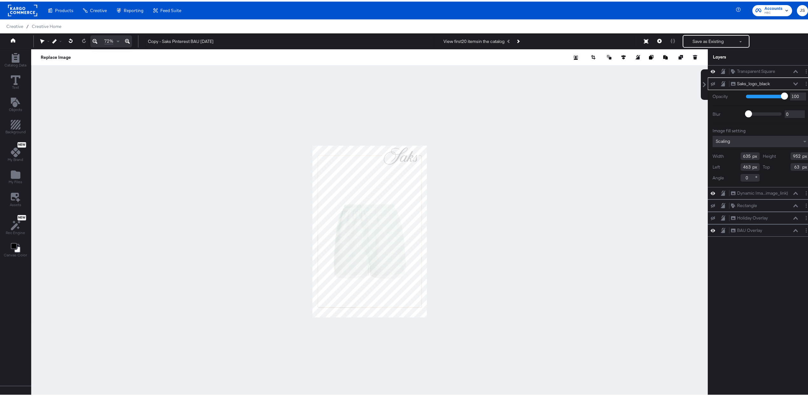
click at [232, 100] on div at bounding box center [369, 230] width 676 height 364
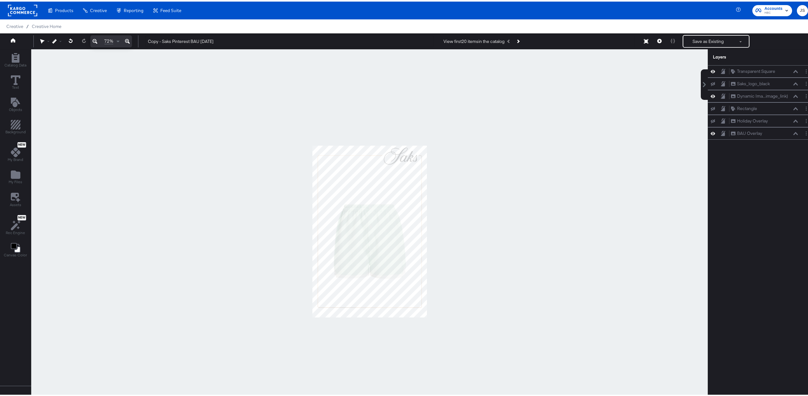
drag, startPoint x: 21, startPoint y: 172, endPoint x: 226, endPoint y: 63, distance: 232.2
click at [22, 172] on div "My Files" at bounding box center [16, 175] width 14 height 15
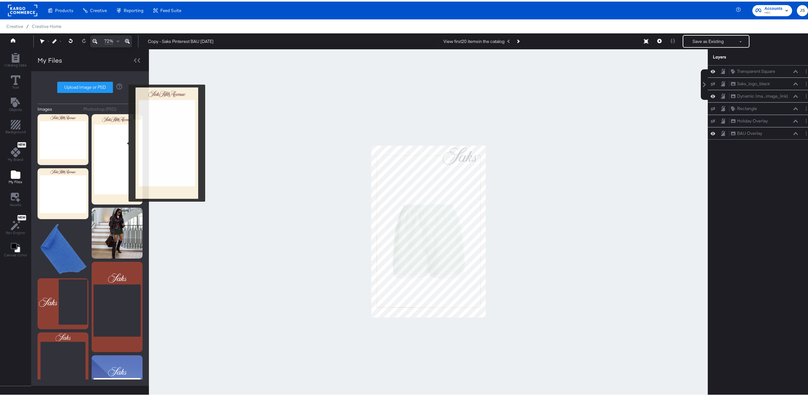
click at [124, 142] on img at bounding box center [117, 158] width 51 height 90
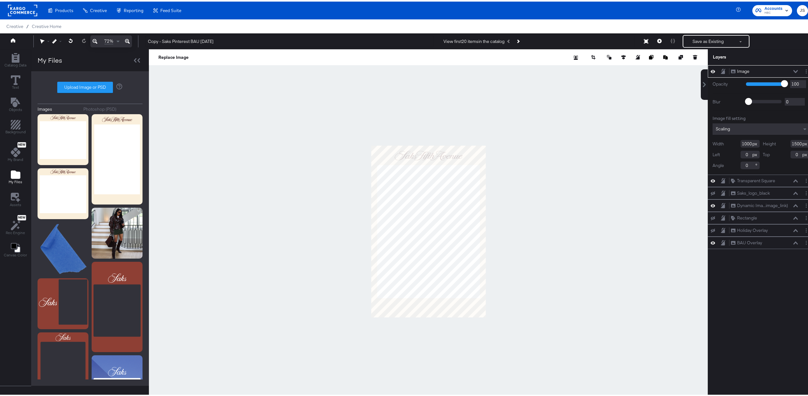
drag, startPoint x: 788, startPoint y: 142, endPoint x: 797, endPoint y: 165, distance: 24.2
click at [790, 142] on input "1500" at bounding box center [799, 142] width 19 height 8
click at [431, 317] on div at bounding box center [428, 230] width 559 height 364
type input "1500"
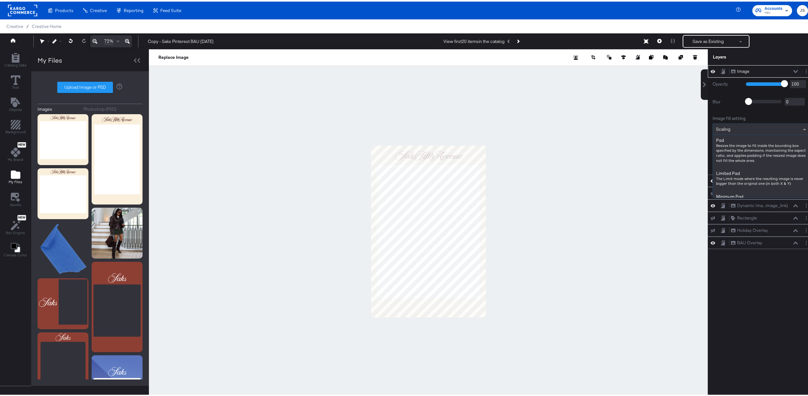
click at [750, 122] on div "Scaling" at bounding box center [761, 127] width 96 height 11
click at [659, 101] on div at bounding box center [428, 230] width 559 height 364
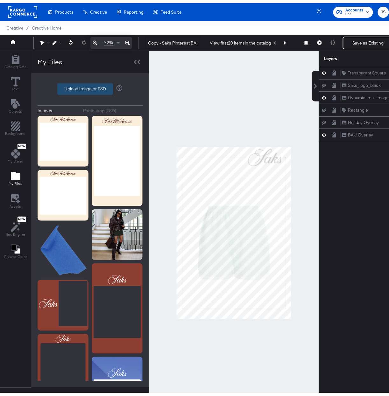
click at [80, 90] on label "Upload Image or PSD" at bounding box center [85, 85] width 55 height 11
click at [90, 86] on input "Upload Image or PSD" at bounding box center [90, 86] width 0 height 0
type input "C:\fakepath\Untitled design.png"
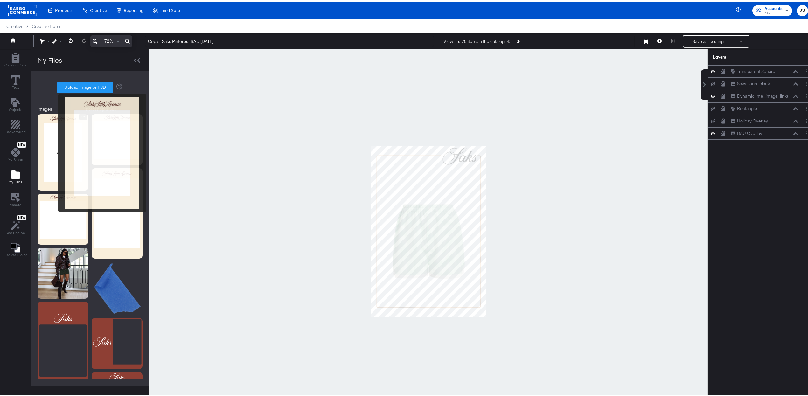
click at [38, 156] on img at bounding box center [63, 151] width 51 height 76
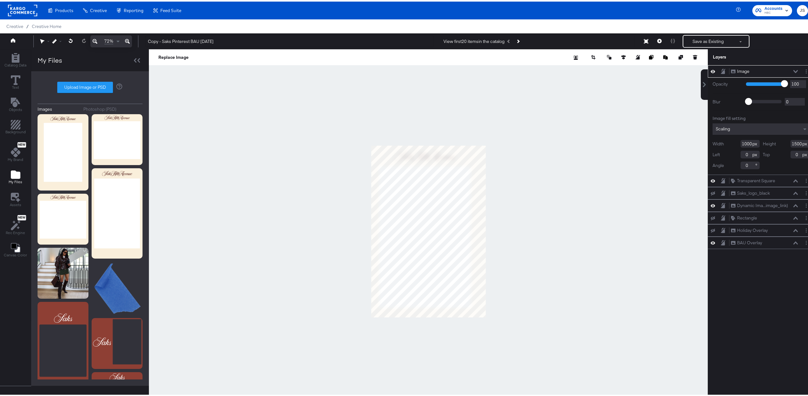
click at [355, 321] on div at bounding box center [428, 230] width 559 height 364
type input "1064"
type input "1596"
type input "-91"
type input "-81"
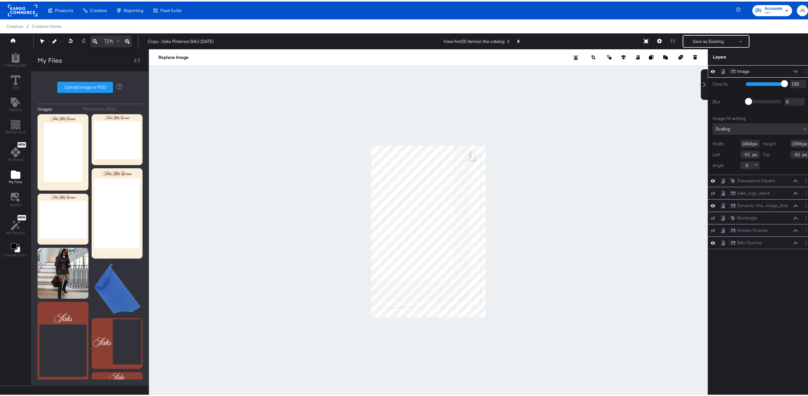
type input "-211"
type input "-239"
type input "1134"
type input "1702"
type input "-80"
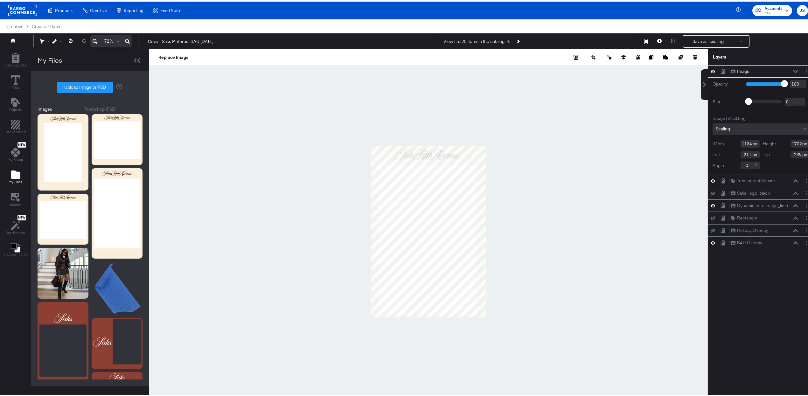
type input "-19"
click at [466, 134] on div at bounding box center [428, 230] width 559 height 364
type input "-36"
type input "-196"
type input "1579"
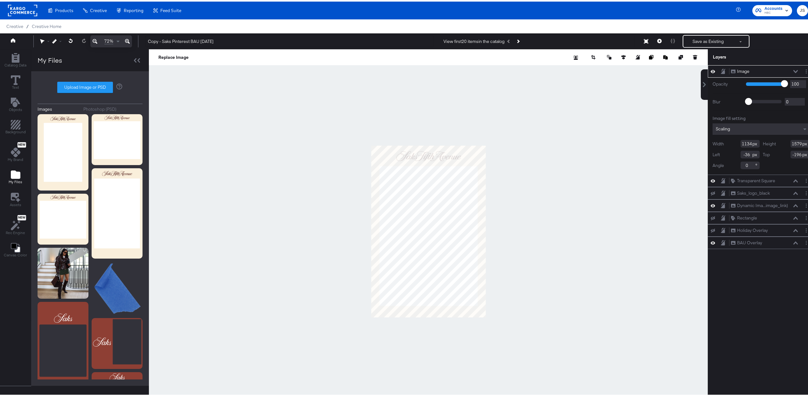
type input "-67"
type input "0"
click at [569, 235] on div at bounding box center [428, 230] width 559 height 364
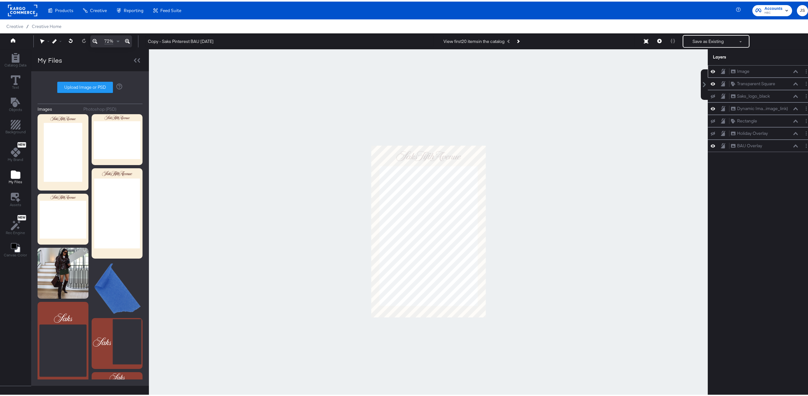
click at [721, 72] on icon at bounding box center [723, 69] width 4 height 5
click at [740, 70] on div "Image Image" at bounding box center [763, 69] width 67 height 7
click at [721, 71] on icon at bounding box center [723, 70] width 4 height 4
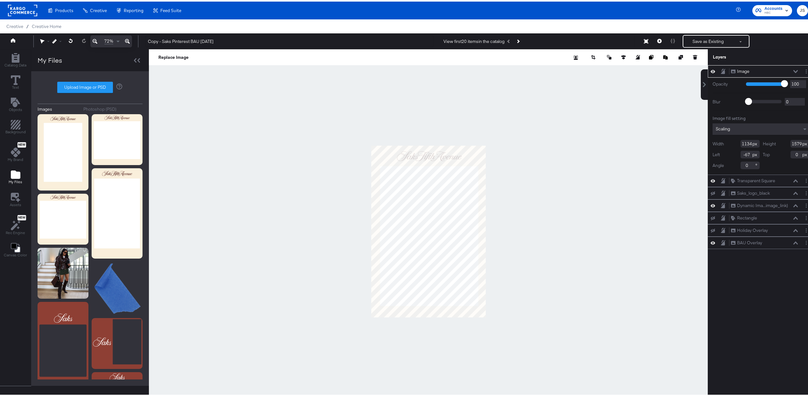
type input "-61"
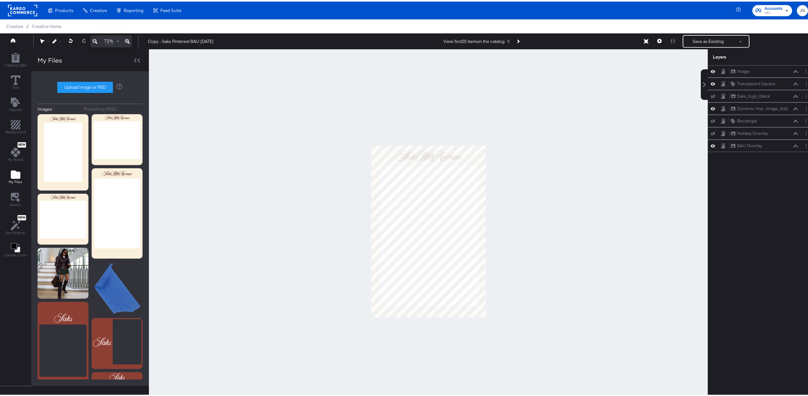
click at [591, 138] on div at bounding box center [428, 230] width 559 height 364
drag, startPoint x: 716, startPoint y: 70, endPoint x: 714, endPoint y: 153, distance: 83.0
click at [714, 153] on div "Image Image Transparent Square Transparent Square Saks_logo_black Saks_logo_bla…" at bounding box center [761, 233] width 107 height 339
click at [710, 134] on icon at bounding box center [712, 131] width 4 height 3
click at [127, 38] on icon at bounding box center [127, 40] width 5 height 5
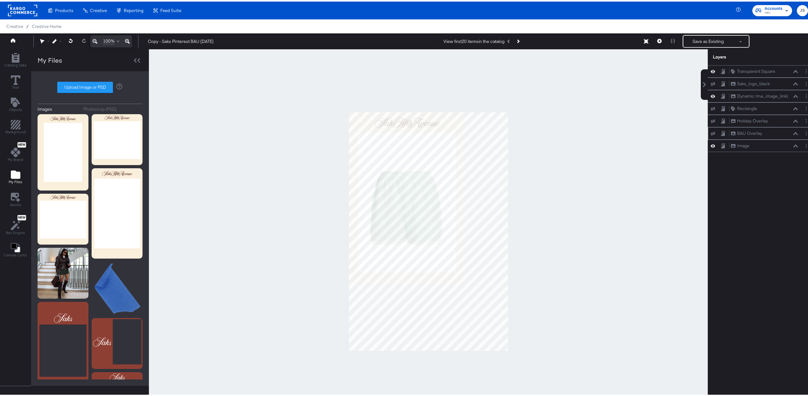
click at [127, 38] on icon at bounding box center [127, 40] width 5 height 8
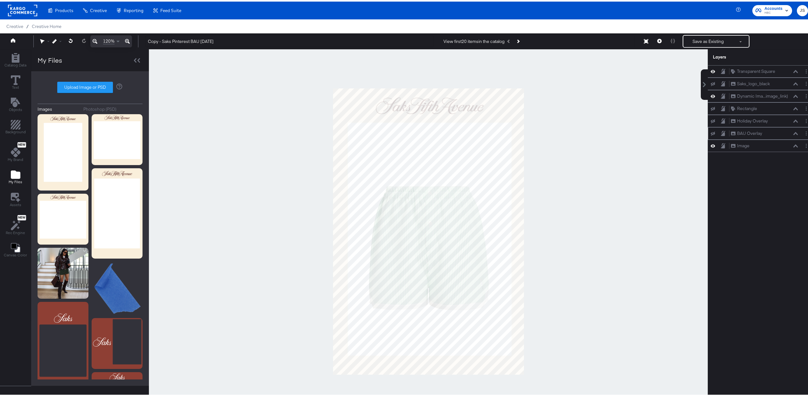
click at [127, 38] on icon at bounding box center [127, 40] width 5 height 8
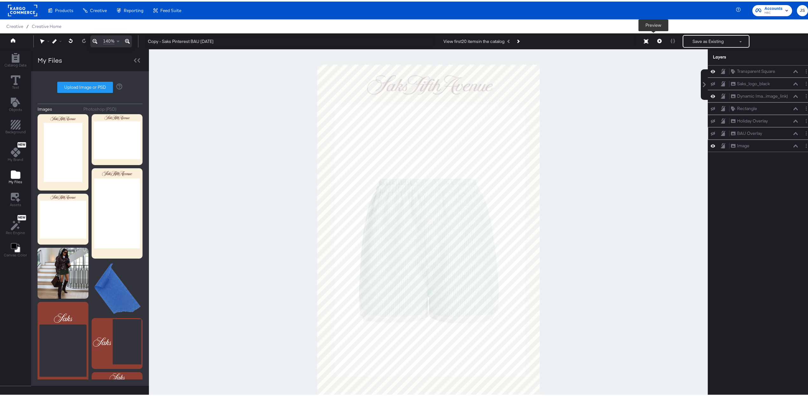
click at [657, 41] on icon at bounding box center [659, 39] width 4 height 4
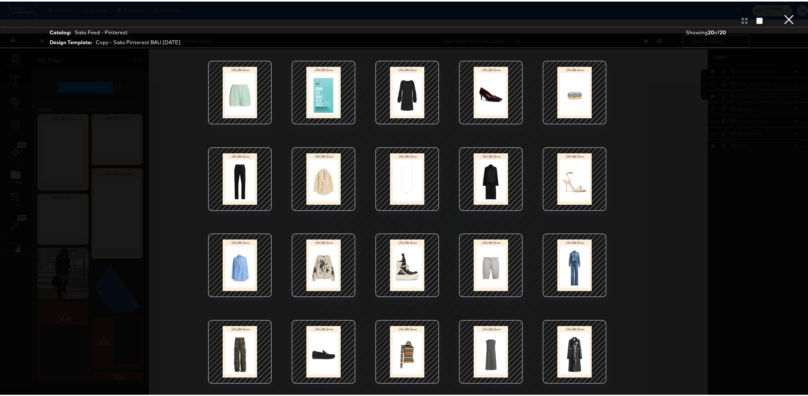
drag, startPoint x: 394, startPoint y: 347, endPoint x: 398, endPoint y: 346, distance: 3.7
click at [398, 346] on div at bounding box center [407, 350] width 54 height 54
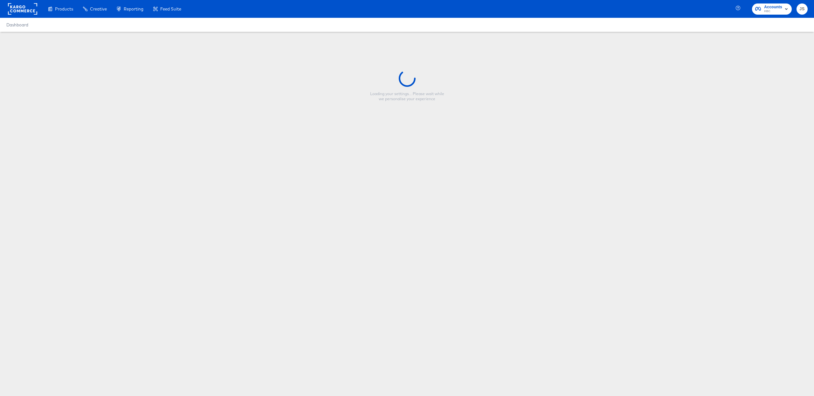
type input "Copy - Saks Pinterest BAU [DATE]"
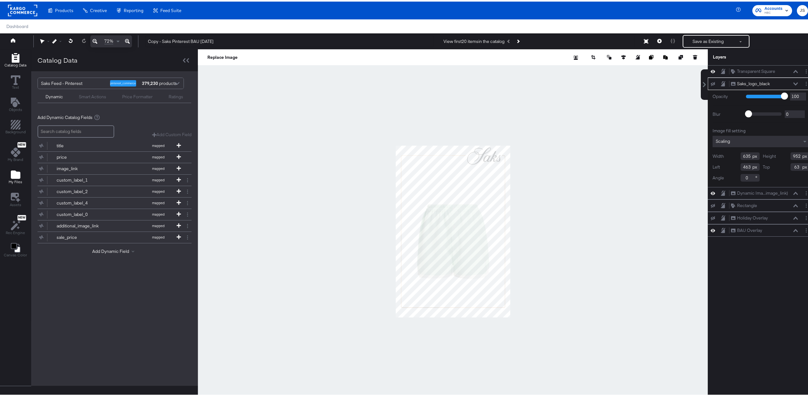
click at [14, 180] on span "My Files" at bounding box center [16, 180] width 14 height 5
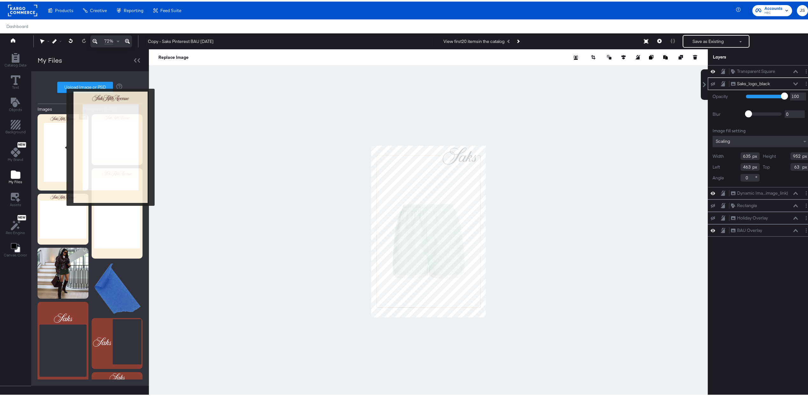
click at [62, 146] on img at bounding box center [63, 151] width 51 height 76
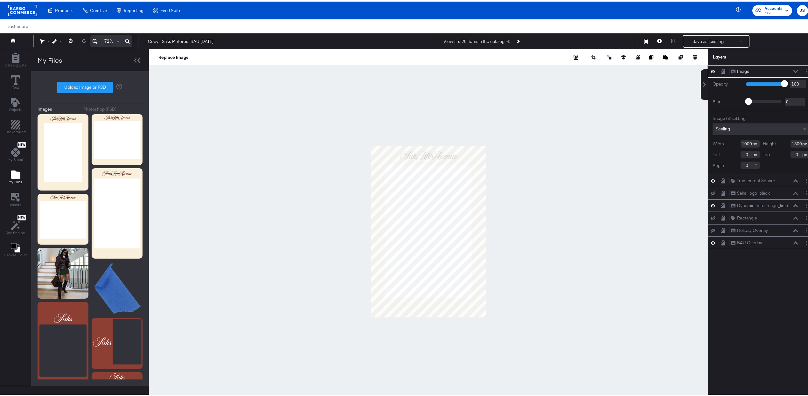
drag, startPoint x: 717, startPoint y: 68, endPoint x: 727, endPoint y: 171, distance: 103.9
click at [725, 182] on div "Image Image Opacity 1 100 100 Blur 0 2000 0 Image fill setting Scaling Width 10…" at bounding box center [761, 156] width 107 height 184
drag, startPoint x: 718, startPoint y: 71, endPoint x: 719, endPoint y: 137, distance: 65.8
click at [716, 178] on div "Image Image Opacity 1 100 100 Blur 0 2000 0 Image fill setting Scaling Width 10…" at bounding box center [761, 156] width 107 height 184
click at [721, 242] on icon at bounding box center [723, 241] width 4 height 5
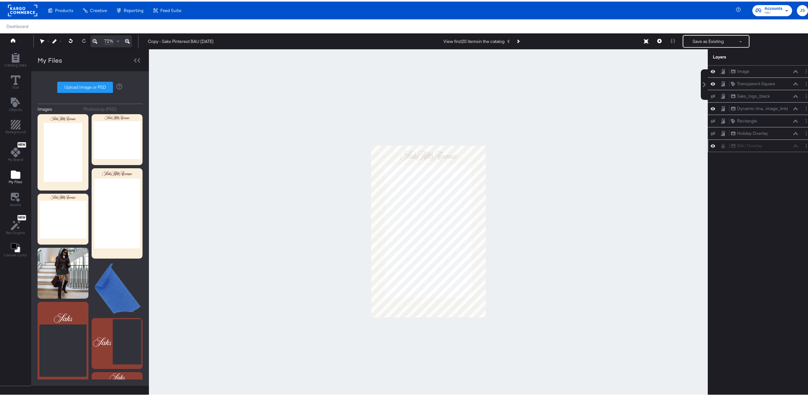
click at [721, 147] on icon at bounding box center [722, 144] width 3 height 4
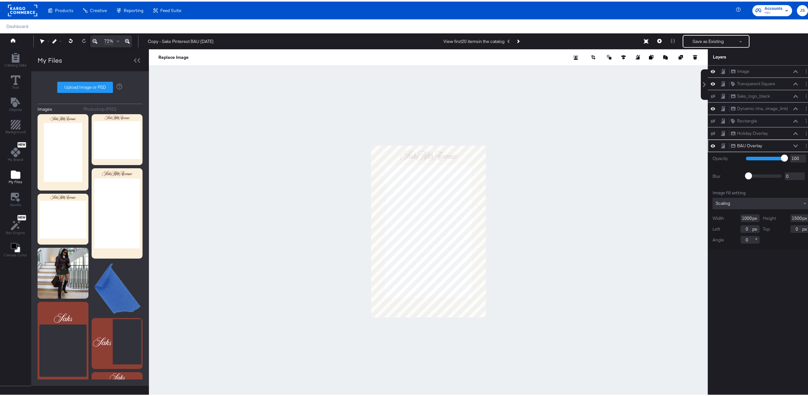
click at [710, 147] on icon at bounding box center [712, 144] width 4 height 5
click at [721, 71] on icon at bounding box center [723, 69] width 4 height 5
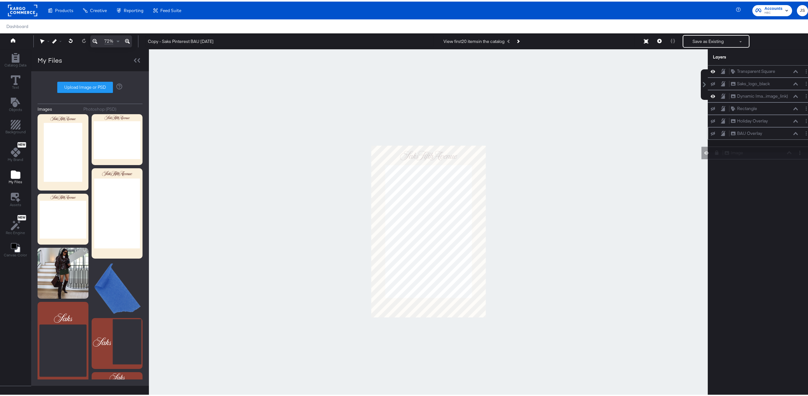
drag, startPoint x: 716, startPoint y: 70, endPoint x: 717, endPoint y: 153, distance: 83.3
click at [717, 153] on div "Image Image Transparent Square Transparent Square Saks_logo_black Saks_logo_bla…" at bounding box center [757, 233] width 114 height 339
click at [741, 146] on div "Image Image" at bounding box center [763, 144] width 67 height 7
click at [803, 148] on button "Layer Options" at bounding box center [806, 144] width 7 height 7
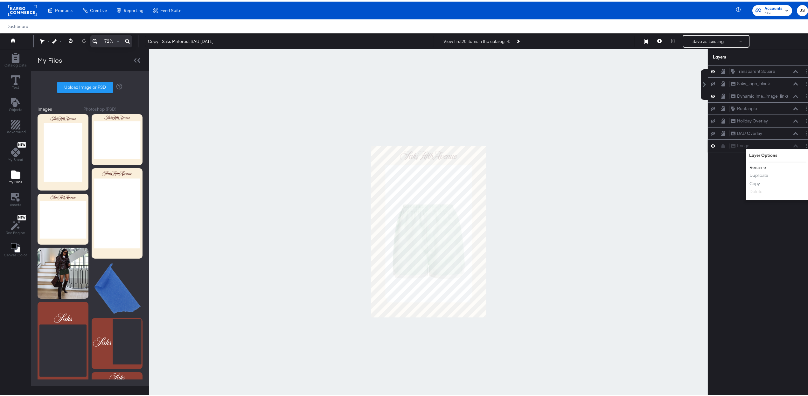
click at [757, 169] on button "Rename" at bounding box center [757, 166] width 17 height 7
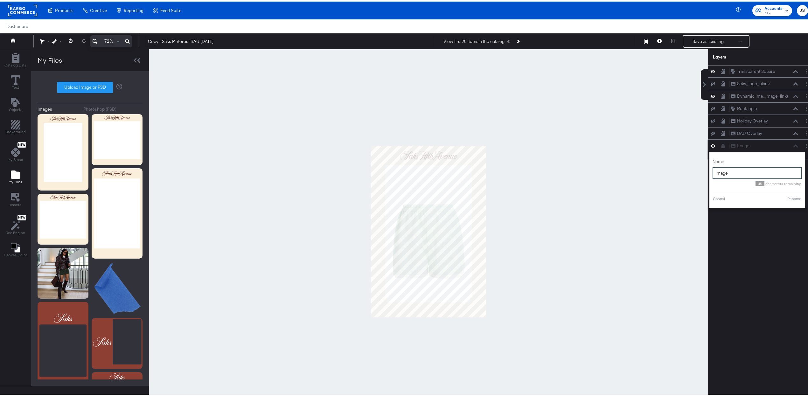
click at [744, 175] on input "Image" at bounding box center [756, 172] width 89 height 12
type input "Holiday Overlay 2025"
click at [783, 200] on button "Rename" at bounding box center [786, 197] width 15 height 6
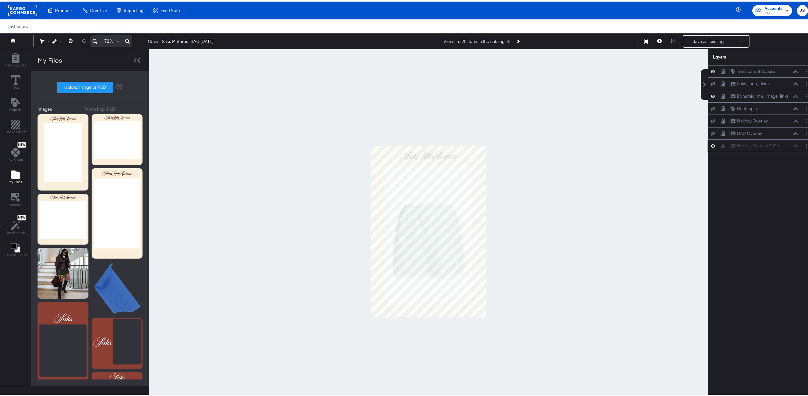
click at [548, 222] on div at bounding box center [428, 230] width 559 height 364
click at [721, 147] on icon at bounding box center [722, 144] width 3 height 4
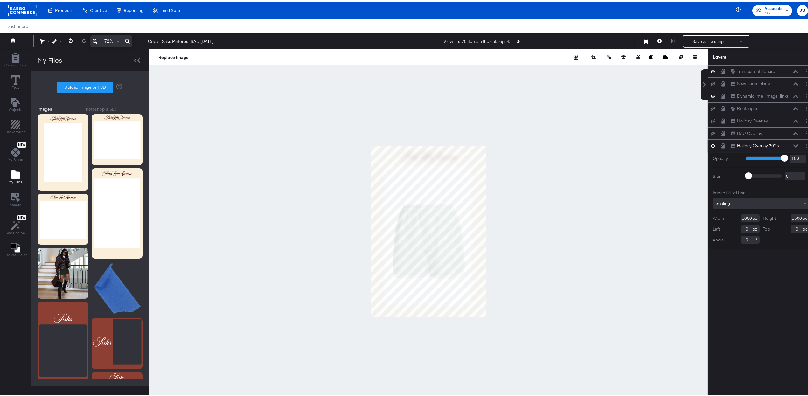
click at [424, 324] on div at bounding box center [428, 230] width 559 height 364
type input "1558"
type input "5"
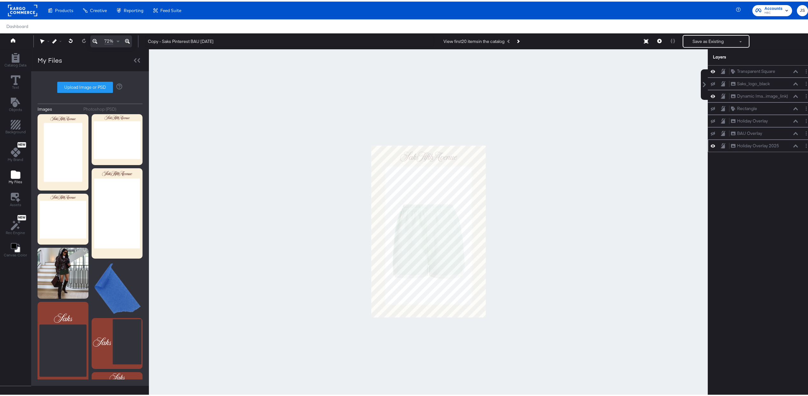
click at [593, 281] on div at bounding box center [428, 230] width 559 height 364
click at [720, 147] on button at bounding box center [722, 144] width 5 height 6
click at [721, 147] on icon at bounding box center [722, 144] width 3 height 4
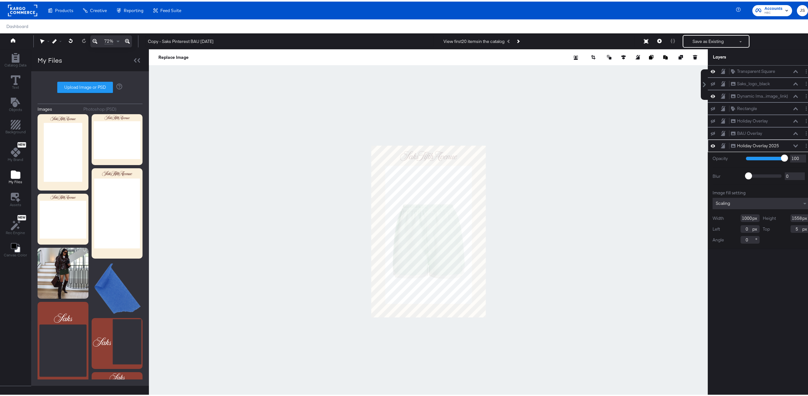
type input "0"
click at [549, 159] on div at bounding box center [428, 230] width 559 height 364
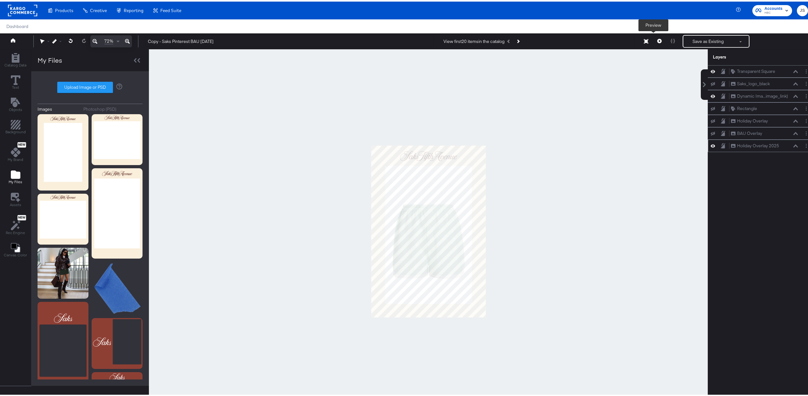
click at [653, 41] on button at bounding box center [659, 39] width 13 height 13
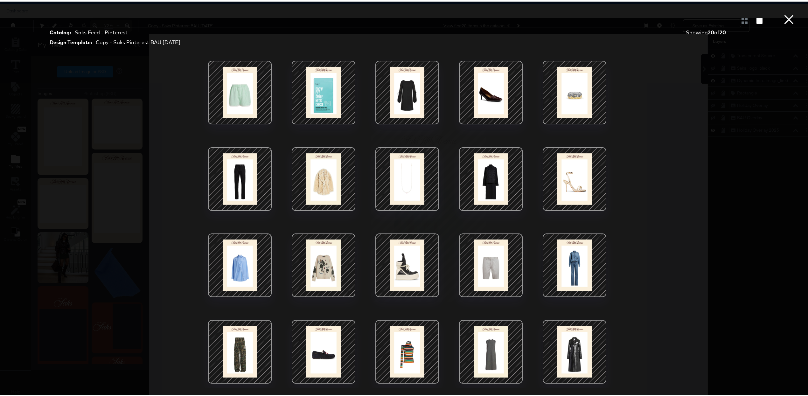
scroll to position [17, 0]
drag, startPoint x: 776, startPoint y: 21, endPoint x: 781, endPoint y: 19, distance: 5.3
click at [782, 13] on button "×" at bounding box center [788, 6] width 13 height 13
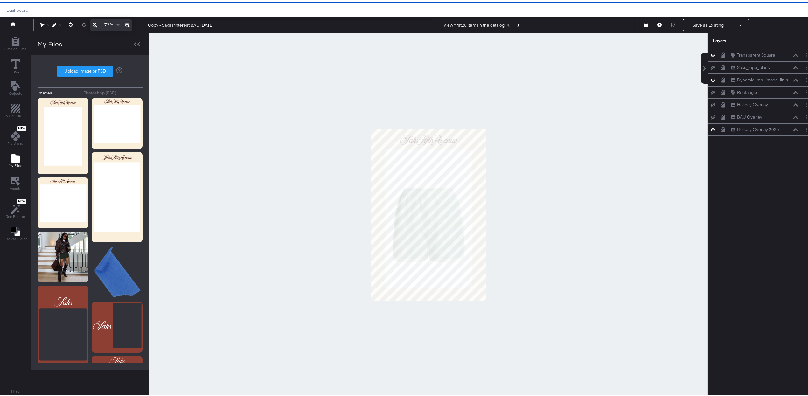
drag, startPoint x: 781, startPoint y: 19, endPoint x: 778, endPoint y: 21, distance: 3.7
click at [781, 19] on div "Copy - Saks Pinterest BAU [DATE] View first 20 items in the catalog Save as Exi…" at bounding box center [474, 23] width 668 height 13
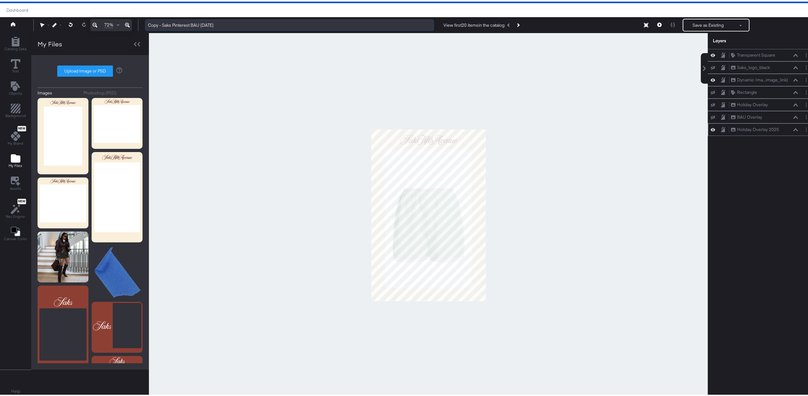
click at [194, 23] on input "Copy - Saks Pinterest BAU [DATE]" at bounding box center [289, 24] width 289 height 12
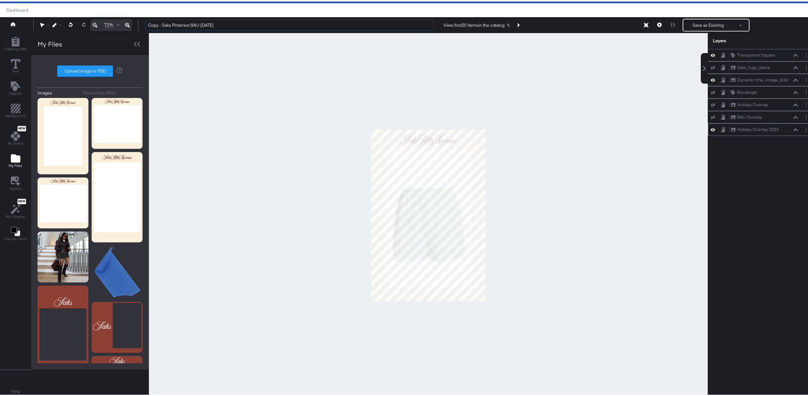
drag, startPoint x: 163, startPoint y: 24, endPoint x: 144, endPoint y: 19, distance: 20.0
click at [144, 19] on div "Copy - Saks Pinterest BAU [DATE] View first 20 items in the catalog Save as Exi…" at bounding box center [474, 23] width 668 height 13
drag, startPoint x: 200, startPoint y: 25, endPoint x: 176, endPoint y: 22, distance: 24.1
click at [176, 22] on input "Saks Pinterest BAU [DATE]" at bounding box center [289, 24] width 289 height 12
type input "Saks Pinterest Holiday 2025"
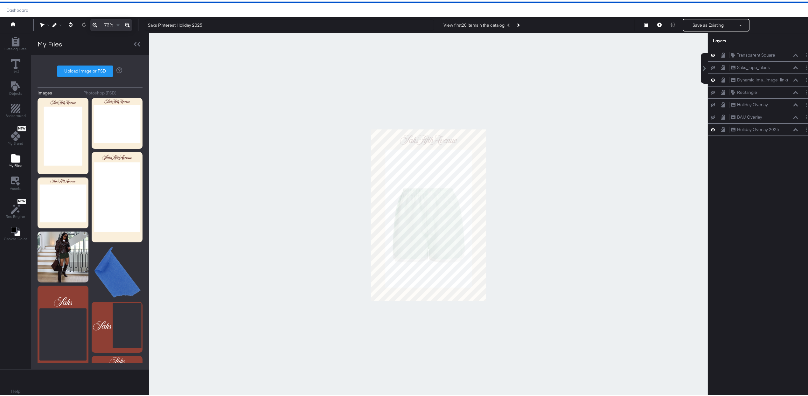
click at [613, 93] on div at bounding box center [428, 213] width 559 height 364
click at [128, 27] on icon at bounding box center [127, 24] width 5 height 8
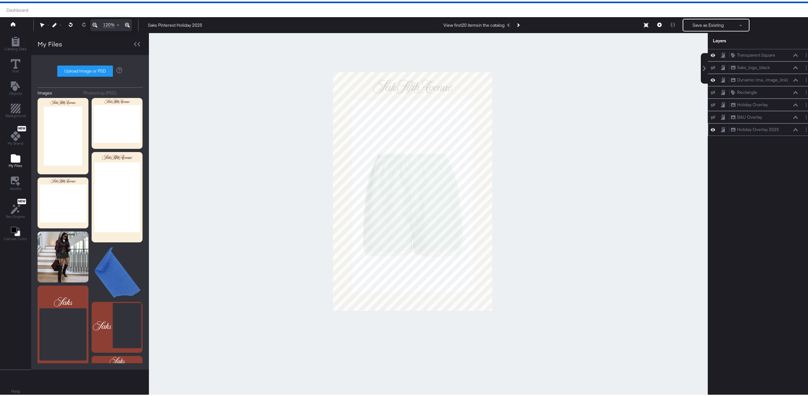
click at [128, 27] on icon at bounding box center [127, 24] width 5 height 8
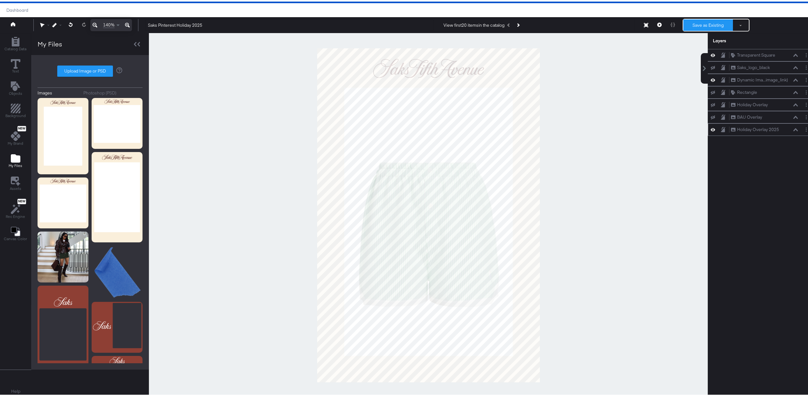
click at [695, 23] on button "Save as Existing" at bounding box center [708, 23] width 50 height 11
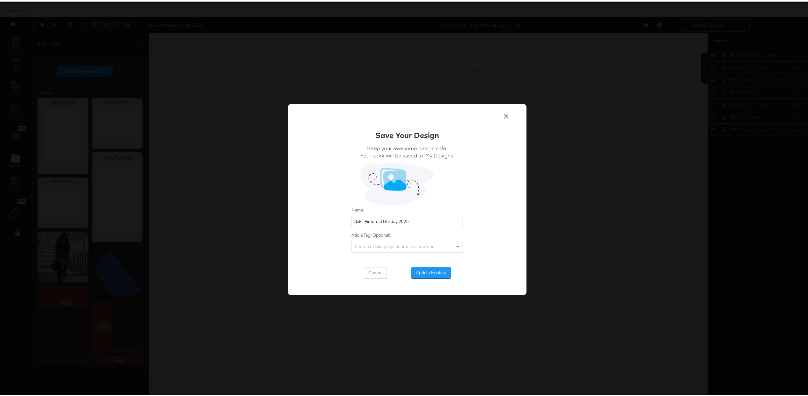
click at [435, 275] on button "Update Existing" at bounding box center [430, 271] width 39 height 11
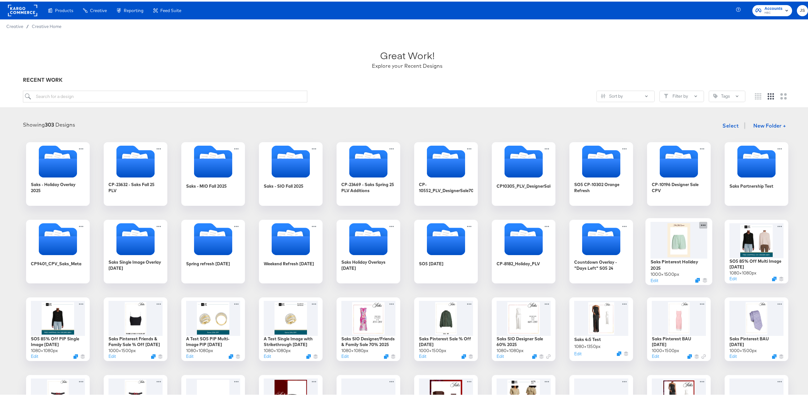
click at [701, 224] on icon at bounding box center [703, 223] width 4 height 1
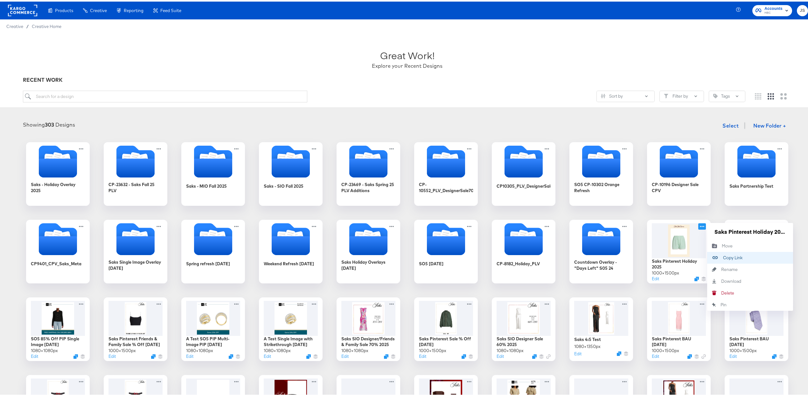
click at [723, 256] on div "Copy Link Copied!" at bounding box center [723, 256] width 0 height 0
